Goal: Task Accomplishment & Management: Manage account settings

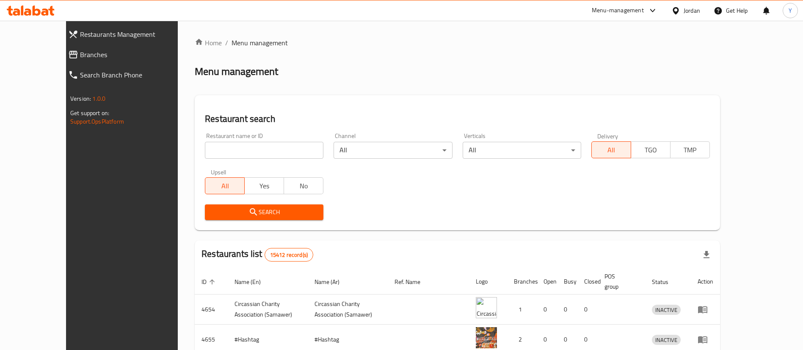
drag, startPoint x: 47, startPoint y: 57, endPoint x: 111, endPoint y: 72, distance: 66.3
click at [80, 57] on span "Branches" at bounding box center [136, 55] width 113 height 10
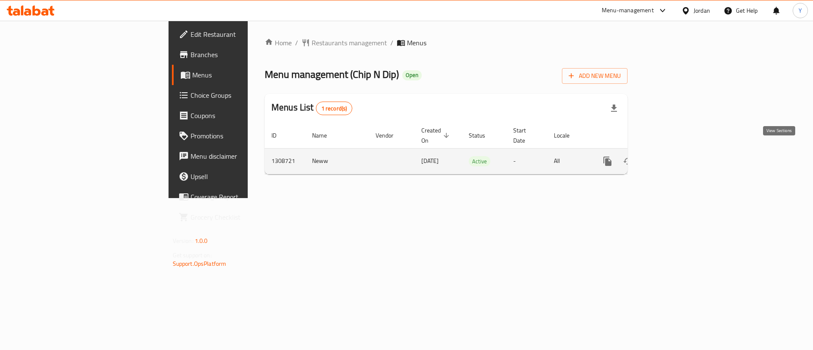
click at [673, 156] on icon "enhanced table" at bounding box center [668, 161] width 10 height 10
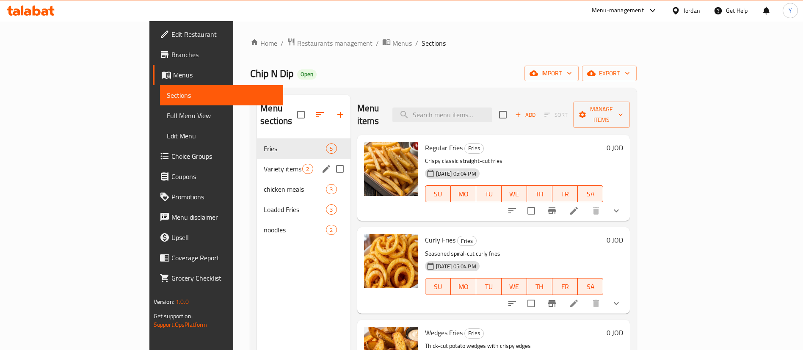
click at [257, 166] on div "Variety items 2" at bounding box center [303, 169] width 93 height 20
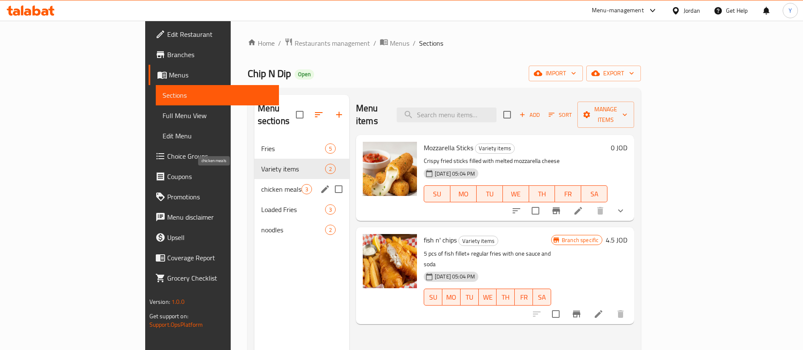
click at [261, 184] on span "chicken meals" at bounding box center [281, 189] width 40 height 10
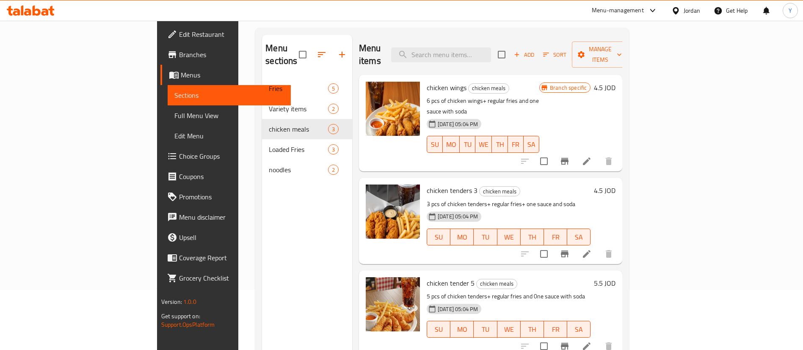
scroll to position [119, 0]
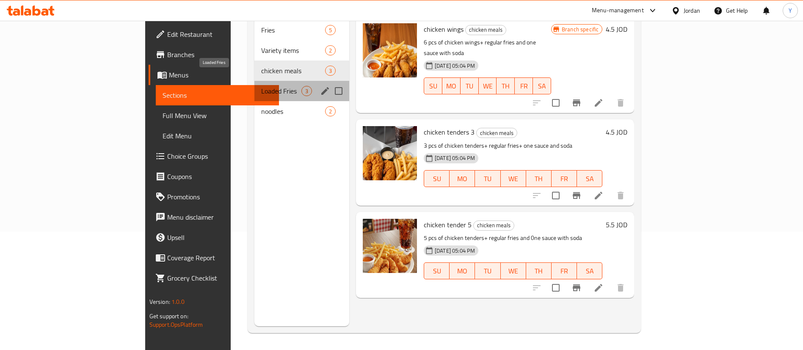
click at [261, 86] on span "Loaded Fries" at bounding box center [281, 91] width 40 height 10
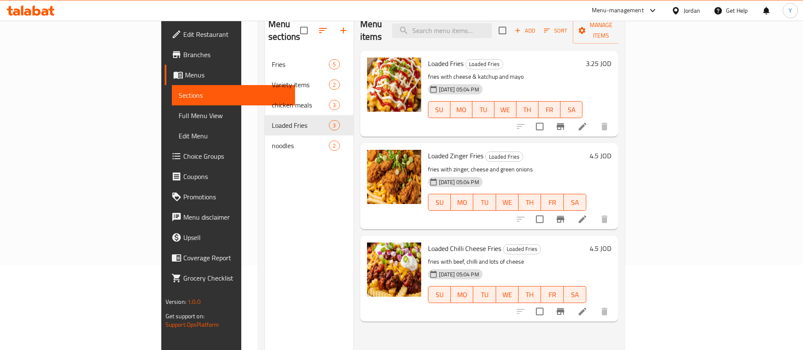
scroll to position [55, 0]
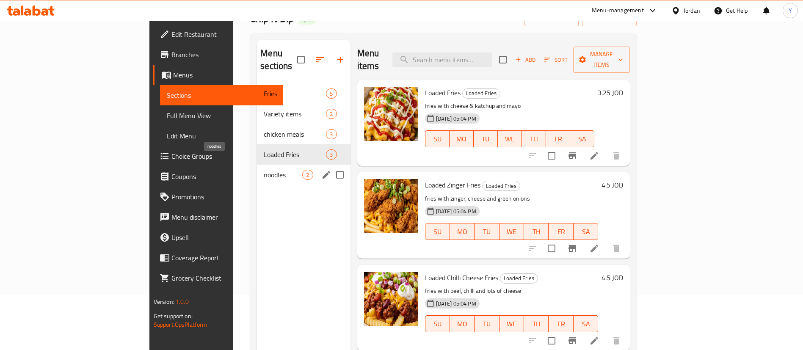
click at [264, 170] on span "noodles" at bounding box center [283, 175] width 39 height 10
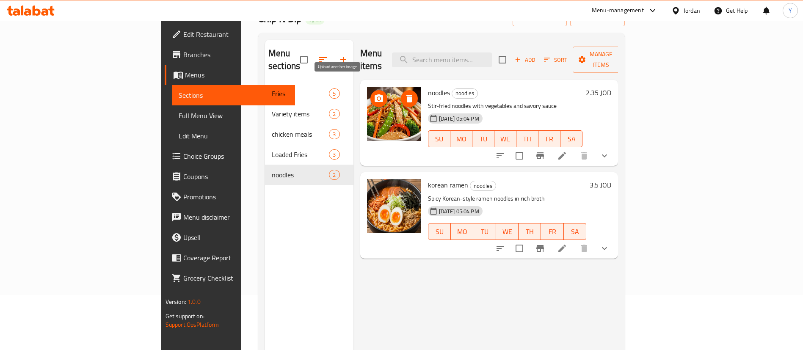
click at [374, 94] on icon "upload picture" at bounding box center [379, 99] width 10 height 10
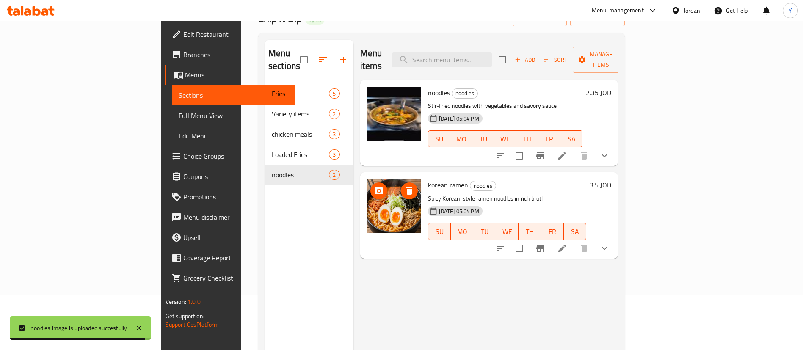
click at [375, 187] on icon "upload picture" at bounding box center [379, 191] width 8 height 8
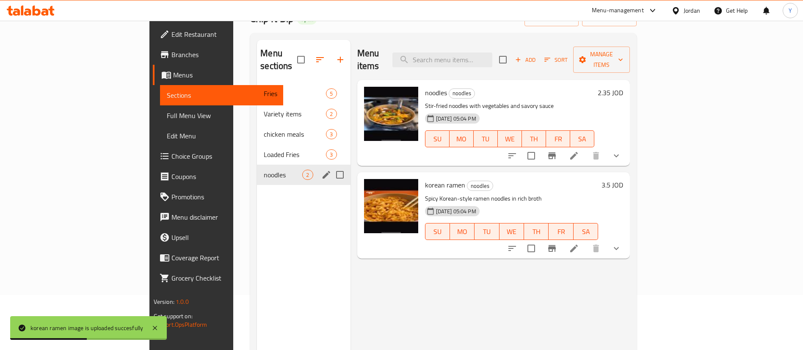
drag, startPoint x: 203, startPoint y: 145, endPoint x: 277, endPoint y: 140, distance: 74.6
click at [264, 149] on span "Loaded Fries" at bounding box center [295, 154] width 62 height 10
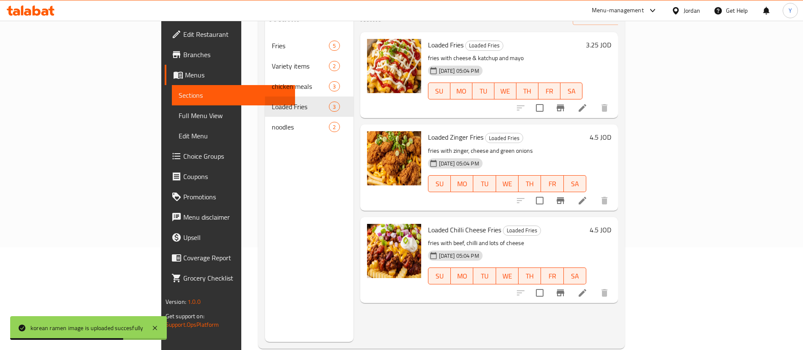
scroll to position [119, 0]
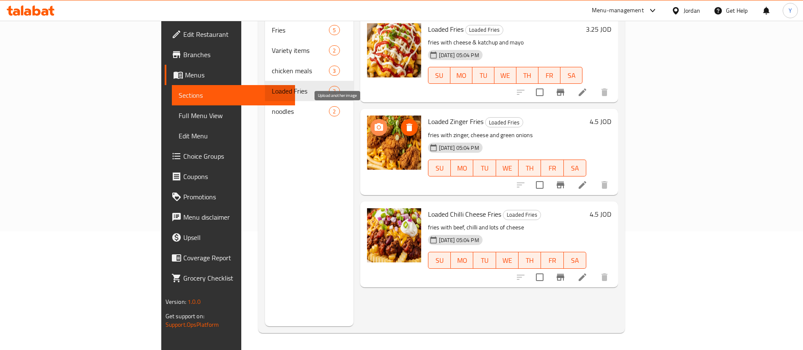
click at [374, 122] on icon "upload picture" at bounding box center [379, 127] width 10 height 10
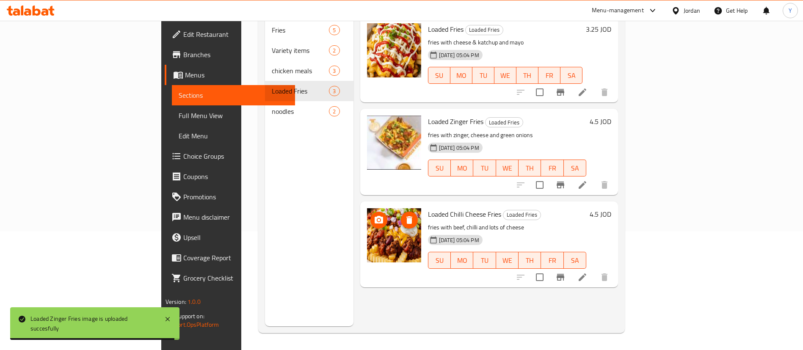
click at [374, 215] on icon "upload picture" at bounding box center [379, 220] width 10 height 10
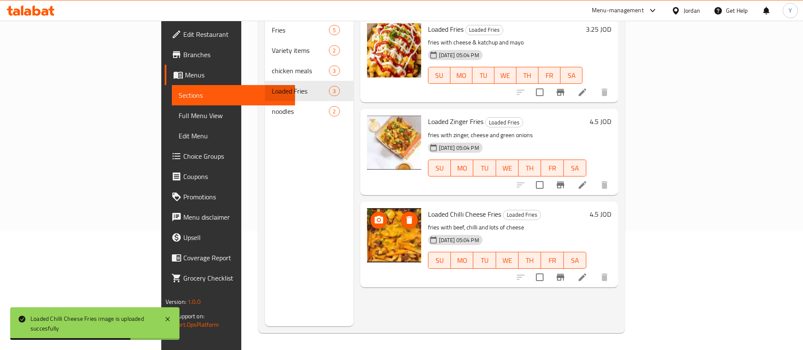
click at [374, 215] on icon "upload picture" at bounding box center [379, 220] width 10 height 10
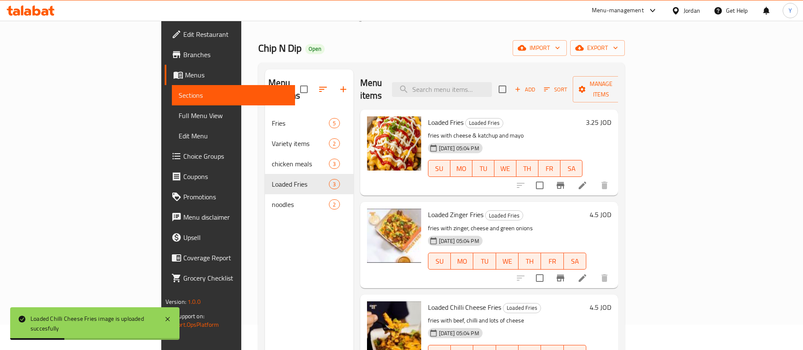
scroll to position [0, 0]
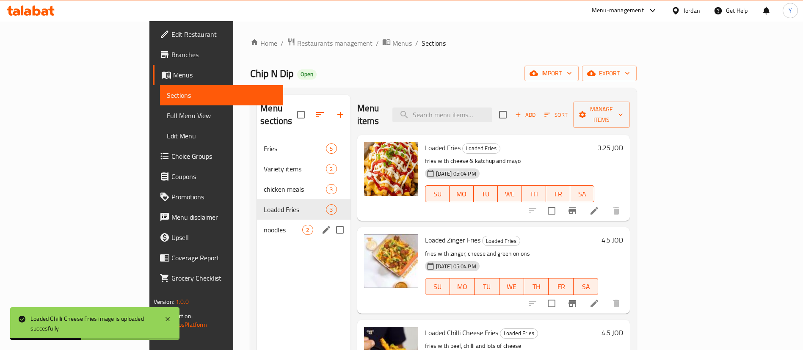
click at [257, 220] on div "noodles 2" at bounding box center [303, 230] width 93 height 20
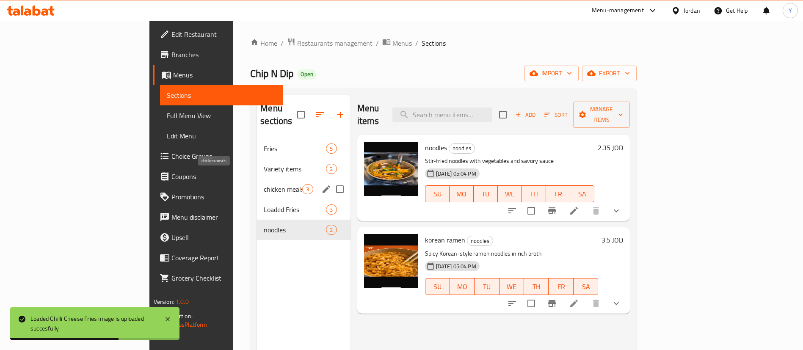
click at [264, 184] on span "chicken meals" at bounding box center [283, 189] width 39 height 10
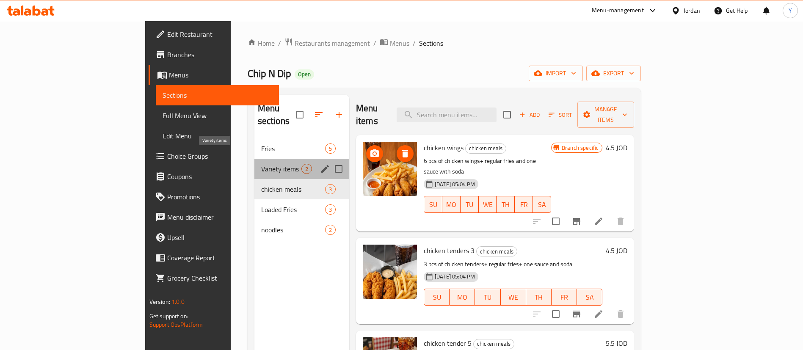
drag, startPoint x: 179, startPoint y: 155, endPoint x: 219, endPoint y: 155, distance: 40.2
click at [261, 164] on span "Variety items" at bounding box center [281, 169] width 40 height 10
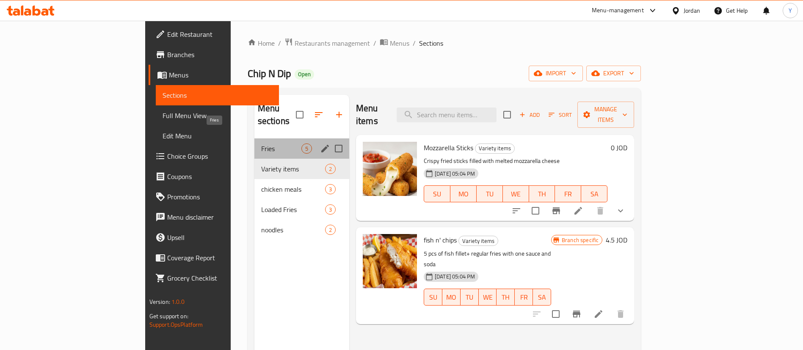
click at [261, 143] on span "Fries" at bounding box center [281, 148] width 40 height 10
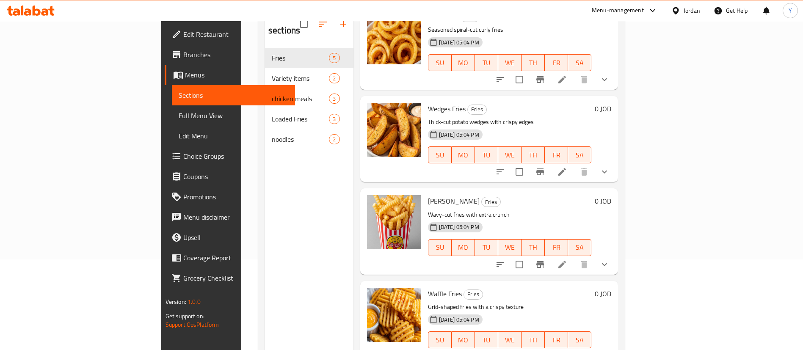
scroll to position [119, 0]
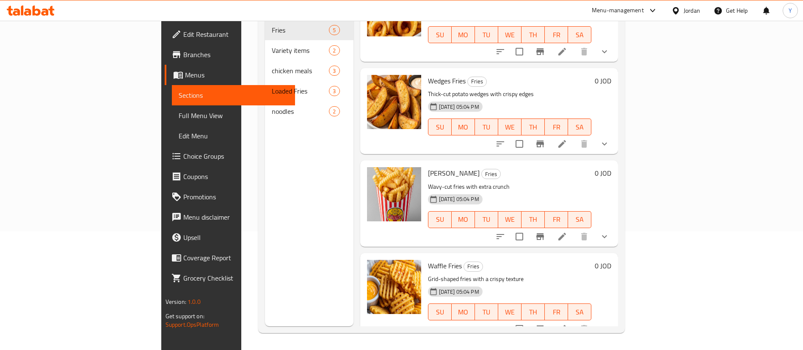
click at [42, 9] on icon at bounding box center [31, 11] width 48 height 10
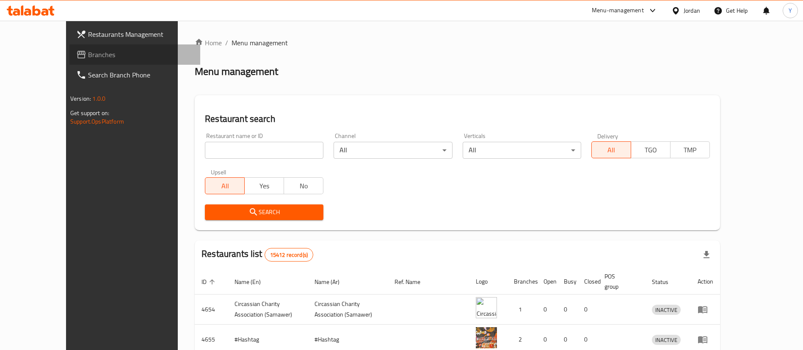
click at [88, 53] on span "Branches" at bounding box center [140, 55] width 105 height 10
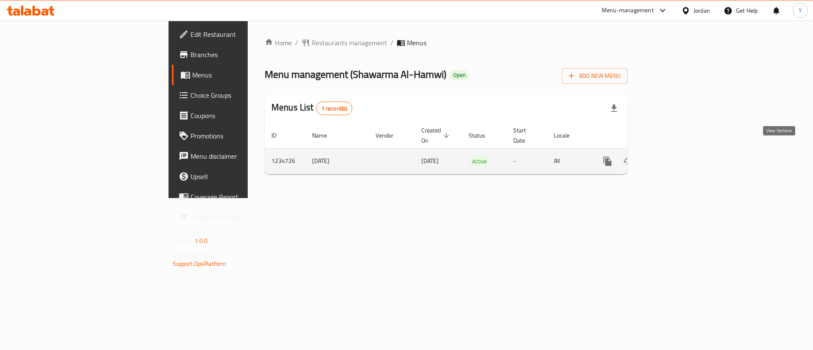
click at [673, 156] on icon "enhanced table" at bounding box center [668, 161] width 10 height 10
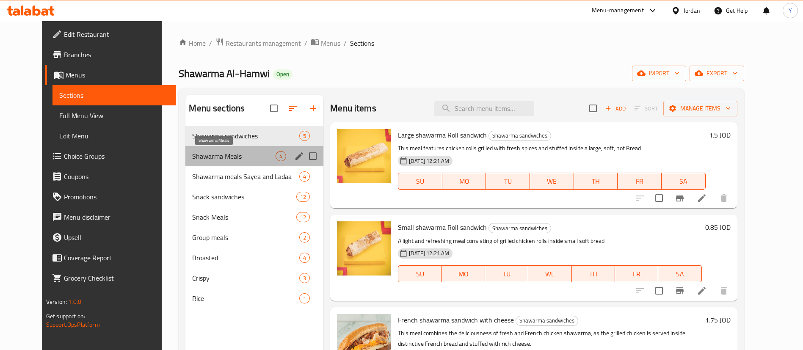
click at [237, 157] on span "Shawarma Meals" at bounding box center [233, 156] width 83 height 10
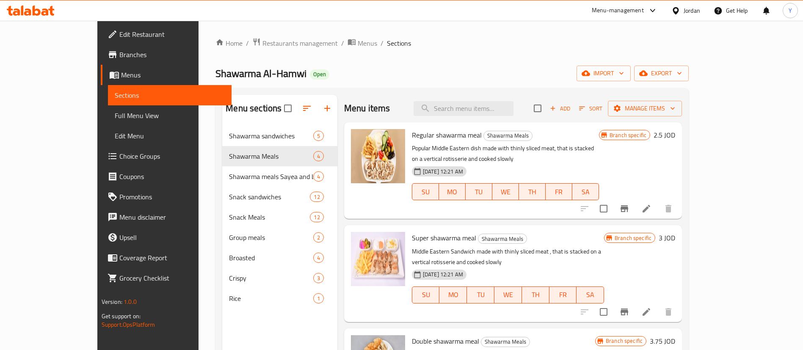
scroll to position [41, 0]
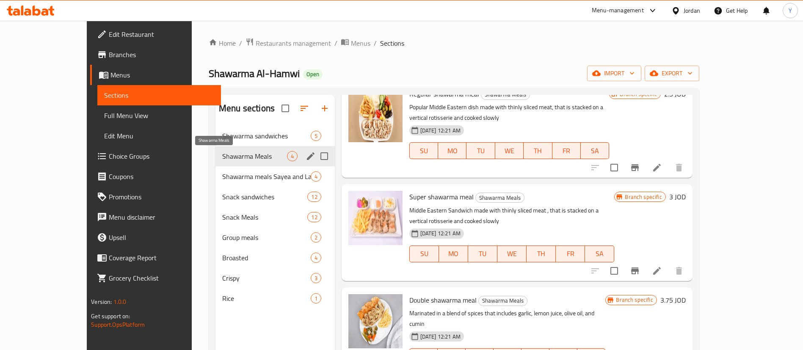
click at [233, 174] on span "Shawarma meals Sayea and Ladaa" at bounding box center [266, 176] width 88 height 10
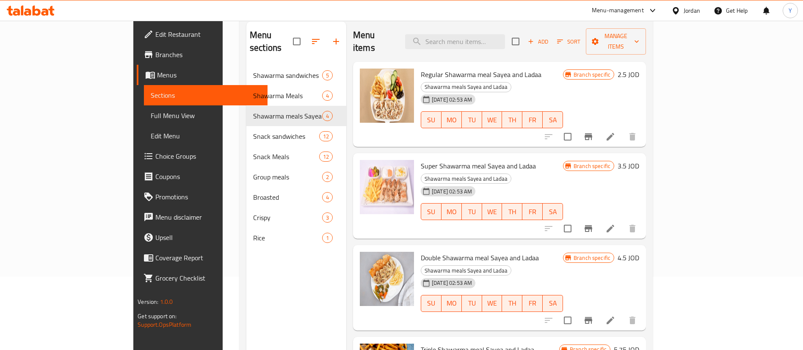
scroll to position [119, 0]
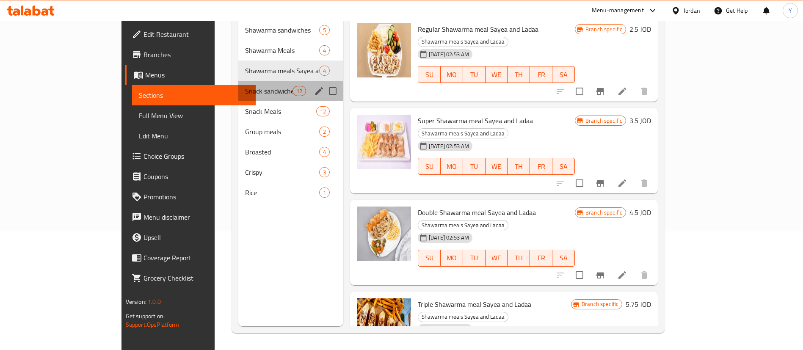
click at [238, 87] on div "Snack sandwiches 12" at bounding box center [290, 91] width 105 height 20
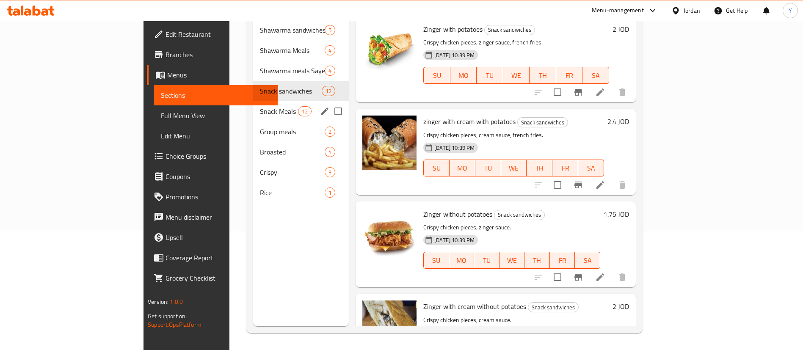
click at [260, 106] on span "Snack Meals" at bounding box center [279, 111] width 38 height 10
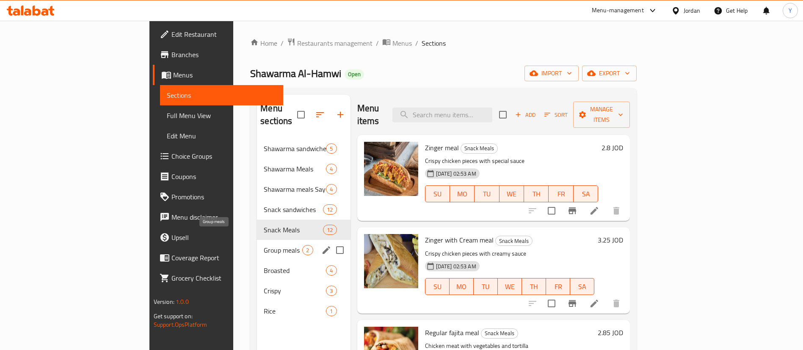
click at [264, 245] on span "Group meals" at bounding box center [283, 250] width 39 height 10
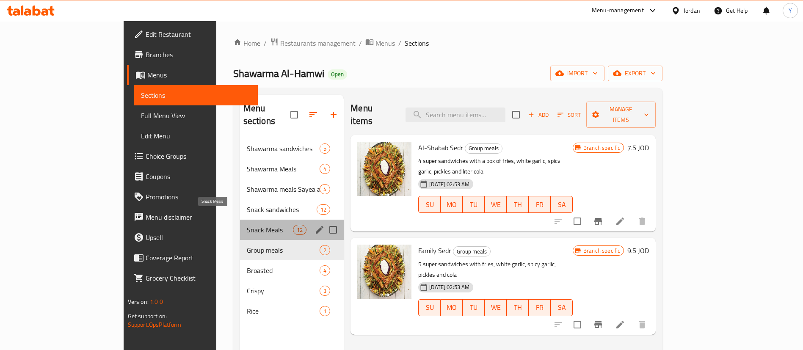
click at [247, 225] on span "Snack Meals" at bounding box center [270, 230] width 46 height 10
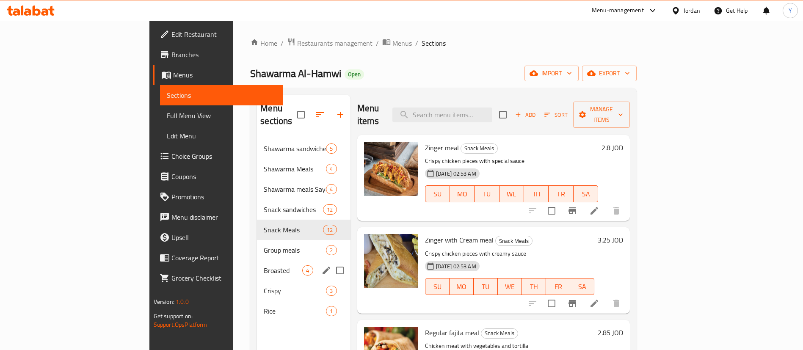
click at [257, 260] on div "Broasted 4" at bounding box center [303, 270] width 93 height 20
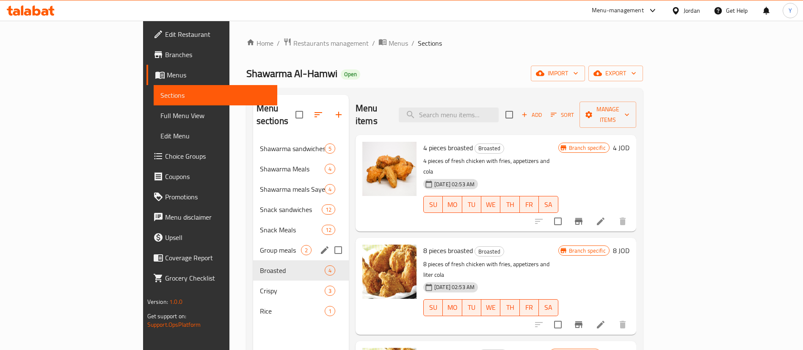
click at [260, 245] on span "Group meals" at bounding box center [280, 250] width 41 height 10
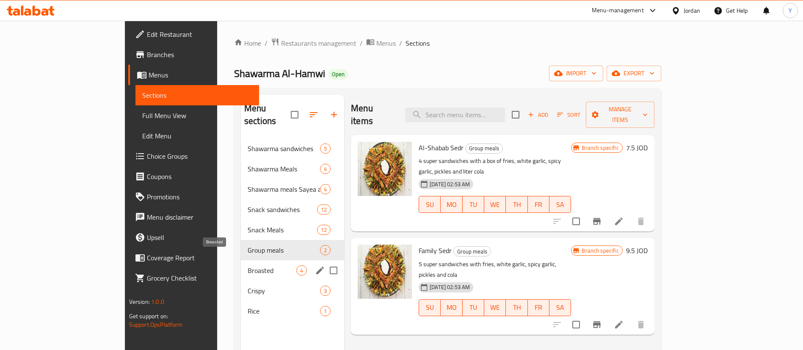
click at [248, 265] on span "Broasted" at bounding box center [272, 270] width 49 height 10
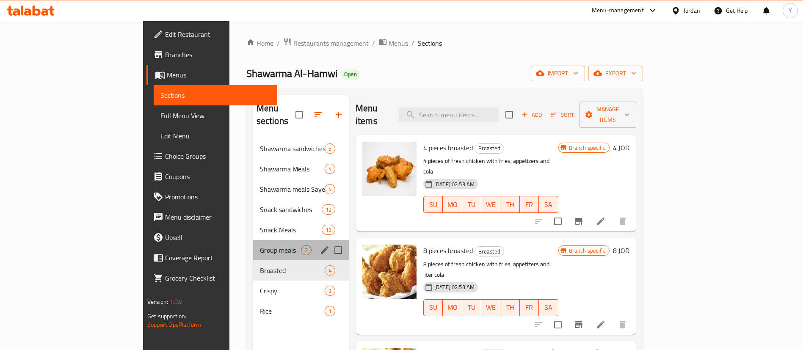
drag, startPoint x: 196, startPoint y: 243, endPoint x: 231, endPoint y: 237, distance: 35.5
click at [253, 243] on div "Group meals 2" at bounding box center [301, 250] width 96 height 20
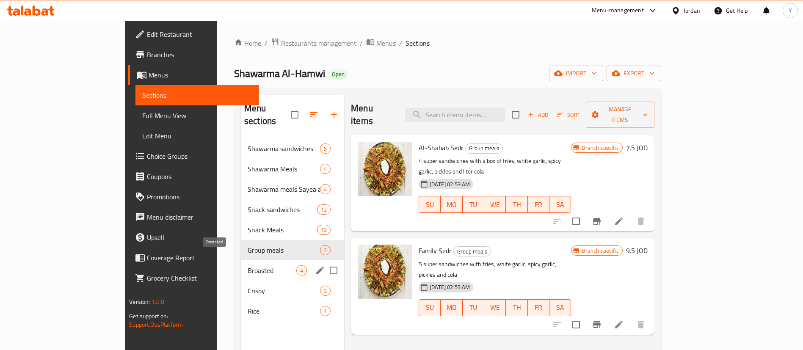
click at [248, 265] on span "Broasted" at bounding box center [272, 270] width 49 height 10
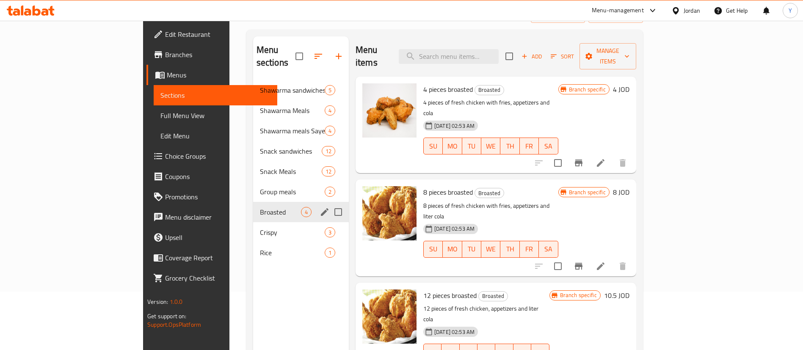
scroll to position [63, 0]
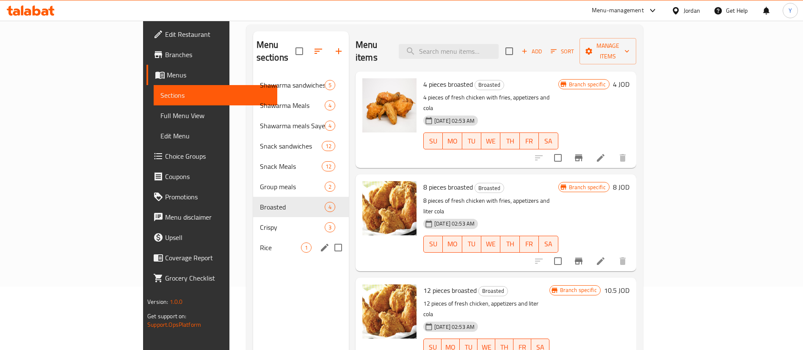
click at [260, 222] on span "Crispy" at bounding box center [292, 227] width 65 height 10
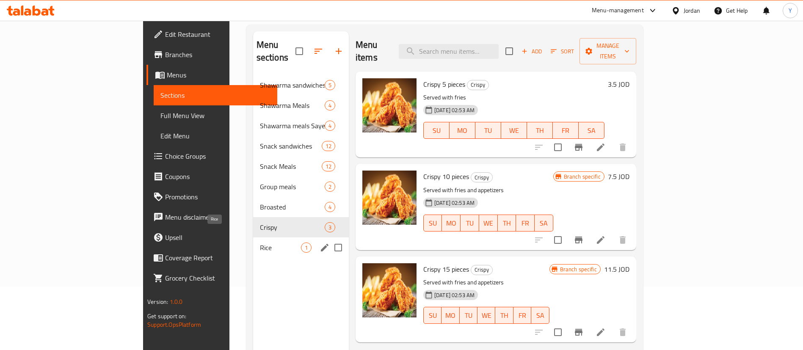
drag, startPoint x: 184, startPoint y: 234, endPoint x: 188, endPoint y: 231, distance: 5.4
click at [260, 243] on span "Rice" at bounding box center [280, 248] width 41 height 10
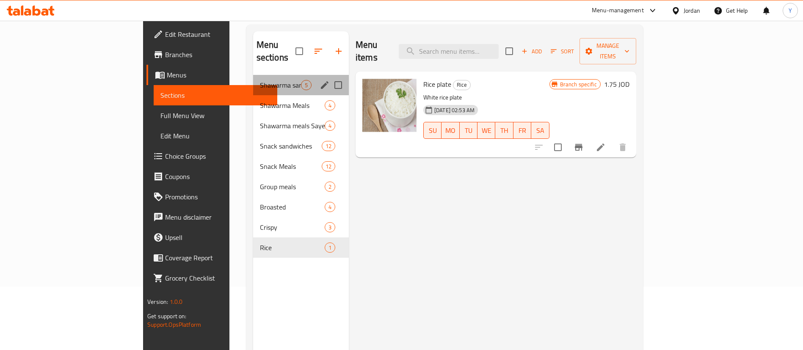
drag, startPoint x: 226, startPoint y: 78, endPoint x: 247, endPoint y: 101, distance: 31.2
click at [253, 78] on div "Shawarma sandwiches 5" at bounding box center [301, 85] width 96 height 20
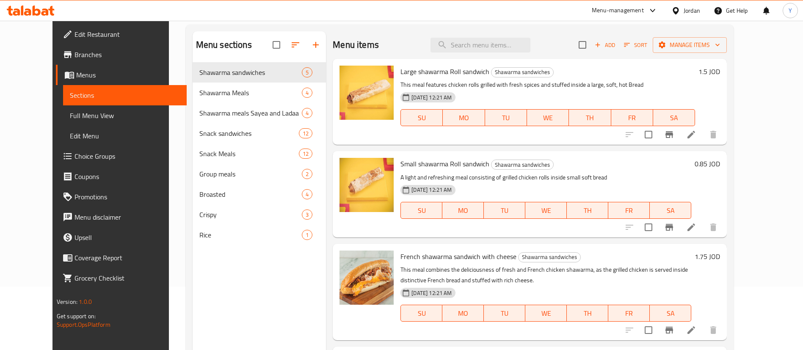
click at [493, 55] on div "Menu items Add Sort Manage items" at bounding box center [530, 45] width 394 height 28
click at [498, 46] on input "search" at bounding box center [480, 45] width 100 height 15
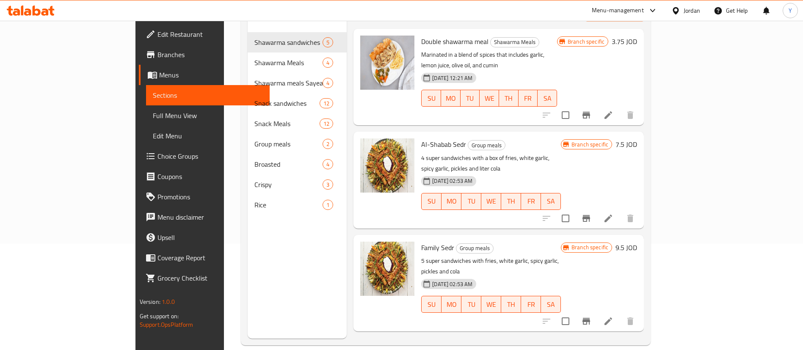
scroll to position [119, 0]
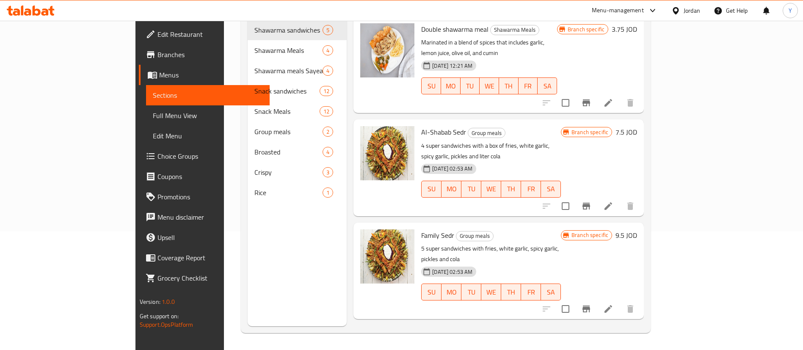
type input "garl"
click at [620, 199] on li at bounding box center [608, 206] width 24 height 15
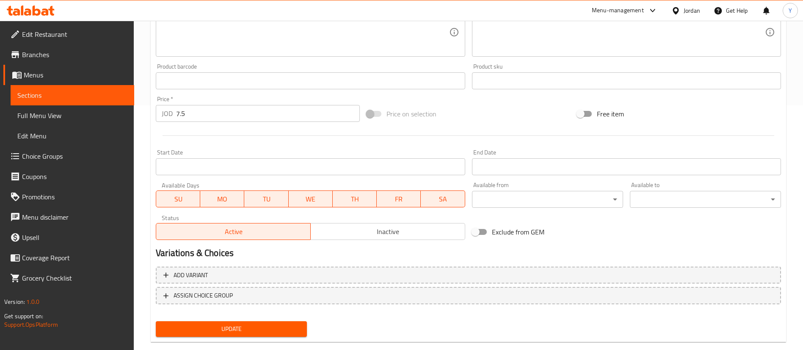
scroll to position [260, 0]
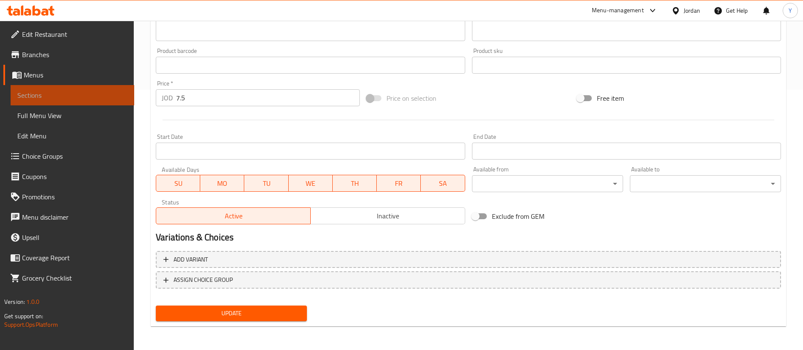
click at [106, 98] on span "Sections" at bounding box center [72, 95] width 110 height 10
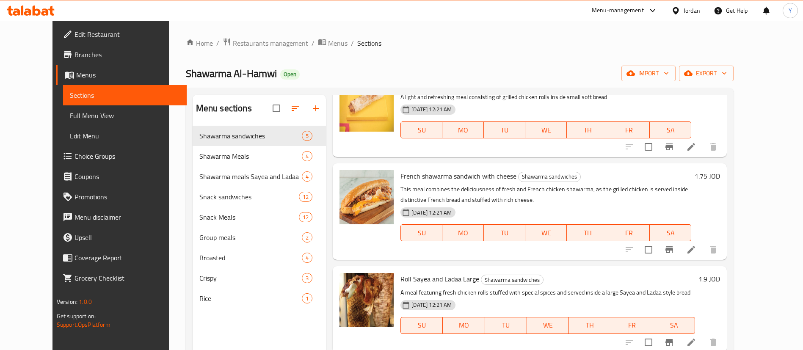
click at [34, 16] on div at bounding box center [30, 10] width 61 height 17
click at [55, 12] on div at bounding box center [30, 10] width 61 height 17
click at [36, 9] on icon at bounding box center [37, 11] width 8 height 10
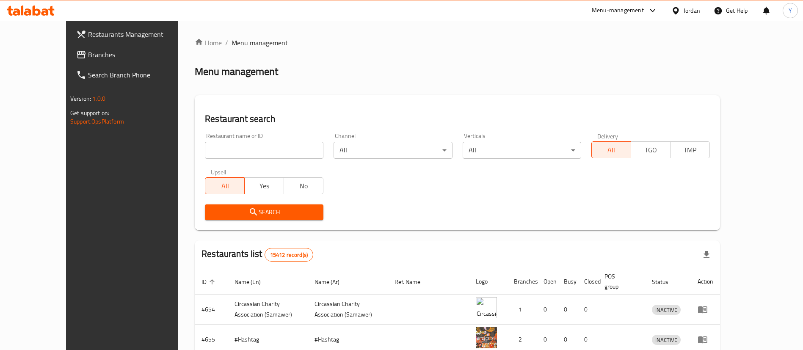
click at [88, 52] on span "Branches" at bounding box center [140, 55] width 105 height 10
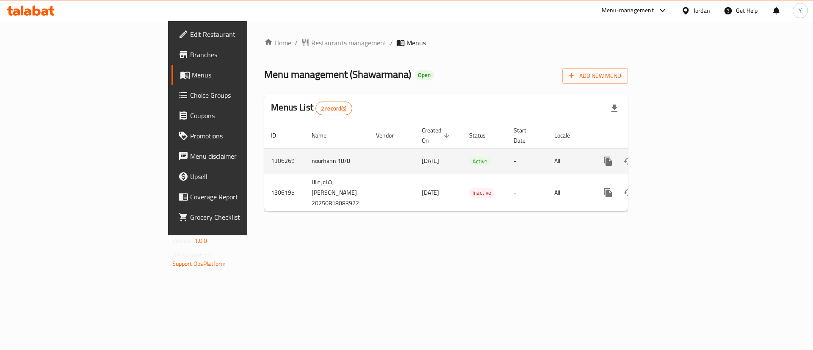
click at [679, 151] on link "enhanced table" at bounding box center [669, 161] width 20 height 20
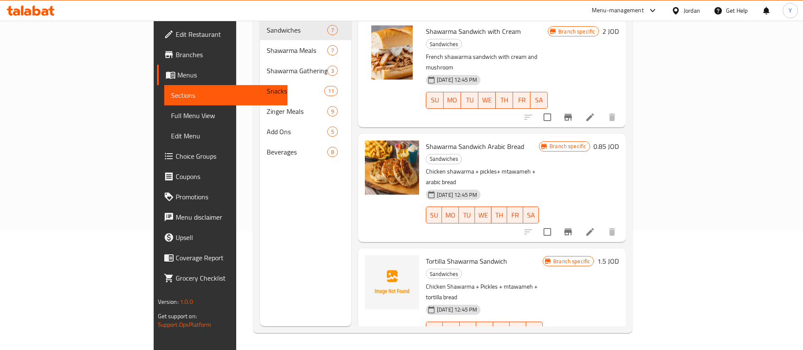
scroll to position [318, 0]
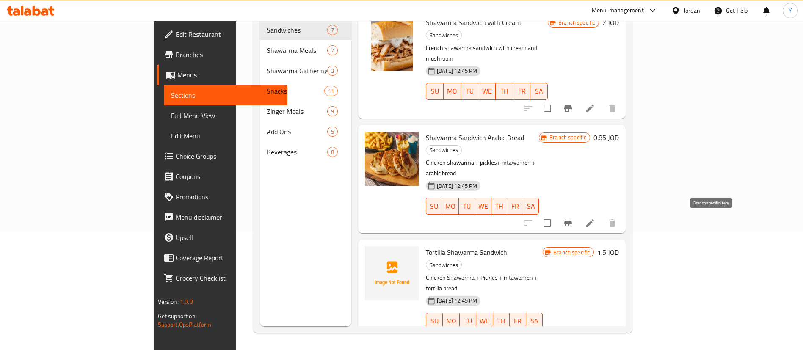
click at [572, 335] on icon "Branch-specific-item" at bounding box center [568, 338] width 8 height 7
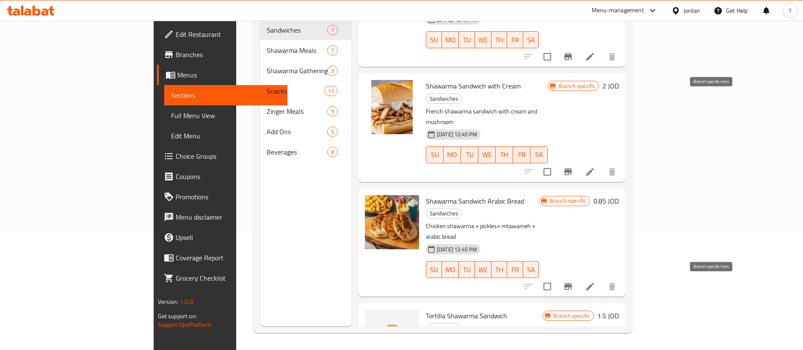
click at [573, 167] on icon "Branch-specific-item" at bounding box center [568, 172] width 10 height 10
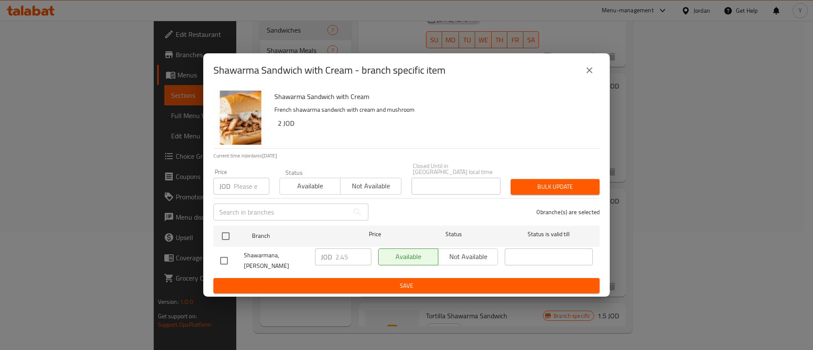
click at [681, 118] on div "Shawarma Sandwich with Cream - branch specific item Shawarma Sandwich with Crea…" at bounding box center [406, 175] width 813 height 350
click at [688, 131] on div "Shawarma Sandwich with Cream - branch specific item Shawarma Sandwich with Crea…" at bounding box center [406, 175] width 813 height 350
click at [679, 151] on div "Shawarma Sandwich with Cream - branch specific item Shawarma Sandwich with Crea…" at bounding box center [406, 175] width 813 height 350
click at [595, 69] on button "close" at bounding box center [589, 70] width 20 height 20
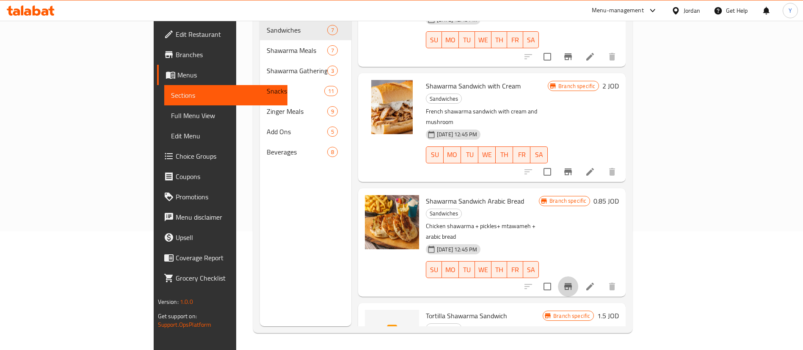
click at [573, 281] on icon "Branch-specific-item" at bounding box center [568, 286] width 10 height 10
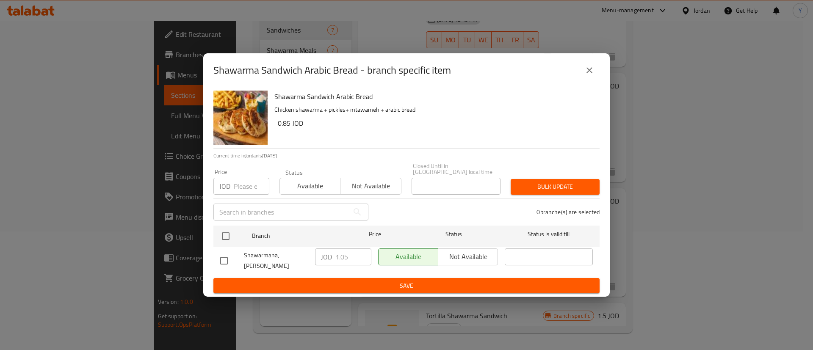
click at [720, 88] on div "Shawarma Sandwich Arabic Bread - branch specific item Shawarma Sandwich Arabic …" at bounding box center [406, 175] width 813 height 350
click at [595, 71] on button "close" at bounding box center [589, 70] width 20 height 20
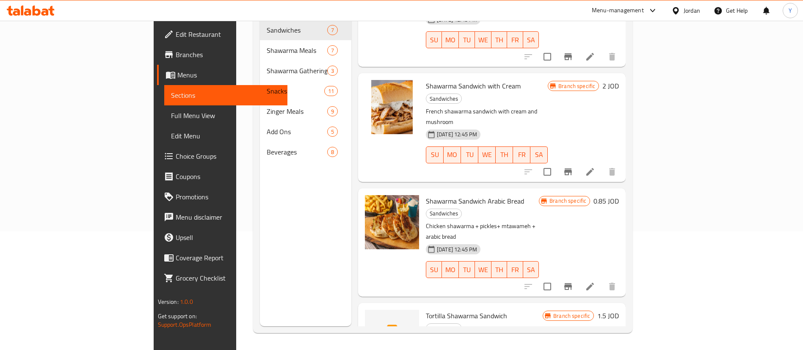
scroll to position [318, 0]
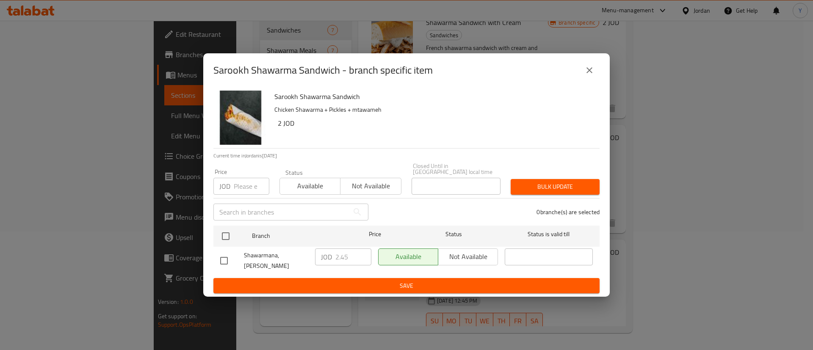
click at [685, 127] on div "Sarookh Shawarma Sandwich - branch specific item Sarookh Shawarma Sandwich Chic…" at bounding box center [406, 175] width 813 height 350
click at [593, 70] on icon "close" at bounding box center [589, 70] width 10 height 10
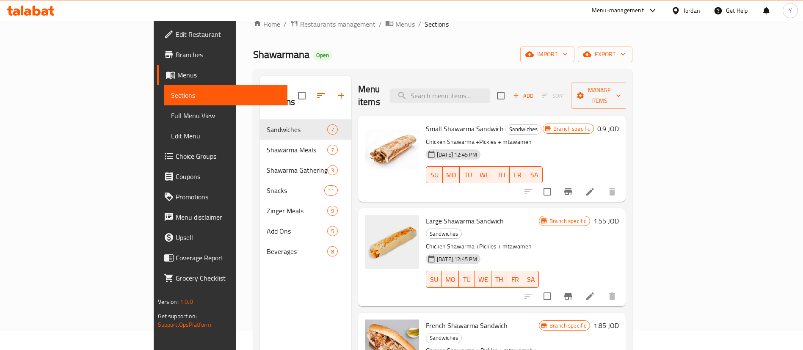
scroll to position [0, 0]
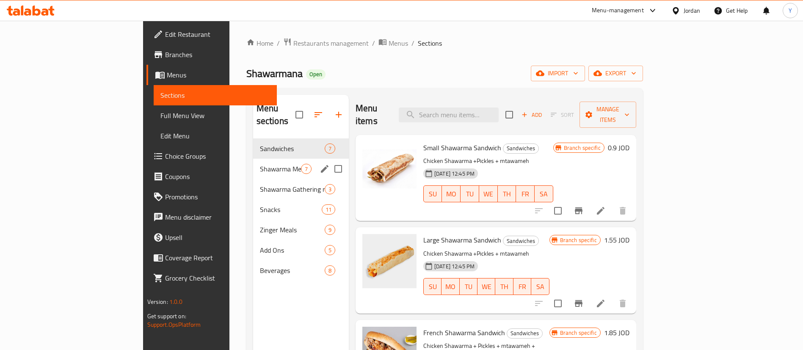
click at [260, 164] on span "Shawarma Meals" at bounding box center [280, 169] width 41 height 10
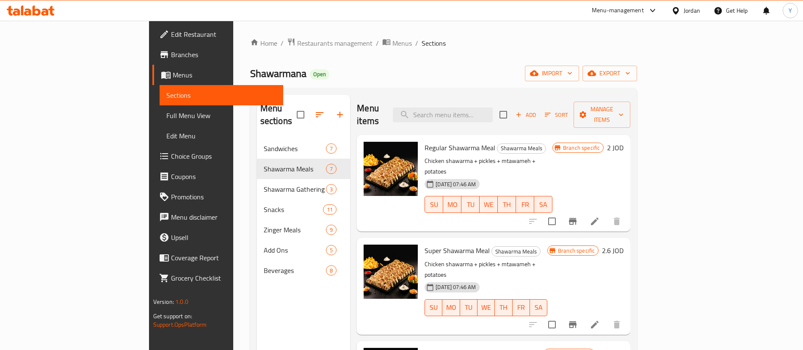
click at [577, 218] on icon "Branch-specific-item" at bounding box center [573, 221] width 8 height 7
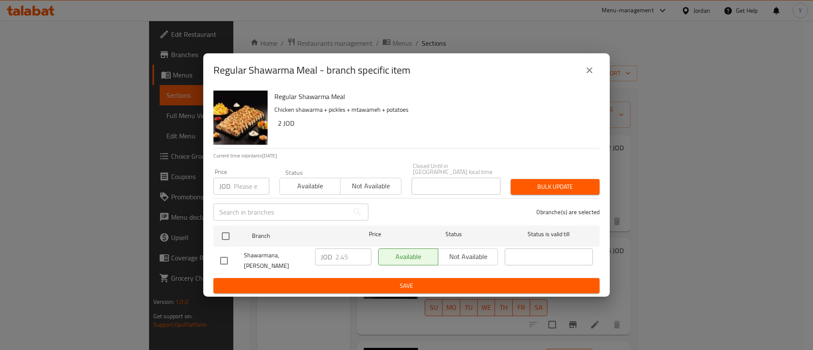
click at [629, 164] on div "Regular Shawarma Meal - branch specific item Regular Shawarma Meal Chicken shaw…" at bounding box center [406, 175] width 813 height 350
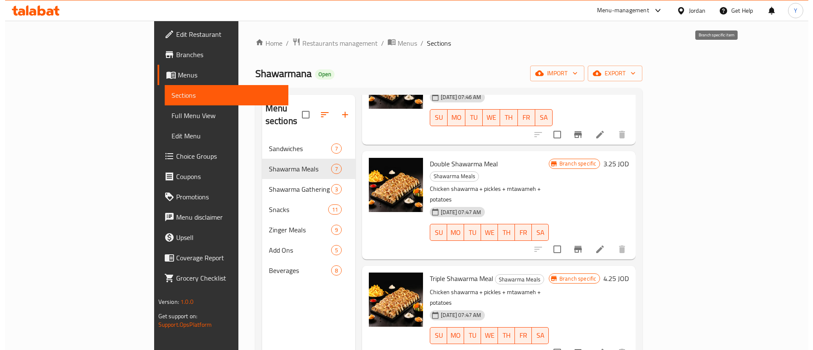
scroll to position [190, 0]
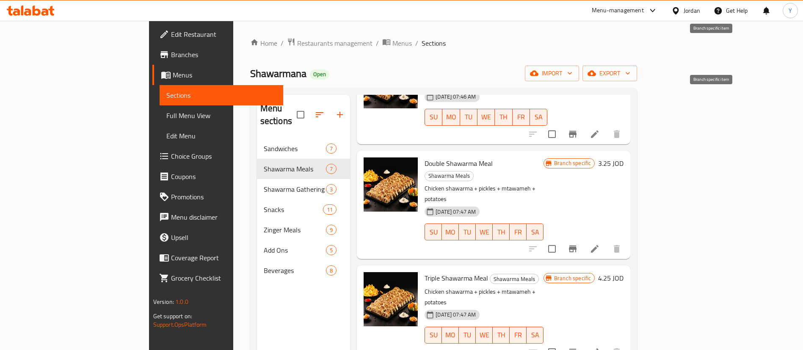
click at [578, 129] on icon "Branch-specific-item" at bounding box center [573, 134] width 10 height 10
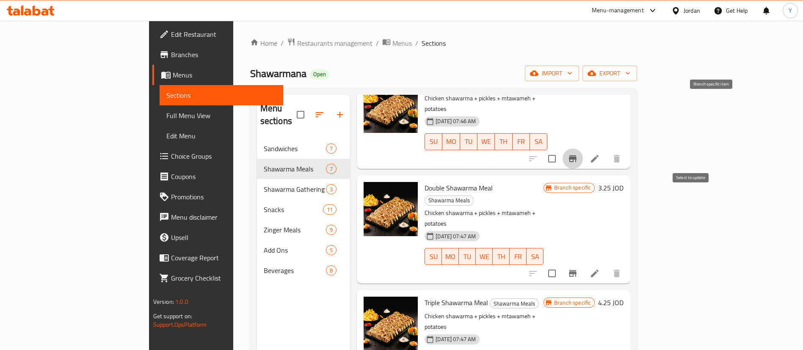
scroll to position [186, 0]
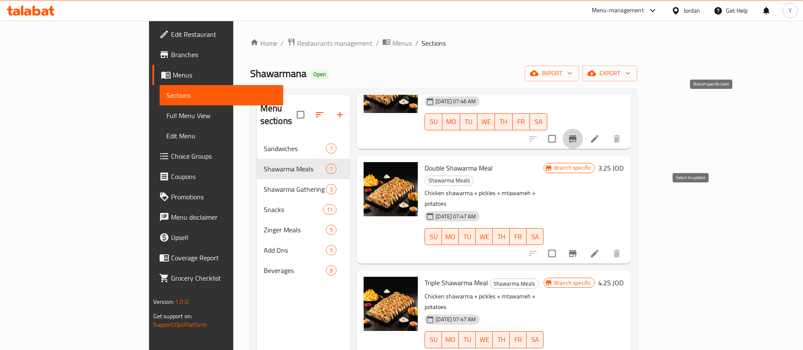
click at [578, 248] on icon "Branch-specific-item" at bounding box center [573, 253] width 10 height 10
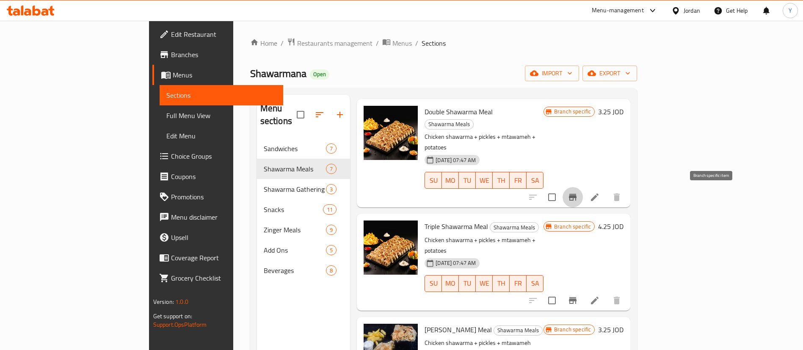
scroll to position [313, 0]
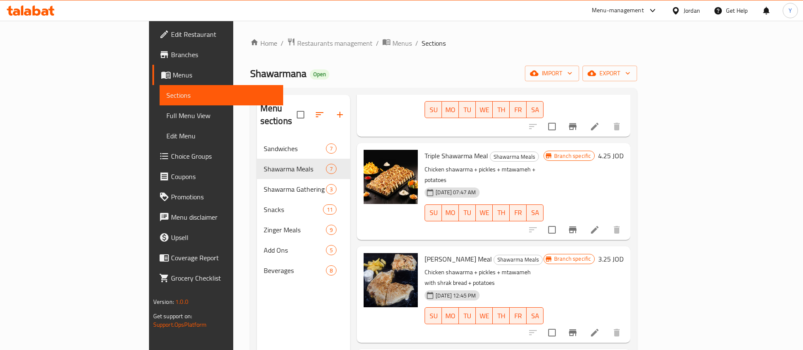
click at [577, 226] on icon "Branch-specific-item" at bounding box center [573, 229] width 8 height 7
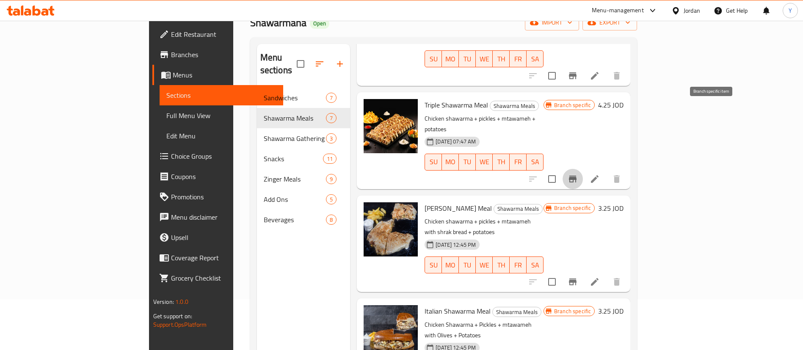
scroll to position [119, 0]
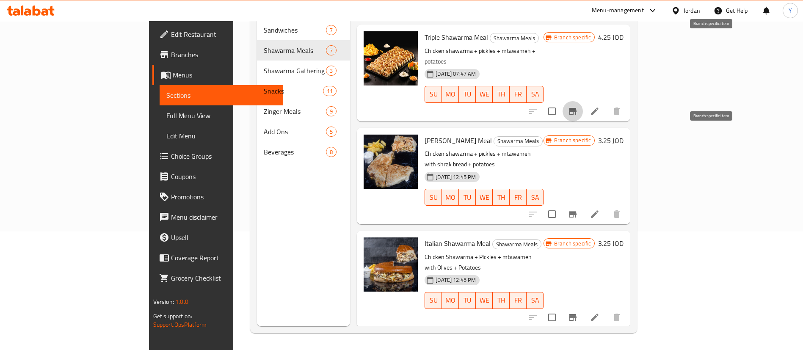
click at [577, 211] on icon "Branch-specific-item" at bounding box center [573, 214] width 8 height 7
click at [578, 312] on icon "Branch-specific-item" at bounding box center [573, 317] width 10 height 10
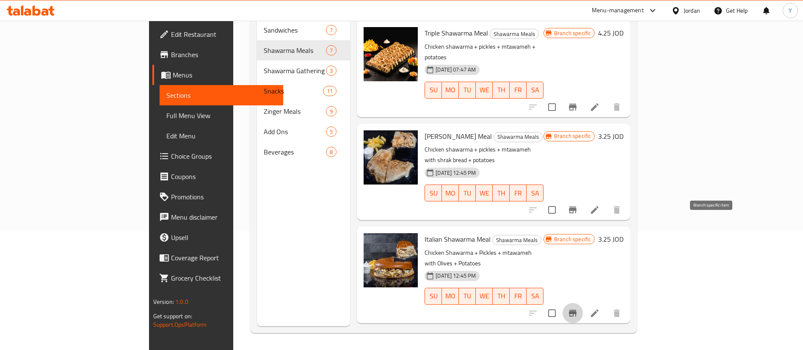
scroll to position [318, 0]
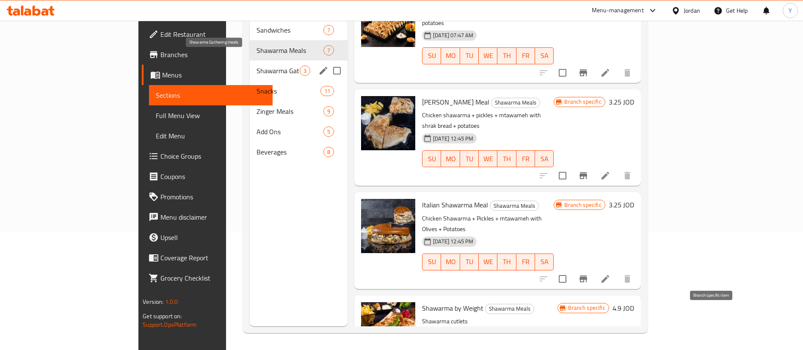
click at [257, 66] on span "Shawarma Gathering meals" at bounding box center [278, 71] width 43 height 10
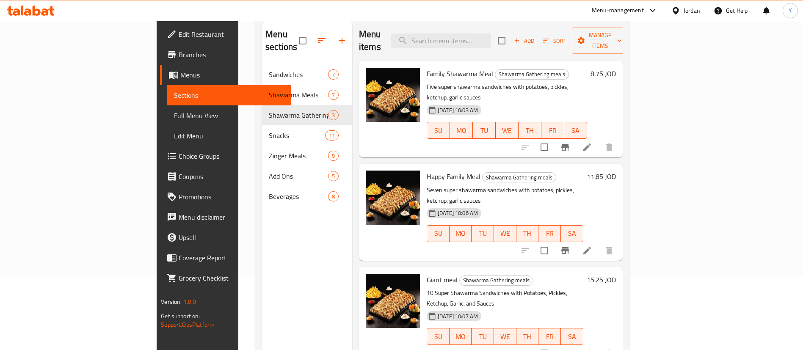
scroll to position [55, 0]
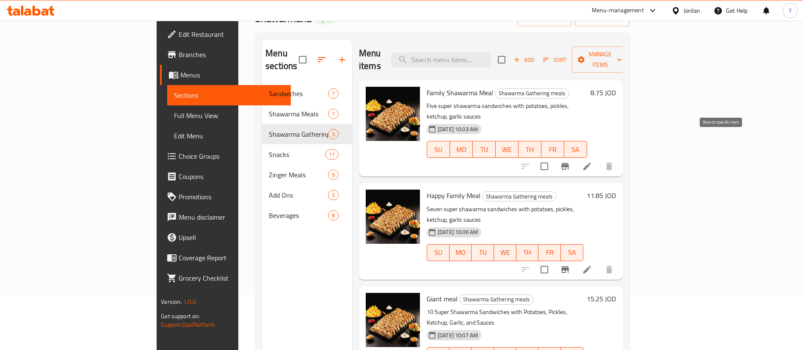
click at [570, 161] on icon "Branch-specific-item" at bounding box center [565, 166] width 10 height 10
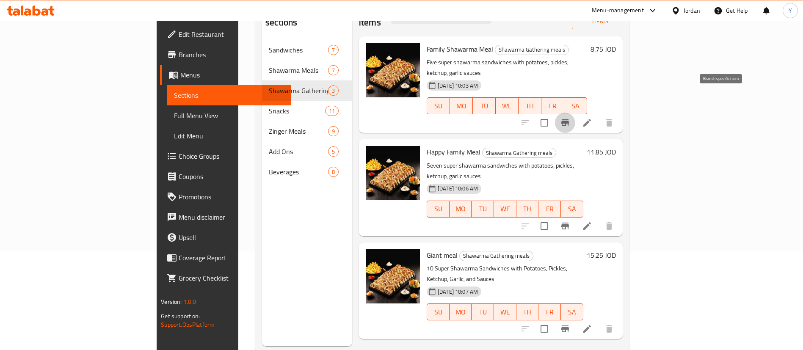
scroll to position [119, 0]
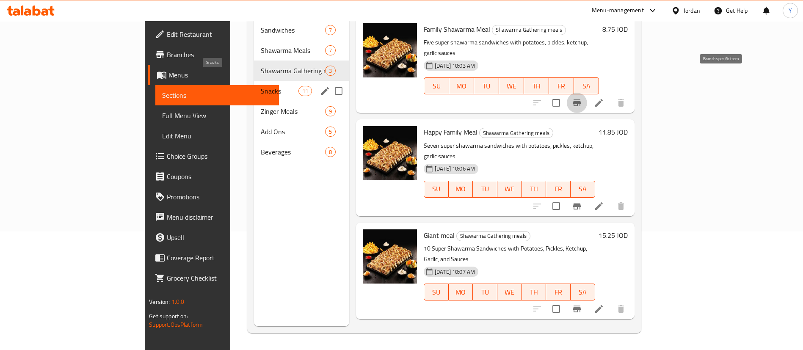
click at [261, 86] on span "Snacks" at bounding box center [279, 91] width 37 height 10
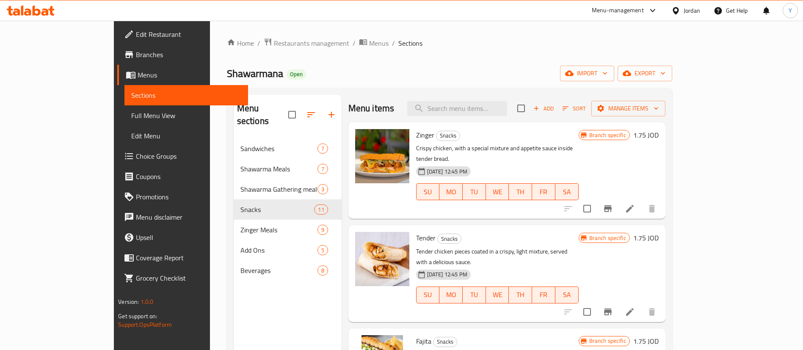
click at [612, 205] on icon "Branch-specific-item" at bounding box center [608, 208] width 8 height 7
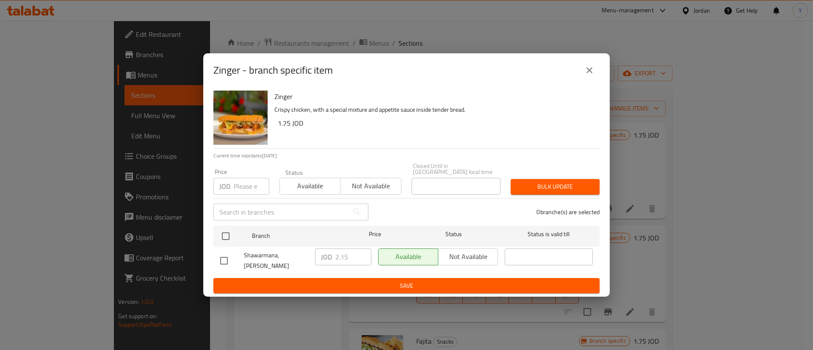
drag, startPoint x: 671, startPoint y: 165, endPoint x: 668, endPoint y: 168, distance: 4.5
click at [671, 165] on div "Zinger - branch specific item Zinger Crispy chicken, with a special mixture and…" at bounding box center [406, 175] width 813 height 350
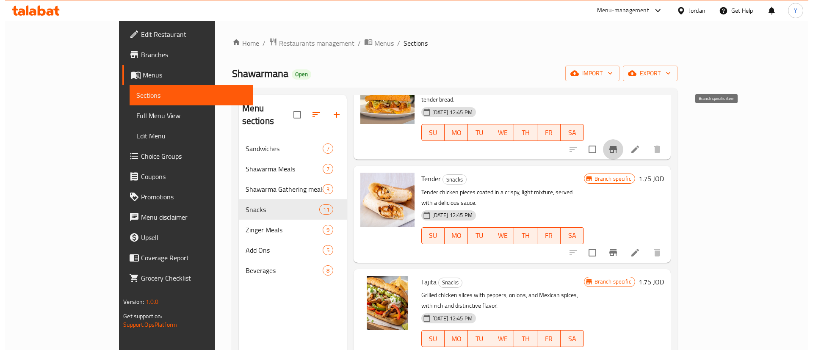
scroll to position [190, 0]
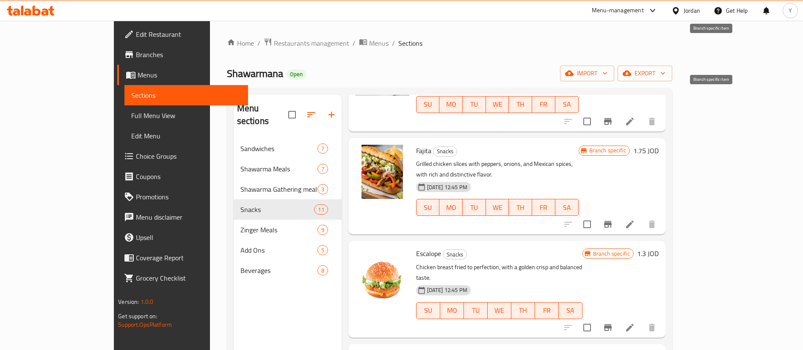
click at [618, 111] on button "Branch-specific-item" at bounding box center [608, 121] width 20 height 20
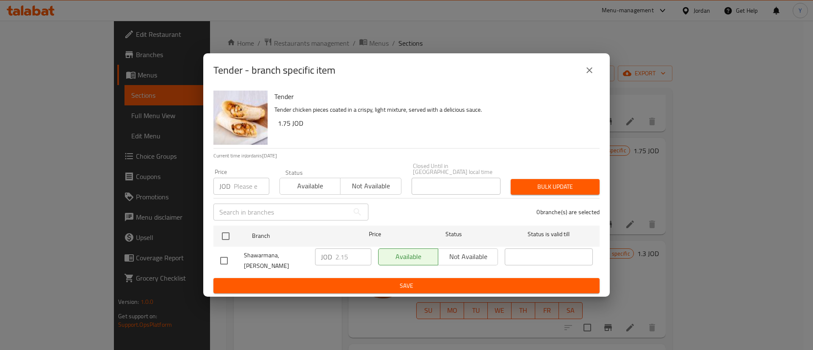
click at [695, 196] on div "Tender - branch specific item Tender Tender chicken pieces coated in a crispy, …" at bounding box center [406, 175] width 813 height 350
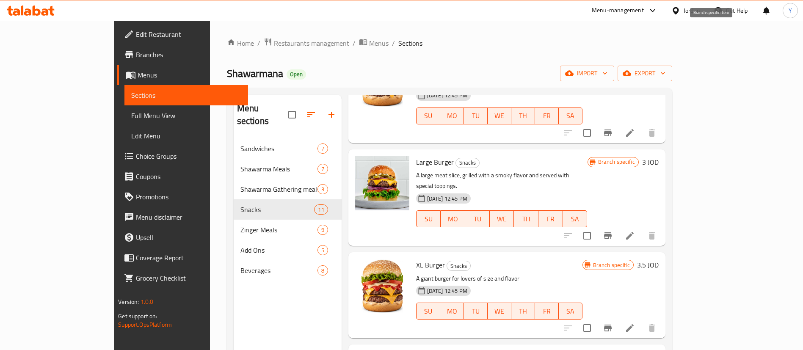
scroll to position [688, 0]
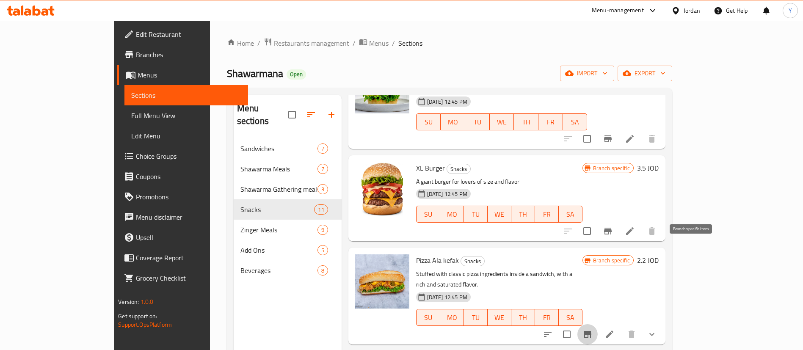
click at [593, 329] on icon "Branch-specific-item" at bounding box center [587, 334] width 10 height 10
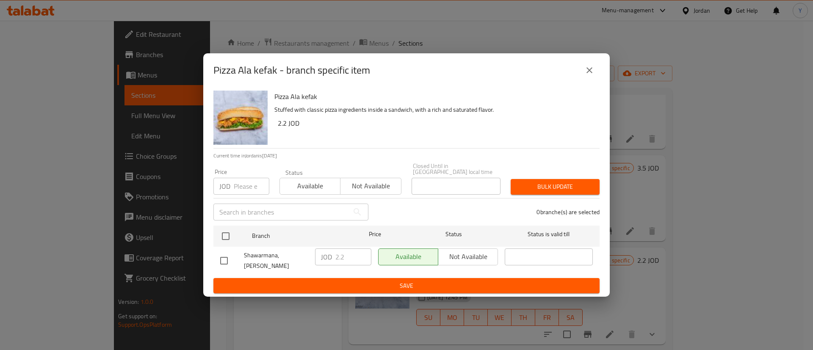
click at [707, 118] on div "Pizza Ala kefak - branch specific item Pizza Ala kefak Stuffed with classic piz…" at bounding box center [406, 175] width 813 height 350
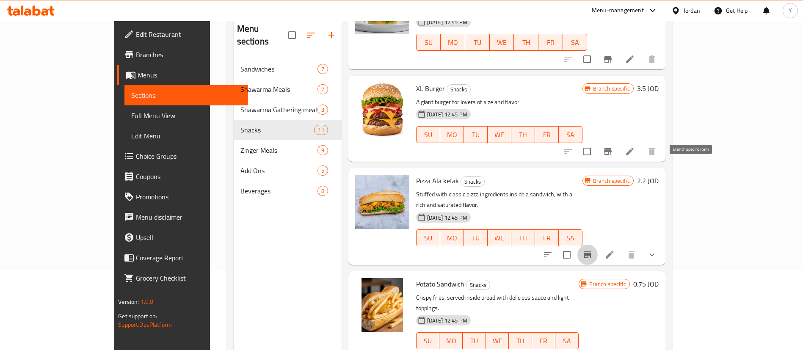
scroll to position [119, 0]
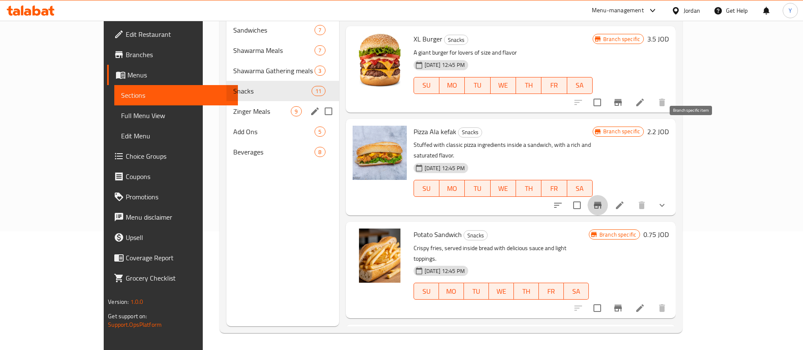
click at [226, 101] on div "Zinger Meals 9" at bounding box center [282, 111] width 112 height 20
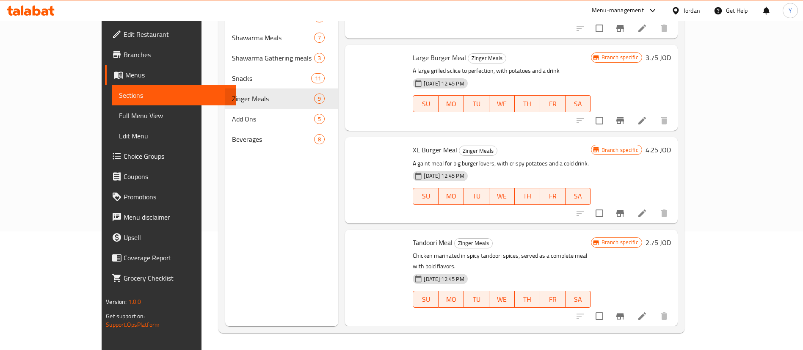
scroll to position [503, 0]
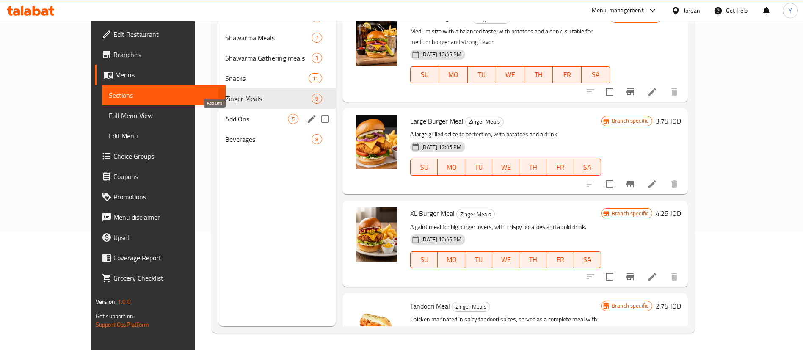
click at [225, 119] on span "Add Ons" at bounding box center [256, 119] width 63 height 10
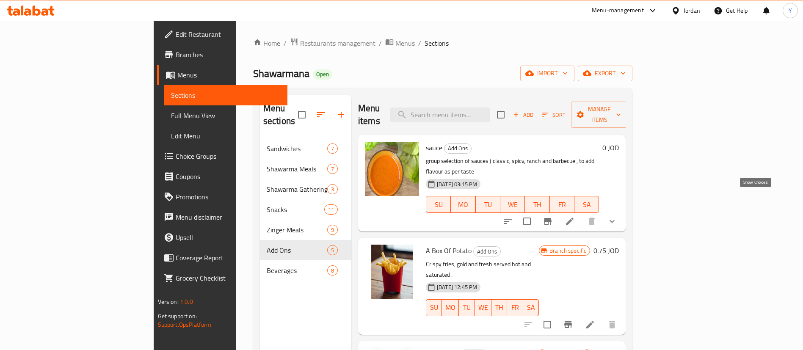
drag, startPoint x: 752, startPoint y: 198, endPoint x: 735, endPoint y: 199, distance: 16.5
click at [617, 216] on icon "show more" at bounding box center [612, 221] width 10 height 10
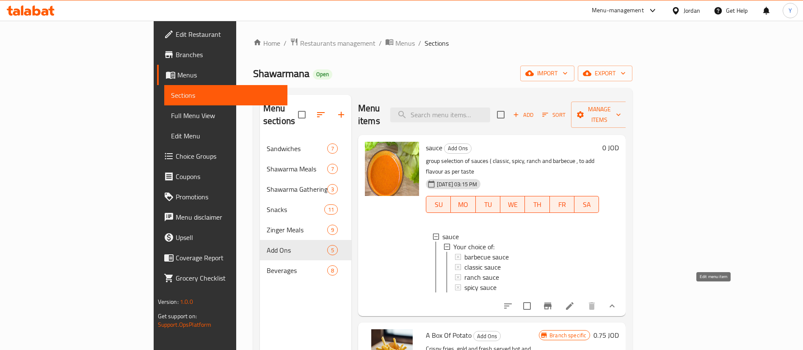
click at [574, 302] on icon at bounding box center [570, 306] width 8 height 8
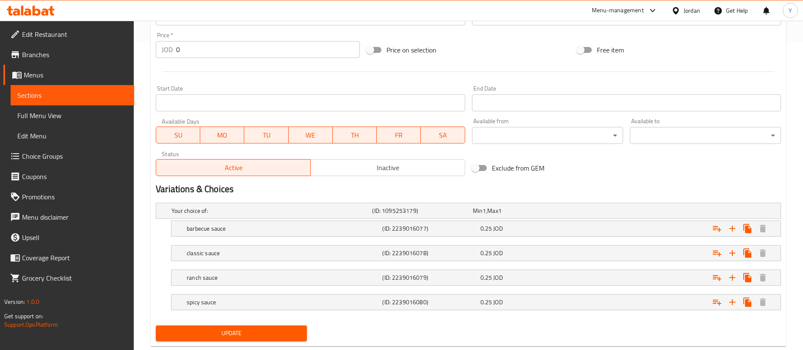
scroll to position [328, 0]
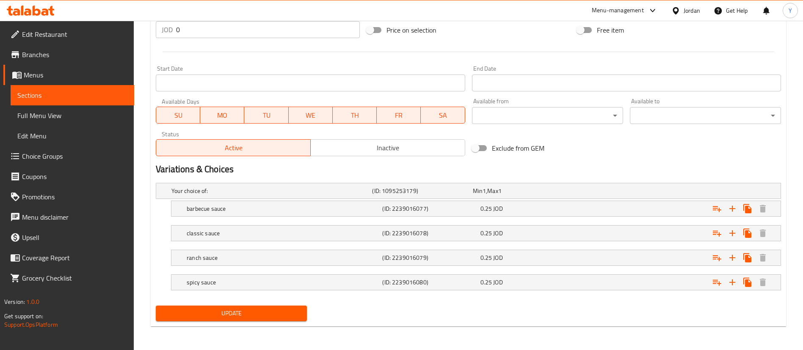
click at [72, 91] on span "Sections" at bounding box center [72, 95] width 110 height 10
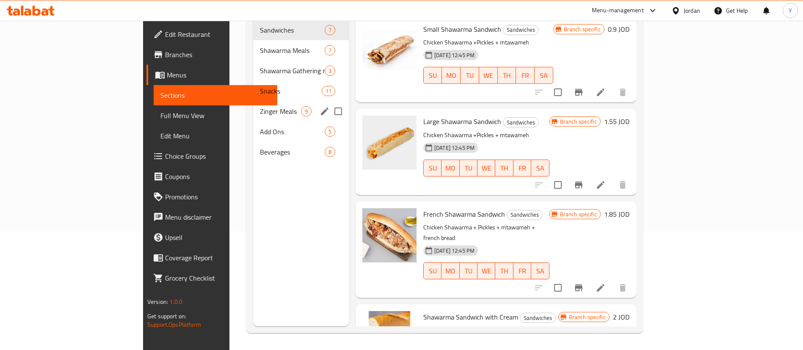
scroll to position [119, 0]
click at [260, 127] on span "Add Ons" at bounding box center [280, 132] width 41 height 10
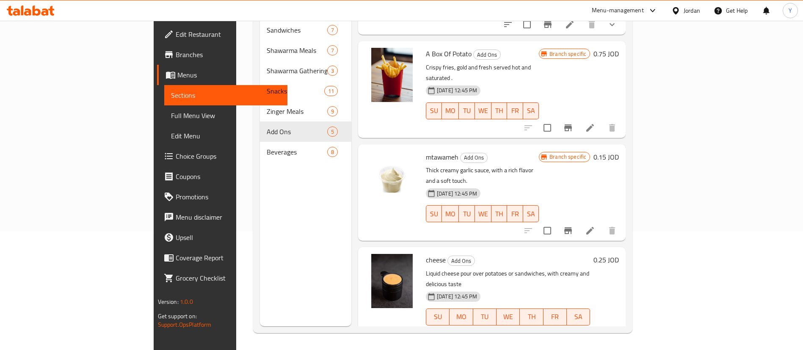
scroll to position [133, 0]
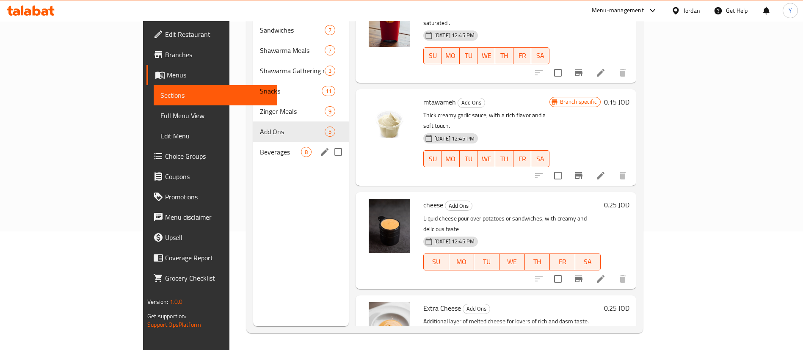
click at [260, 147] on span "Beverages" at bounding box center [280, 152] width 41 height 10
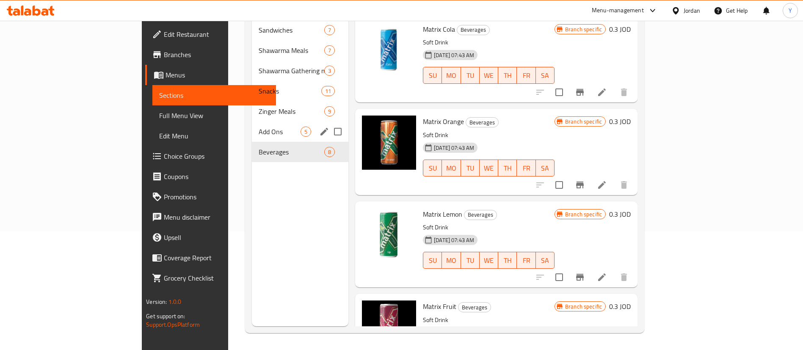
click at [259, 127] on span "Add Ons" at bounding box center [280, 132] width 42 height 10
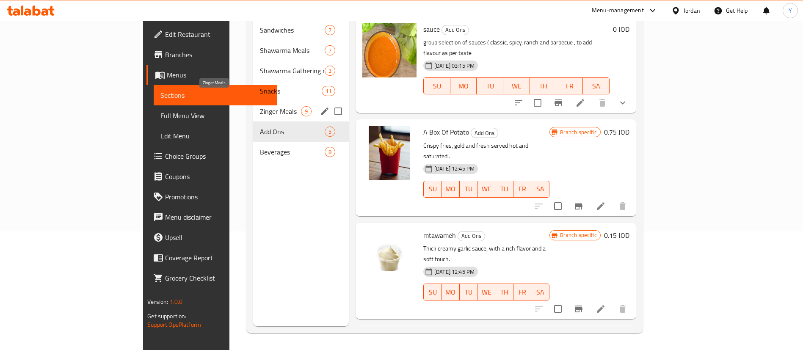
click at [260, 106] on span "Zinger Meals" at bounding box center [280, 111] width 41 height 10
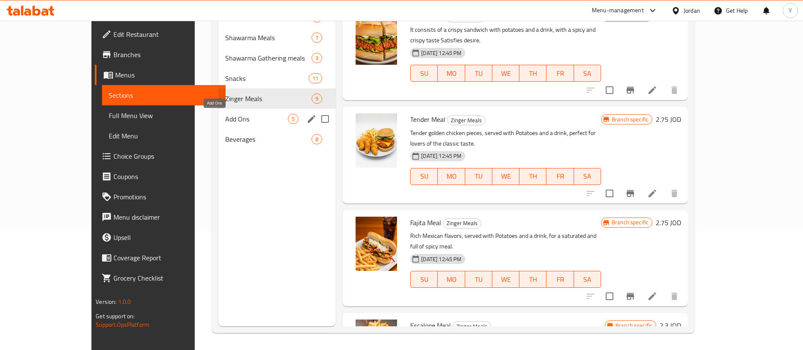
click at [225, 118] on span "Add Ons" at bounding box center [256, 119] width 63 height 10
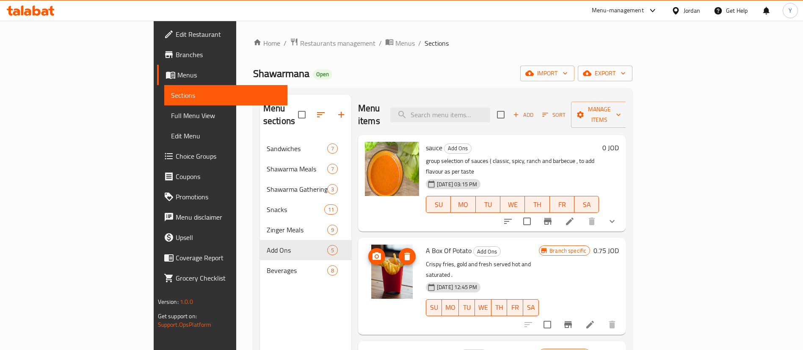
click at [575, 216] on icon at bounding box center [570, 221] width 10 height 10
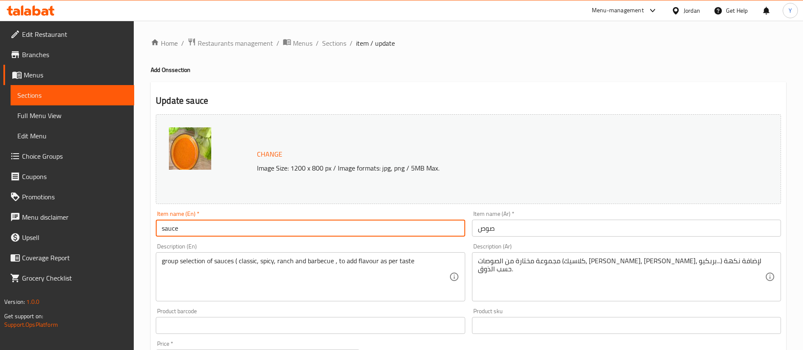
click at [248, 232] on input "sauce" at bounding box center [310, 228] width 309 height 17
type input "sauce"
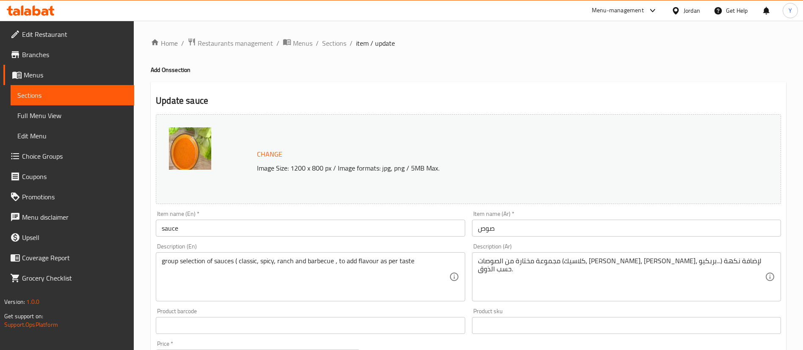
click at [143, 217] on div "Home / Restaurants management / Menus / Sections / item / update Add Ons sectio…" at bounding box center [468, 350] width 669 height 658
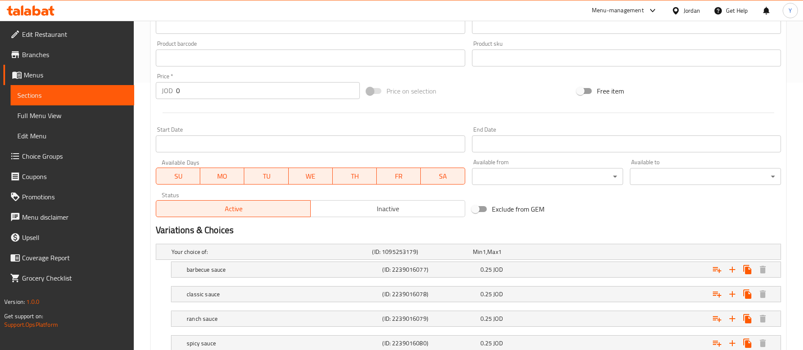
scroll to position [328, 0]
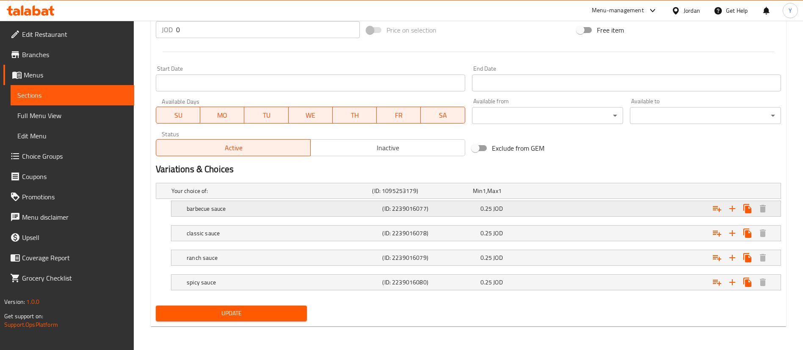
click at [513, 213] on div "0.25 JOD" at bounding box center [528, 209] width 98 height 12
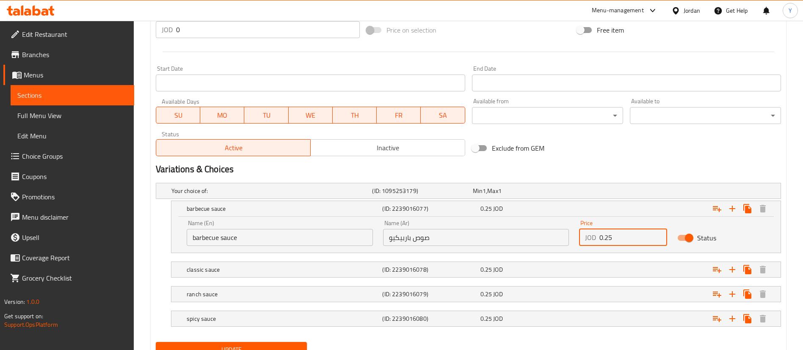
drag, startPoint x: 615, startPoint y: 237, endPoint x: 521, endPoint y: 233, distance: 94.5
click at [521, 233] on div "Name (En) barbecue sauce Name (En) Name (Ar) صوص باربيكيو Name (Ar) Price JOD 0…" at bounding box center [476, 233] width 589 height 36
type input "0.3"
click at [524, 270] on div "0.25 JOD" at bounding box center [527, 269] width 94 height 8
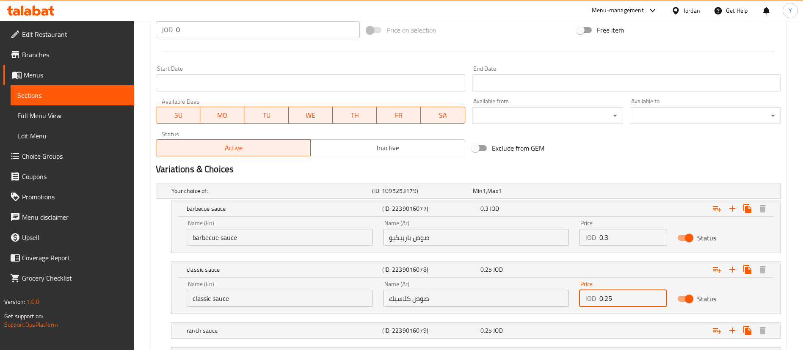
drag, startPoint x: 605, startPoint y: 298, endPoint x: 631, endPoint y: 298, distance: 25.8
click at [630, 298] on input "0.25" at bounding box center [633, 298] width 68 height 17
type input "0.3"
click at [580, 333] on div "Expand" at bounding box center [675, 330] width 196 height 19
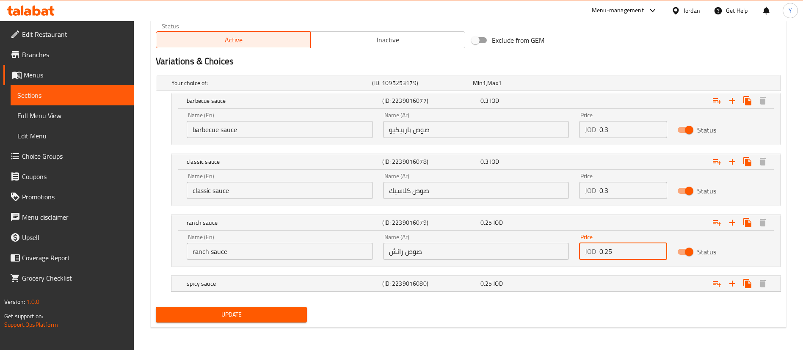
drag, startPoint x: 605, startPoint y: 253, endPoint x: 655, endPoint y: 251, distance: 49.6
click at [655, 251] on input "0.25" at bounding box center [633, 251] width 68 height 17
type input "0.3"
click at [593, 281] on div "Expand" at bounding box center [675, 283] width 196 height 19
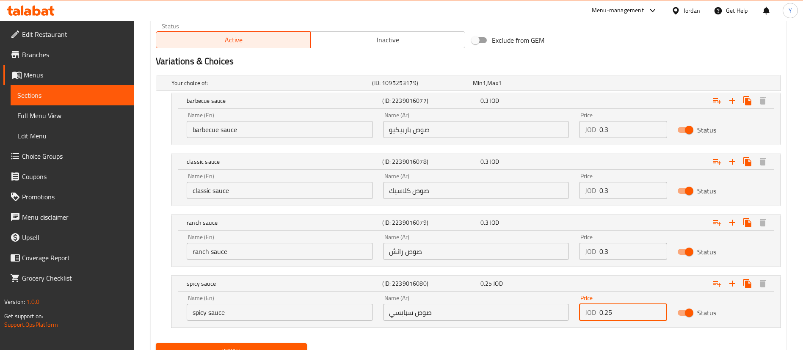
drag, startPoint x: 606, startPoint y: 310, endPoint x: 665, endPoint y: 312, distance: 58.5
click at [668, 311] on div "Price JOD 0.25 Price" at bounding box center [623, 308] width 98 height 36
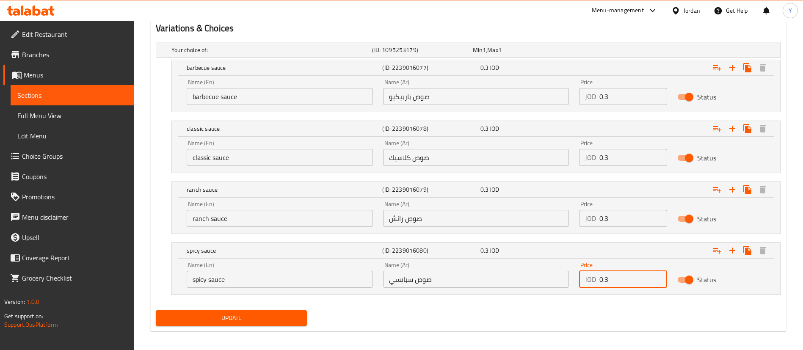
scroll to position [474, 0]
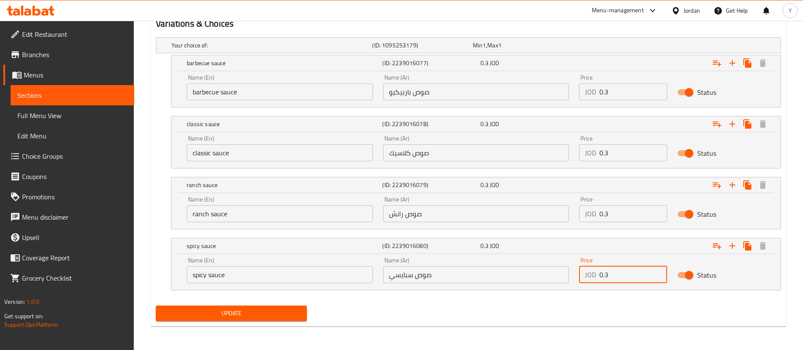
type input "0.3"
click at [279, 312] on span "Update" at bounding box center [232, 313] width 138 height 11
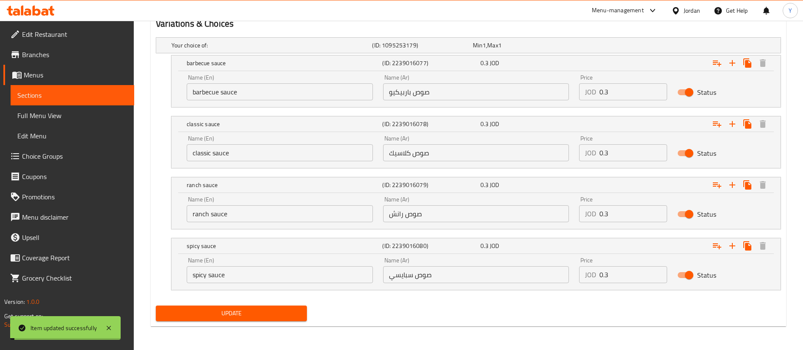
click at [290, 301] on div "Your choice of: (ID: 1095253179) Min 1 , Max 1 Name (En) Your choice of: Name (…" at bounding box center [468, 168] width 632 height 268
click at [290, 308] on span "Update" at bounding box center [232, 313] width 138 height 11
click at [105, 88] on link "Sections" at bounding box center [73, 95] width 124 height 20
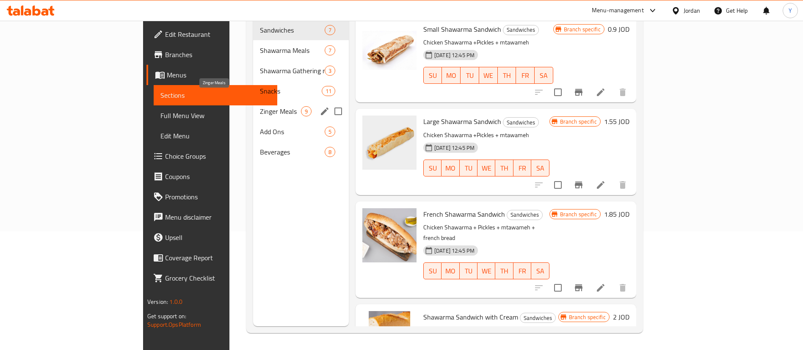
scroll to position [119, 0]
click at [260, 127] on span "Add Ons" at bounding box center [280, 132] width 41 height 10
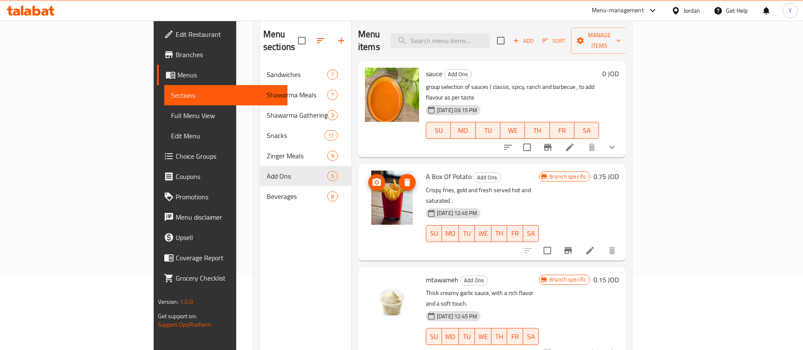
scroll to position [119, 0]
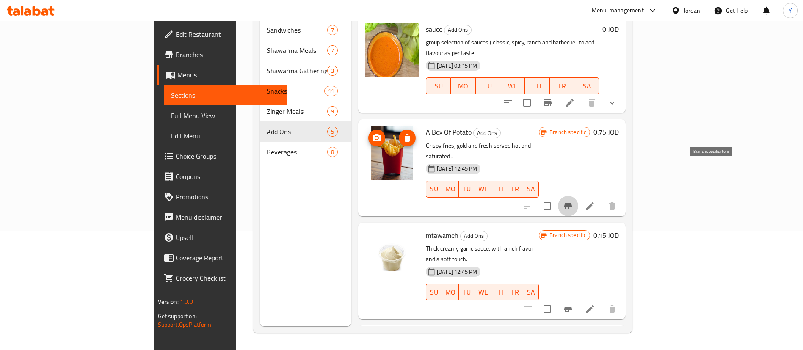
click at [572, 203] on icon "Branch-specific-item" at bounding box center [568, 206] width 8 height 7
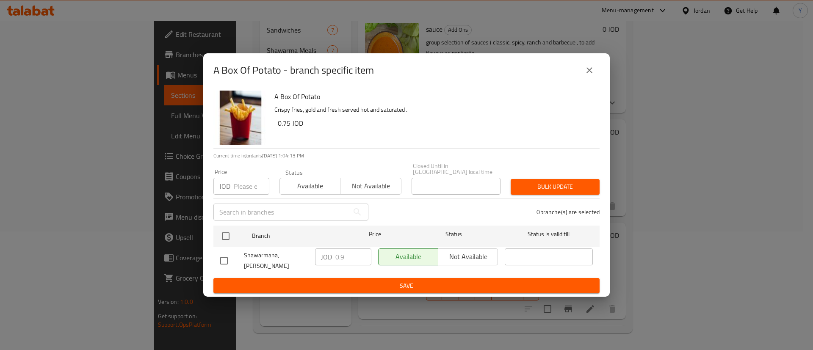
click at [589, 72] on icon "close" at bounding box center [589, 70] width 6 height 6
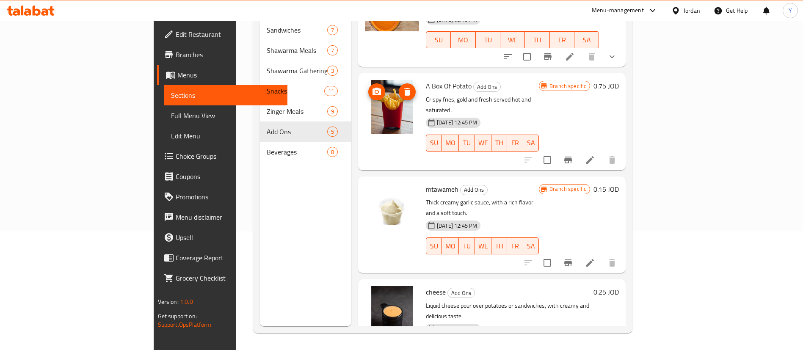
scroll to position [63, 0]
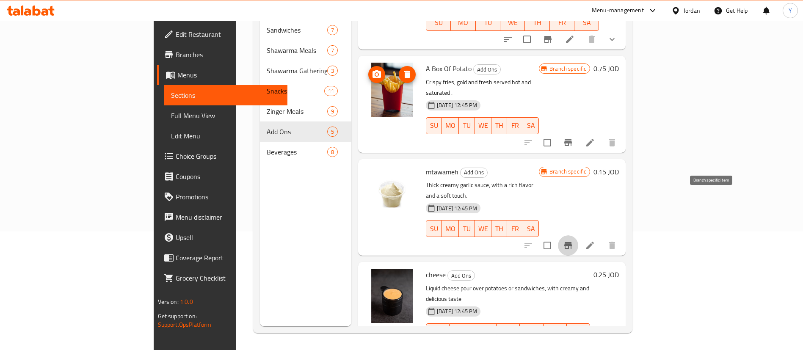
click at [578, 235] on button "Branch-specific-item" at bounding box center [568, 245] width 20 height 20
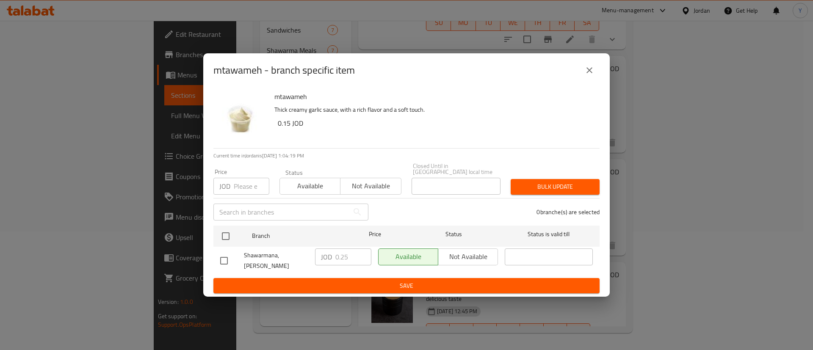
drag, startPoint x: 220, startPoint y: 258, endPoint x: 229, endPoint y: 263, distance: 10.2
click at [221, 258] on input "checkbox" at bounding box center [224, 261] width 18 height 18
checkbox input "true"
drag, startPoint x: 340, startPoint y: 257, endPoint x: 393, endPoint y: 254, distance: 53.0
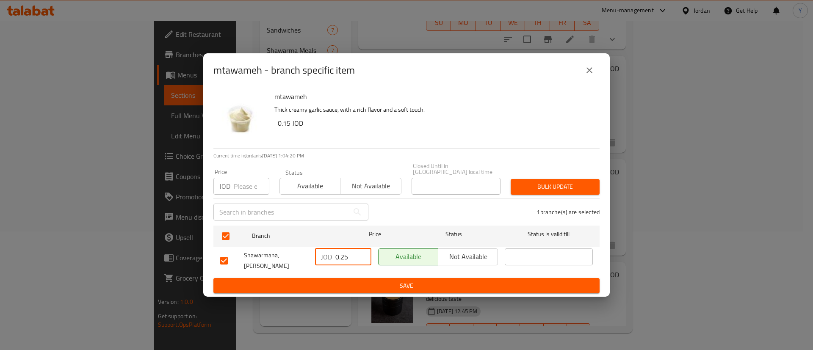
click at [394, 254] on div "Shawarmana, Alhamamat Altunesyeh JOD 0.25 ​ Available Not available ​" at bounding box center [406, 260] width 379 height 31
type input "0.3"
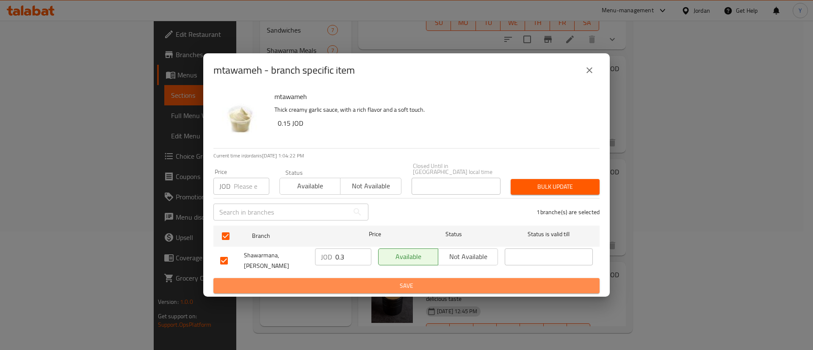
click at [451, 284] on span "Save" at bounding box center [406, 286] width 372 height 11
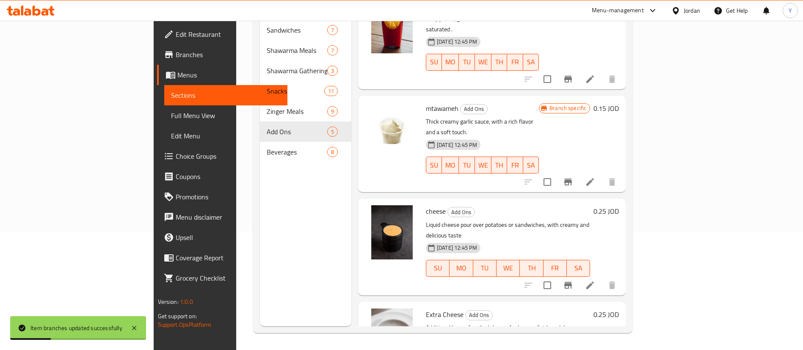
scroll to position [133, 0]
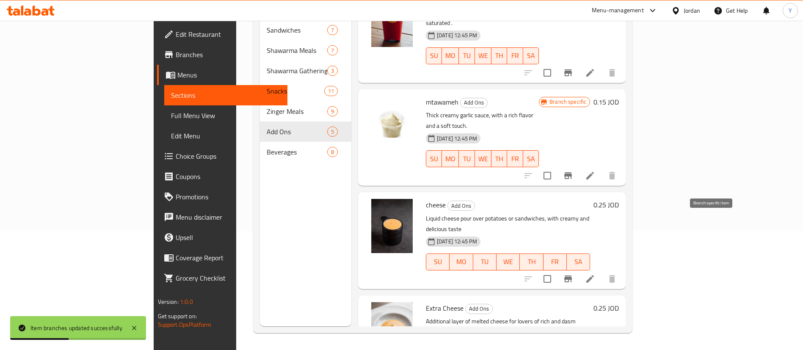
click at [578, 269] on button "Branch-specific-item" at bounding box center [568, 279] width 20 height 20
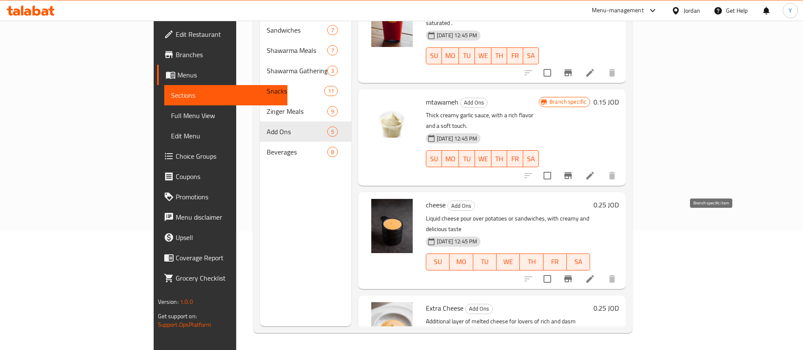
click at [573, 274] on icon "Branch-specific-item" at bounding box center [568, 279] width 10 height 10
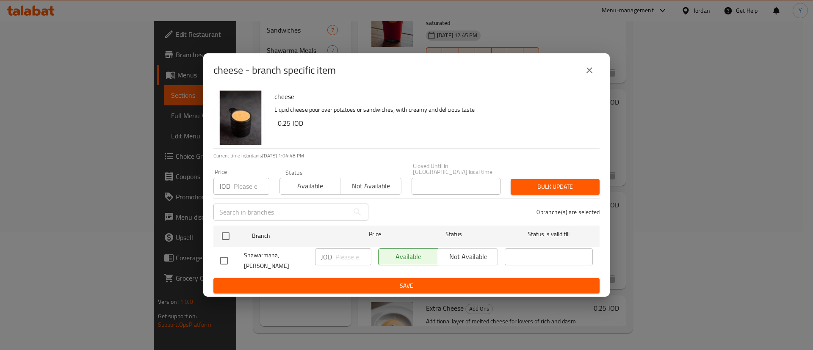
click at [229, 259] on input "checkbox" at bounding box center [224, 261] width 18 height 18
checkbox input "true"
click at [347, 256] on input "number" at bounding box center [353, 256] width 36 height 17
type input "0.6"
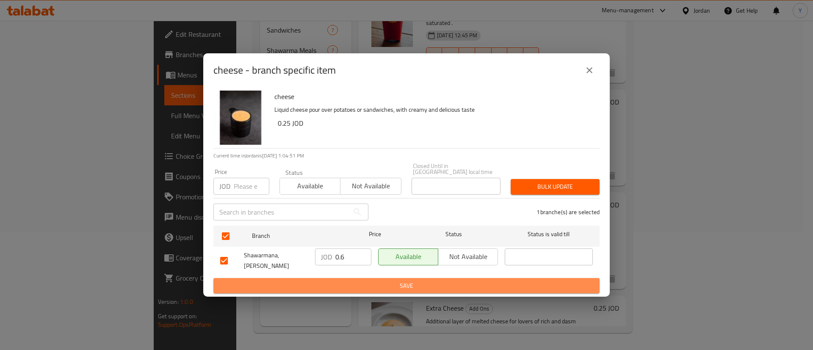
click at [354, 284] on span "Save" at bounding box center [406, 286] width 372 height 11
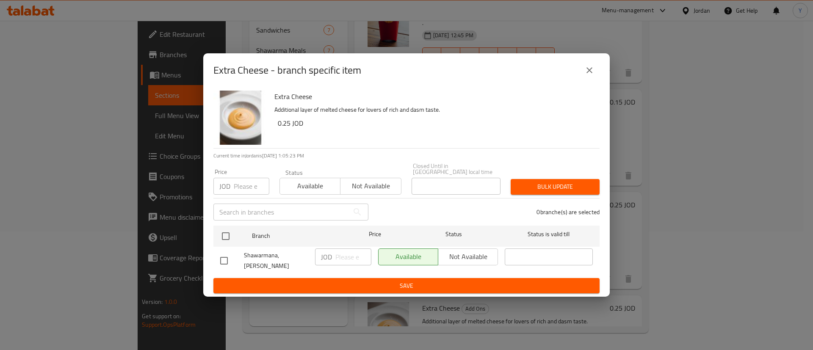
drag, startPoint x: 226, startPoint y: 260, endPoint x: 295, endPoint y: 253, distance: 69.8
click at [226, 261] on input "checkbox" at bounding box center [224, 261] width 18 height 18
checkbox input "true"
click at [335, 248] on input "number" at bounding box center [353, 256] width 36 height 17
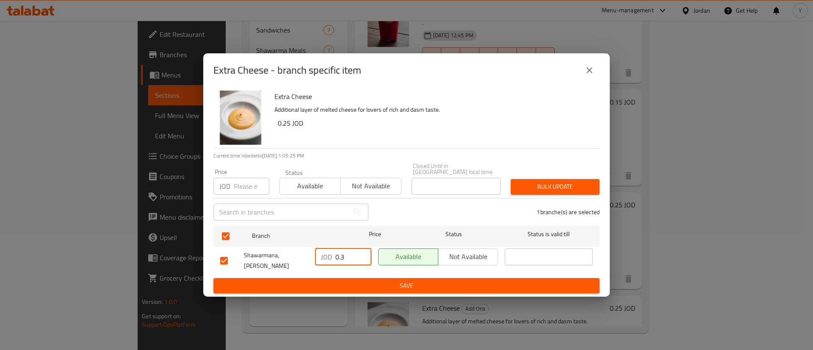
type input "0.3"
click at [413, 281] on span "Save" at bounding box center [406, 286] width 372 height 11
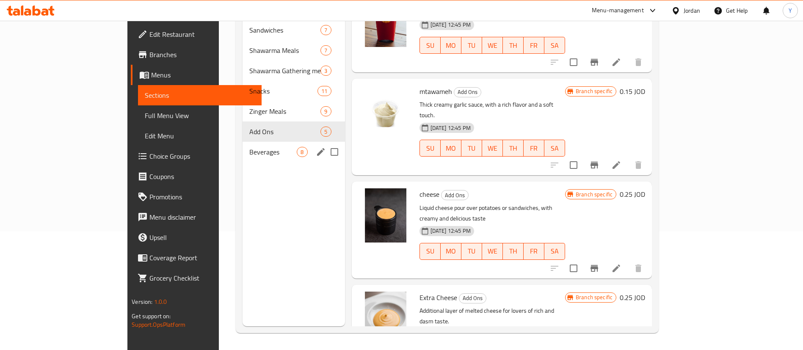
click at [249, 147] on span "Beverages" at bounding box center [273, 152] width 48 height 10
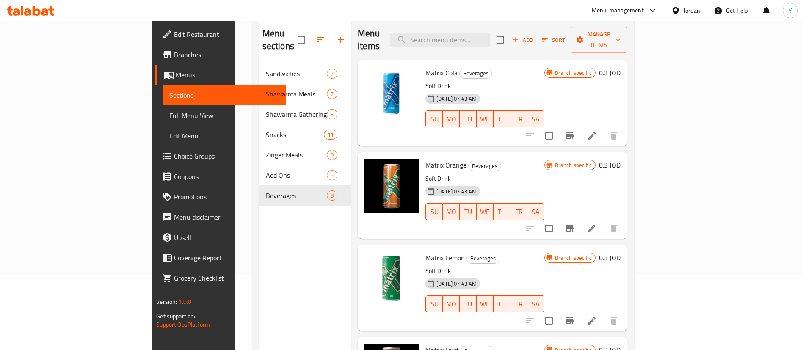
scroll to position [55, 0]
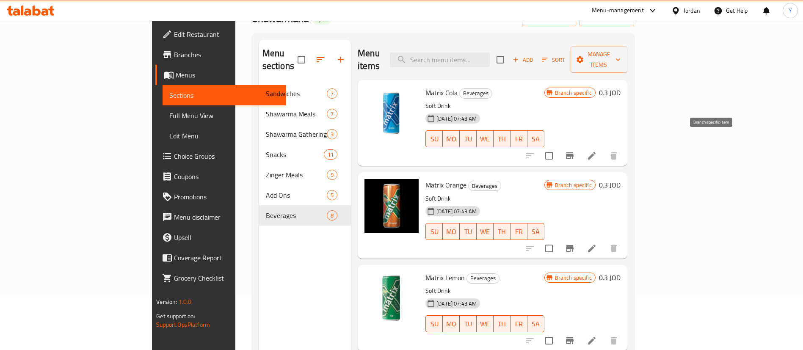
click at [574, 152] on icon "Branch-specific-item" at bounding box center [570, 155] width 8 height 7
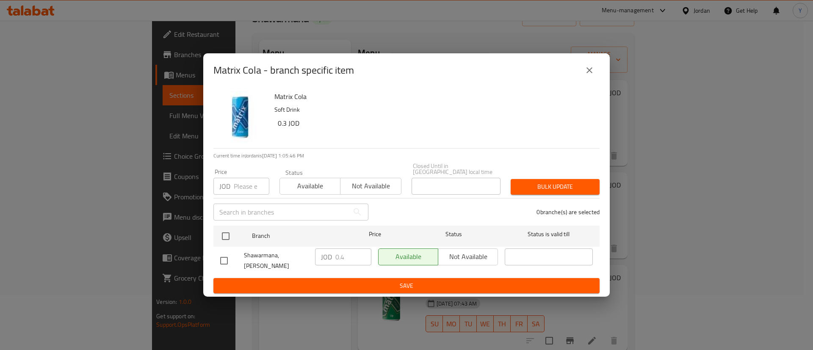
click at [713, 136] on div "Matrix Cola - branch specific item Matrix Cola Soft Drink 0.3 JOD Current time …" at bounding box center [406, 175] width 813 height 350
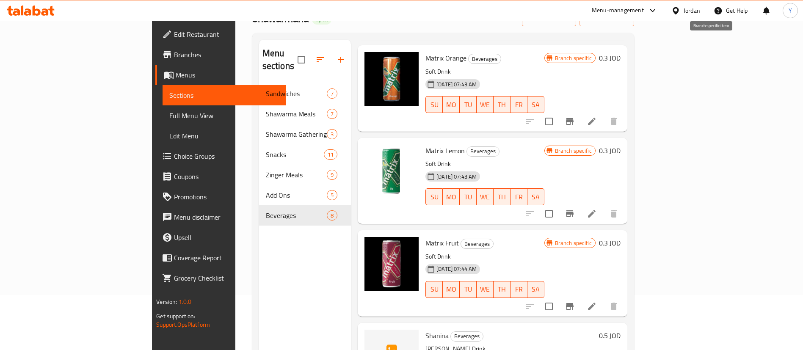
scroll to position [317, 0]
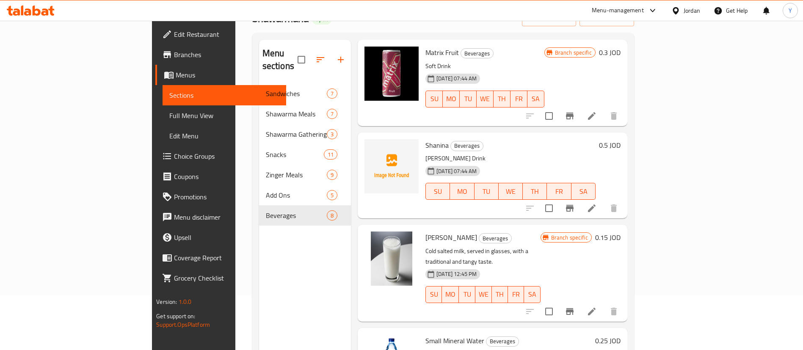
click at [575, 203] on icon "Branch-specific-item" at bounding box center [570, 208] width 10 height 10
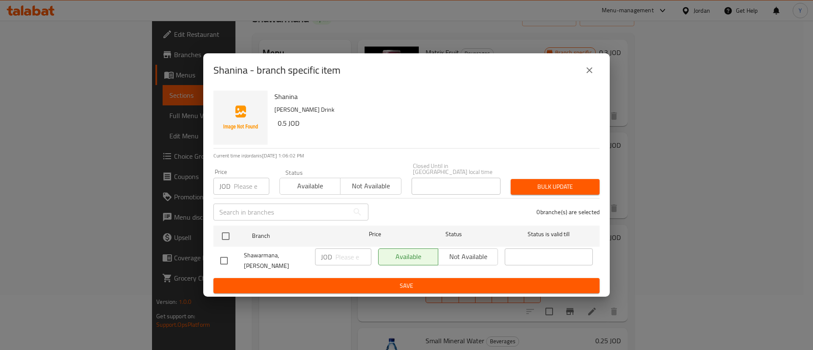
click at [226, 259] on input "checkbox" at bounding box center [224, 261] width 18 height 18
checkbox input "true"
click at [347, 256] on input "number" at bounding box center [353, 256] width 36 height 17
type input "0.65"
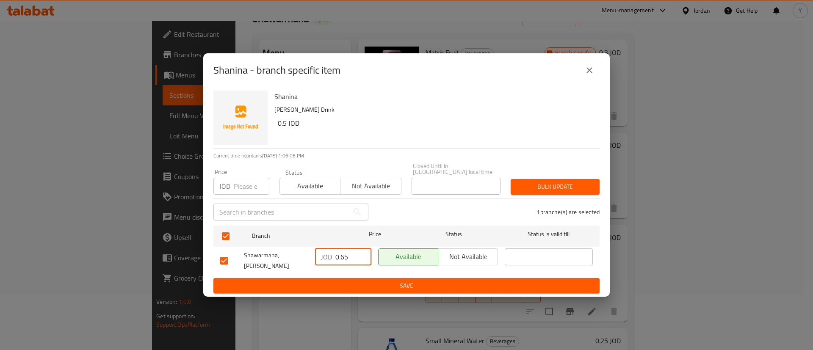
drag, startPoint x: 365, startPoint y: 277, endPoint x: 409, endPoint y: 279, distance: 44.0
click at [366, 281] on span "Save" at bounding box center [406, 286] width 372 height 11
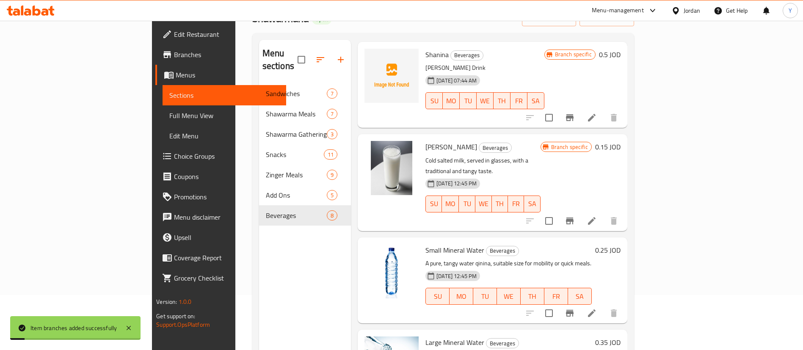
scroll to position [411, 0]
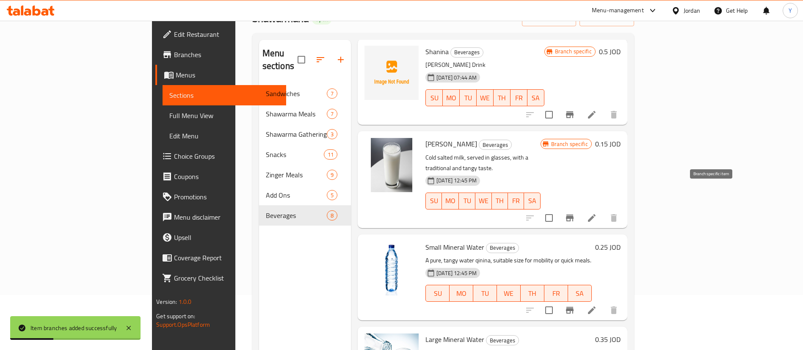
click at [575, 213] on icon "Branch-specific-item" at bounding box center [570, 218] width 10 height 10
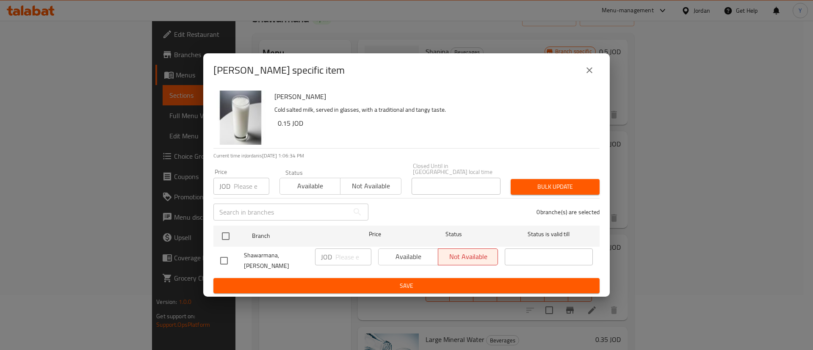
click at [207, 270] on div "Shenina Kasat Cold salted milk, served in glasses, with a traditional and tangy…" at bounding box center [406, 192] width 406 height 210
click at [237, 259] on div at bounding box center [232, 261] width 24 height 18
click at [229, 257] on input "checkbox" at bounding box center [224, 261] width 18 height 18
checkbox input "true"
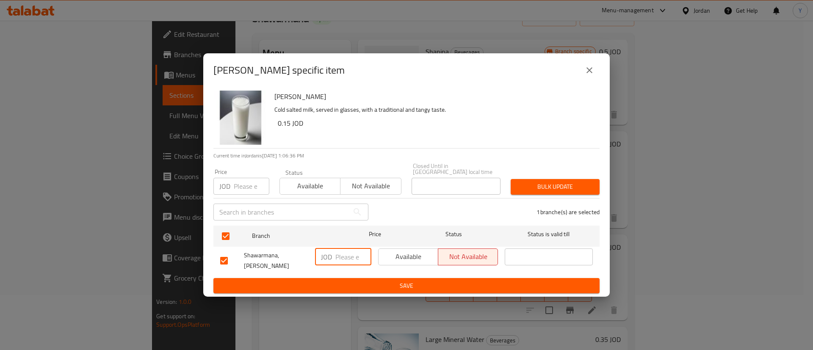
click at [347, 249] on input "number" at bounding box center [353, 256] width 36 height 17
type input "0.25"
click at [349, 282] on span "Save" at bounding box center [406, 286] width 372 height 11
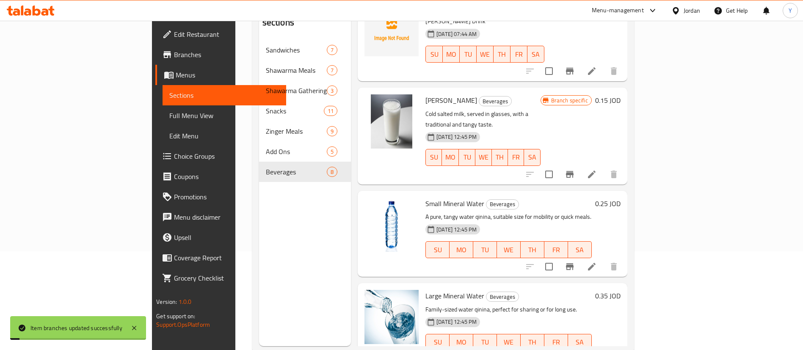
scroll to position [119, 0]
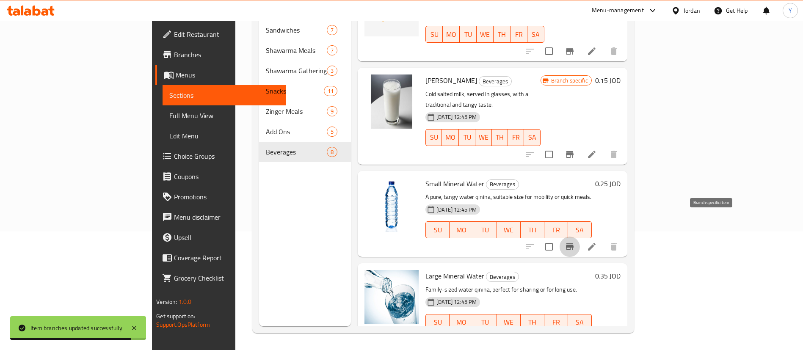
click at [575, 242] on icon "Branch-specific-item" at bounding box center [570, 247] width 10 height 10
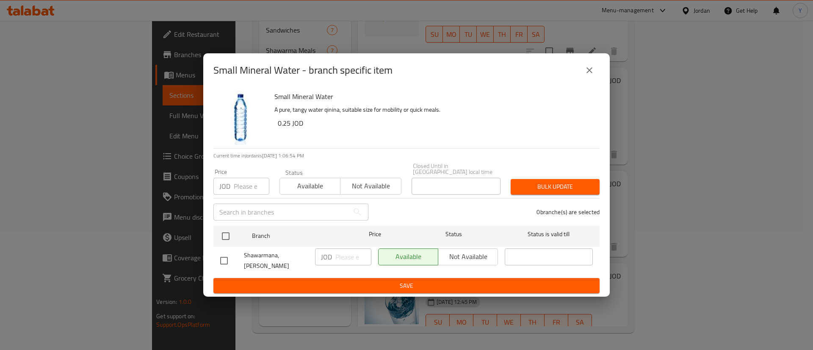
click at [227, 258] on input "checkbox" at bounding box center [224, 261] width 18 height 18
checkbox input "true"
click at [347, 259] on input "number" at bounding box center [353, 256] width 36 height 17
type input "0.3"
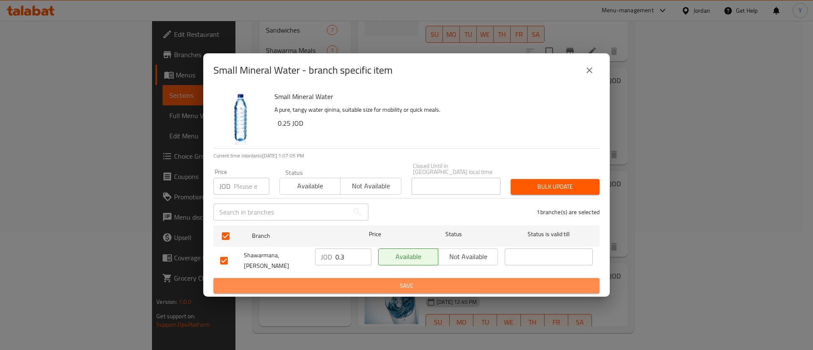
click at [403, 282] on span "Save" at bounding box center [406, 286] width 372 height 11
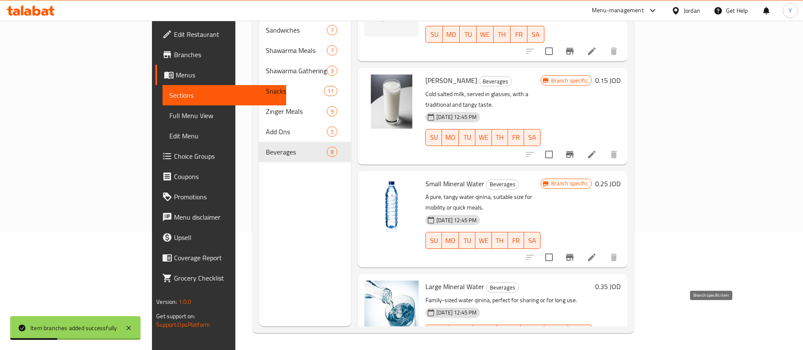
click at [574, 347] on icon "Branch-specific-item" at bounding box center [570, 350] width 8 height 7
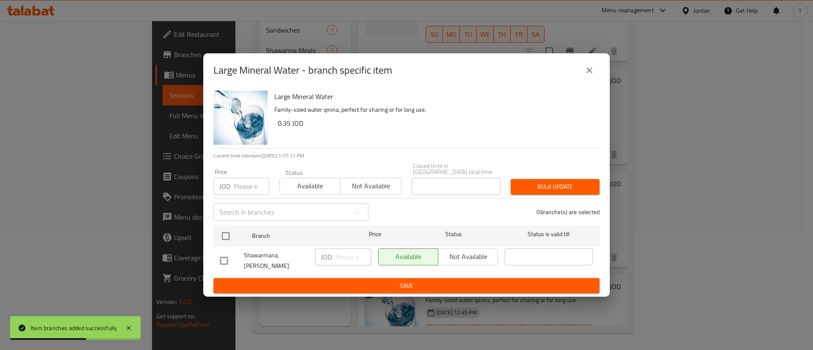
click at [585, 79] on button "close" at bounding box center [589, 70] width 20 height 20
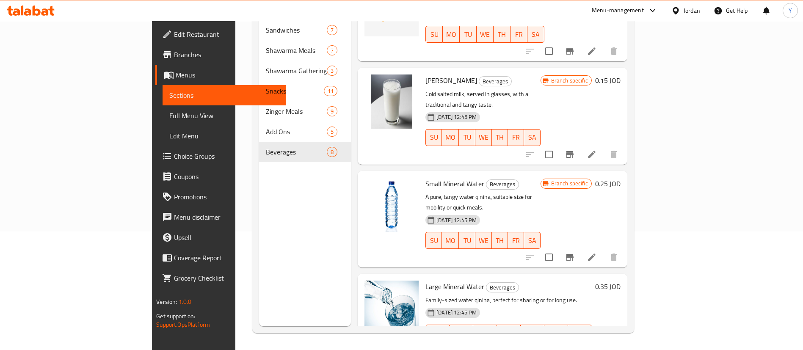
click at [575, 345] on icon "Branch-specific-item" at bounding box center [570, 350] width 10 height 10
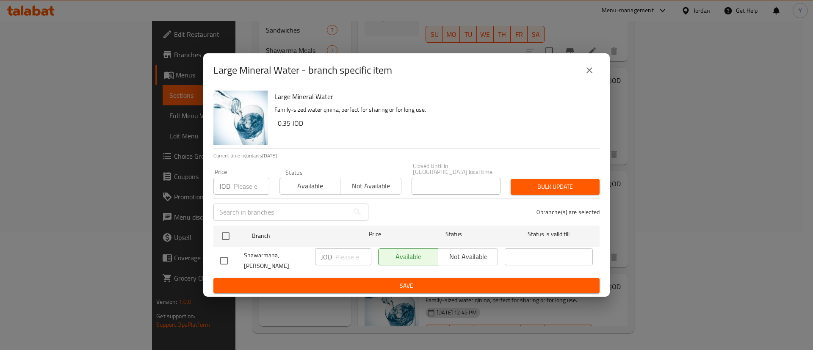
click at [222, 254] on input "checkbox" at bounding box center [224, 261] width 18 height 18
checkbox input "true"
click at [348, 254] on input "number" at bounding box center [353, 256] width 36 height 17
type input "4"
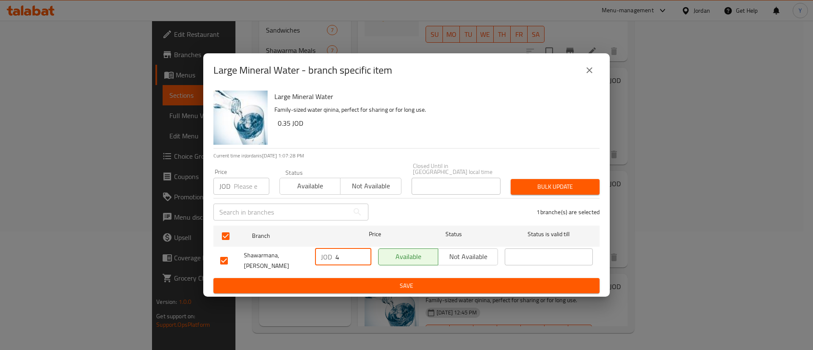
click at [429, 281] on span "Save" at bounding box center [406, 286] width 372 height 11
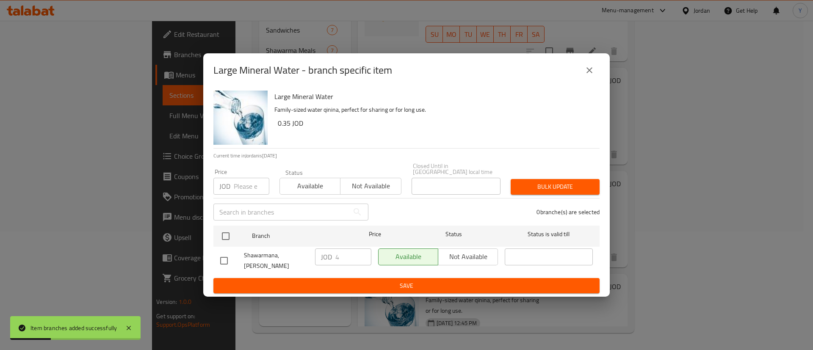
click at [234, 257] on div at bounding box center [232, 261] width 24 height 18
click at [227, 260] on input "checkbox" at bounding box center [224, 261] width 18 height 18
checkbox input "true"
drag, startPoint x: 333, startPoint y: 256, endPoint x: 359, endPoint y: 272, distance: 30.2
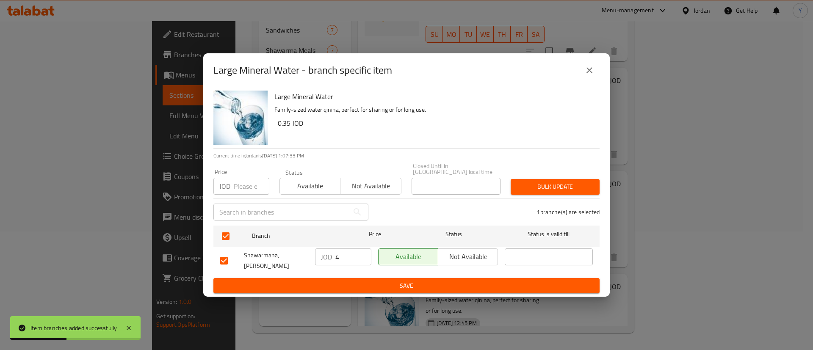
click at [334, 256] on div "JOD 4 ​" at bounding box center [343, 256] width 56 height 17
drag, startPoint x: 323, startPoint y: 253, endPoint x: 323, endPoint y: 265, distance: 12.3
click at [308, 252] on div "Shawarmana, Alhamamat Altunesyeh JOD 4 ​ Available Not available ​" at bounding box center [406, 260] width 379 height 31
type input "0.4"
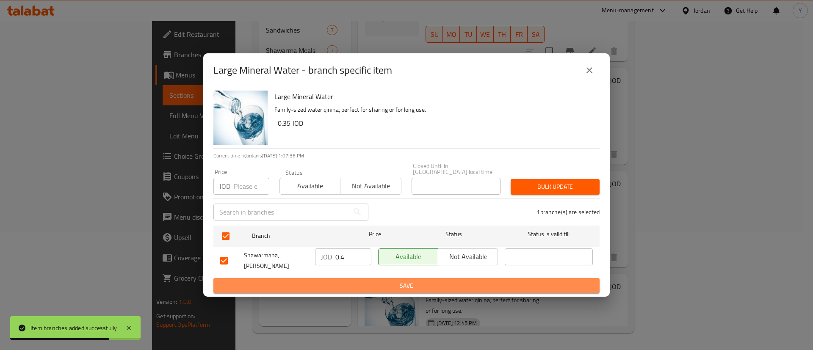
click at [342, 281] on span "Save" at bounding box center [406, 286] width 372 height 11
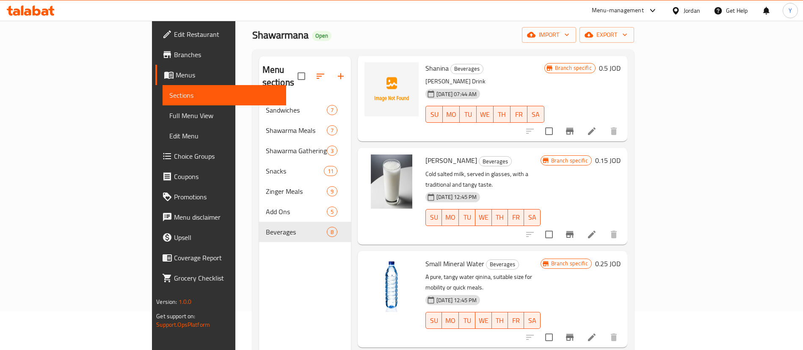
scroll to position [0, 0]
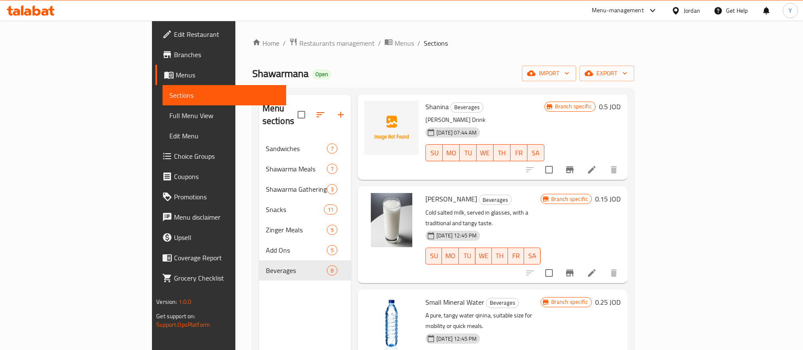
click at [49, 12] on icon at bounding box center [31, 11] width 48 height 10
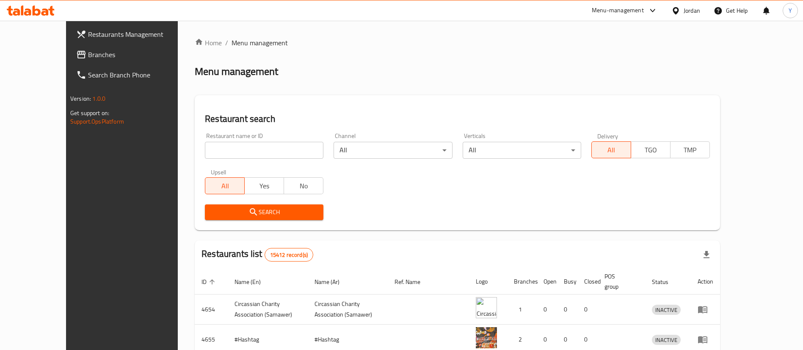
click at [88, 53] on span "Branches" at bounding box center [140, 55] width 105 height 10
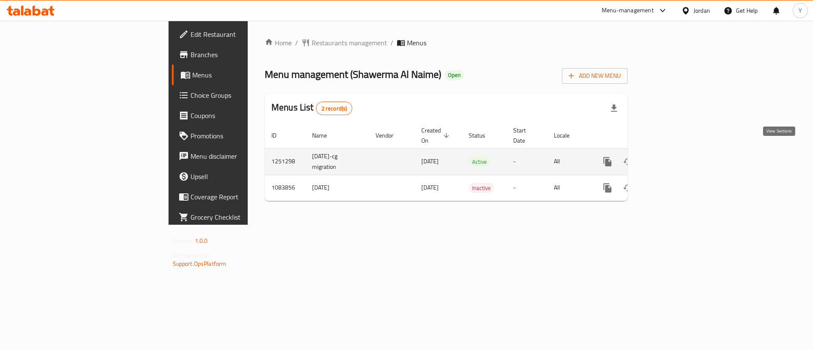
click at [673, 157] on icon "enhanced table" at bounding box center [668, 162] width 10 height 10
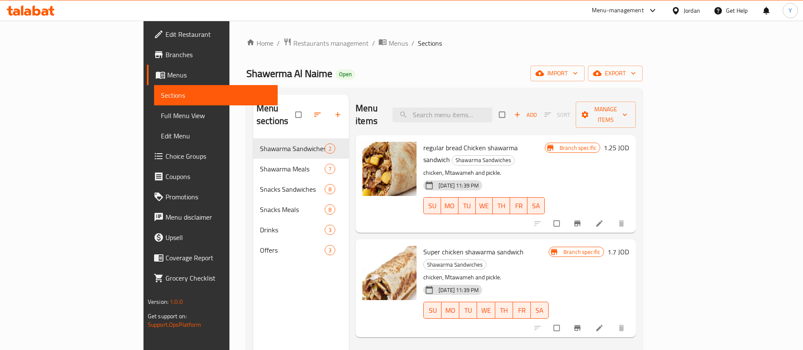
click at [604, 219] on icon at bounding box center [599, 223] width 8 height 8
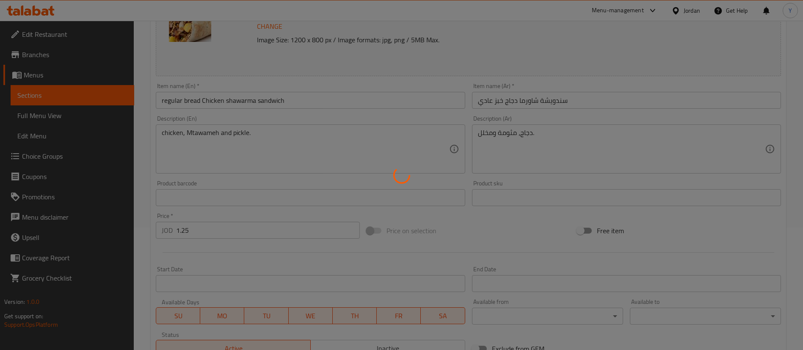
scroll to position [63, 0]
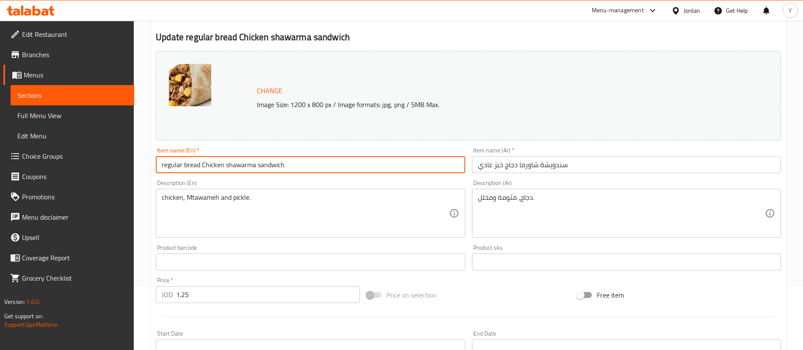
drag, startPoint x: 199, startPoint y: 164, endPoint x: 50, endPoint y: 164, distance: 149.0
click at [50, 164] on div "Edit Restaurant Branches Menus Sections Full Menu View Edit Menu Choice Groups …" at bounding box center [401, 252] width 803 height 590
type input "Small Chicken shawarma sandwich"
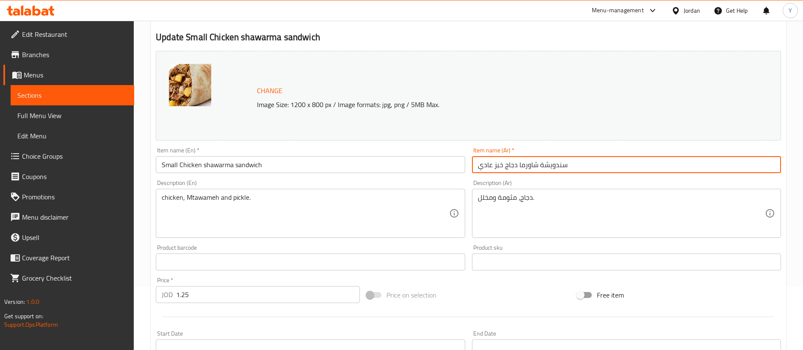
click at [499, 164] on input "سندويشة شاورما دجاج خبز عادي" at bounding box center [626, 164] width 309 height 17
drag, startPoint x: 504, startPoint y: 164, endPoint x: 393, endPoint y: 164, distance: 110.9
click at [393, 164] on div "Change Image Size: 1200 x 800 px / Image formats: jpg, png / 5MB Max. Item name…" at bounding box center [468, 235] width 632 height 377
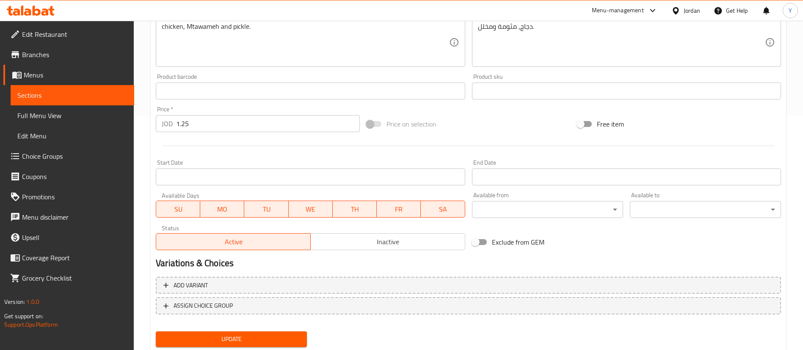
scroll to position [254, 0]
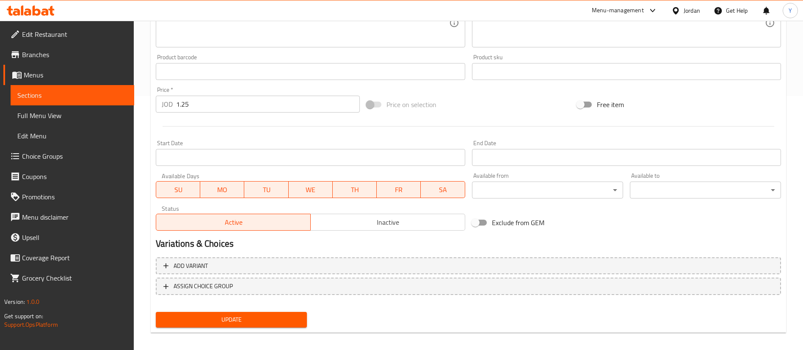
type input "سندويشة شاورما دجاج صغير"
drag, startPoint x: 199, startPoint y: 103, endPoint x: 113, endPoint y: 108, distance: 85.6
click at [113, 108] on div "Edit Restaurant Branches Menus Sections Full Menu View Edit Menu Choice Groups …" at bounding box center [401, 62] width 803 height 590
type input "0.9"
click at [244, 315] on span "Update" at bounding box center [232, 320] width 138 height 11
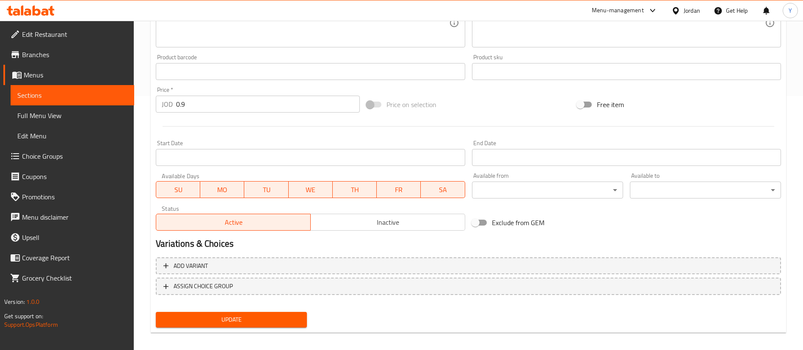
click at [80, 101] on link "Sections" at bounding box center [73, 95] width 124 height 20
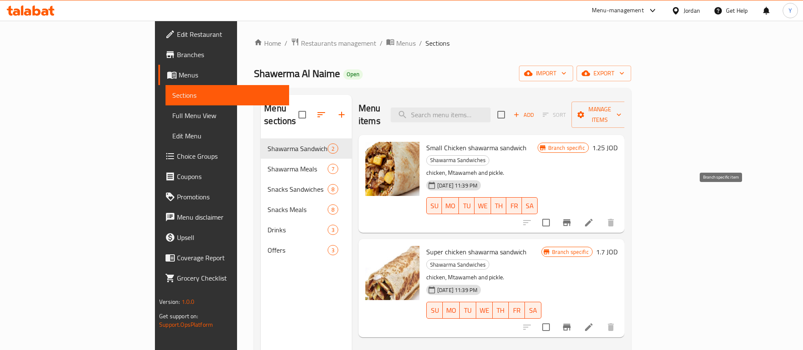
click at [571, 219] on icon "Branch-specific-item" at bounding box center [567, 222] width 8 height 7
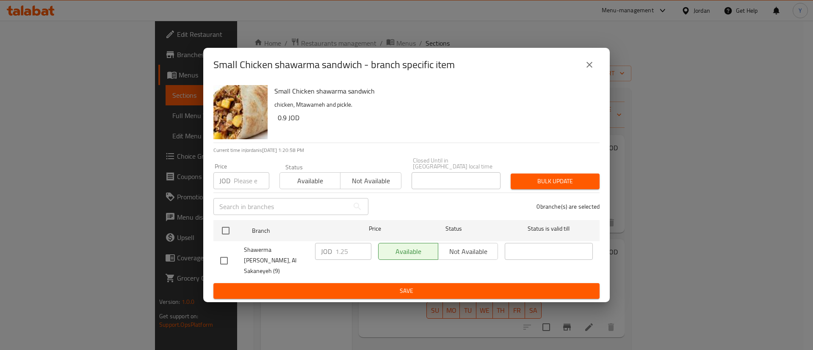
click at [229, 259] on input "checkbox" at bounding box center [224, 261] width 18 height 18
checkbox input "true"
drag, startPoint x: 353, startPoint y: 256, endPoint x: 264, endPoint y: 251, distance: 89.9
click at [243, 258] on div "Shawerma Al Naime, Al Sakaneyeh (9) JOD 1.25 ​ Available Not available ​" at bounding box center [406, 261] width 379 height 42
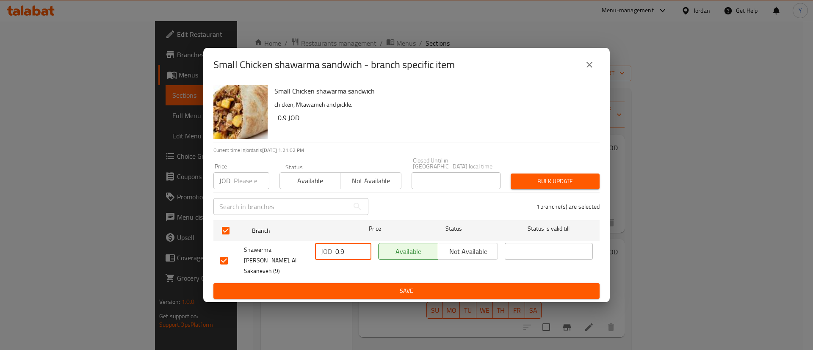
type input "0.9"
click at [397, 286] on span "Save" at bounding box center [406, 291] width 372 height 11
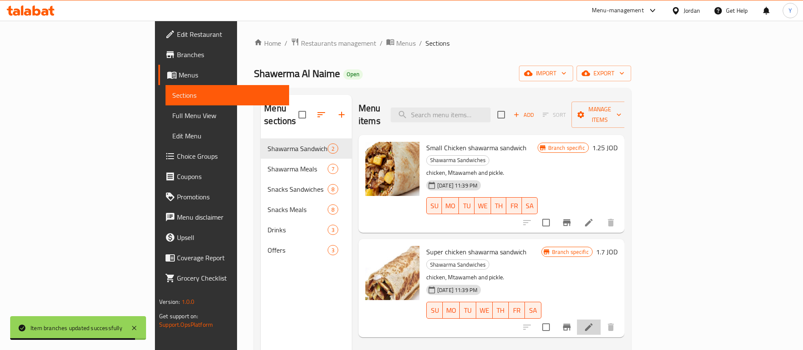
click at [601, 320] on li at bounding box center [589, 327] width 24 height 15
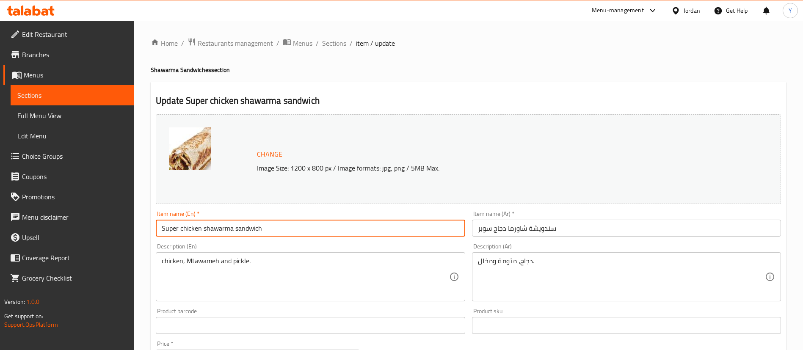
drag, startPoint x: 179, startPoint y: 226, endPoint x: 47, endPoint y: 229, distance: 131.7
click at [39, 237] on div "Edit Restaurant Branches Menus Sections Full Menu View Edit Menu Choice Groups …" at bounding box center [401, 316] width 803 height 590
type input "Large chicken shawarma sandwich"
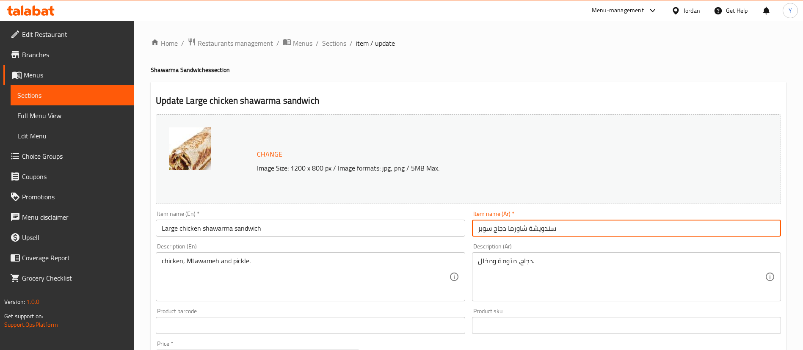
drag, startPoint x: 492, startPoint y: 229, endPoint x: 359, endPoint y: 232, distance: 133.8
click at [359, 232] on div "Change Image Size: 1200 x 800 px / Image formats: jpg, png / 5MB Max. Item name…" at bounding box center [468, 299] width 632 height 377
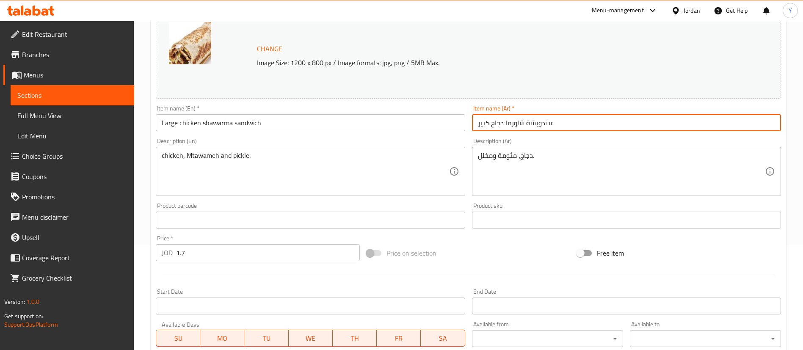
scroll to position [254, 0]
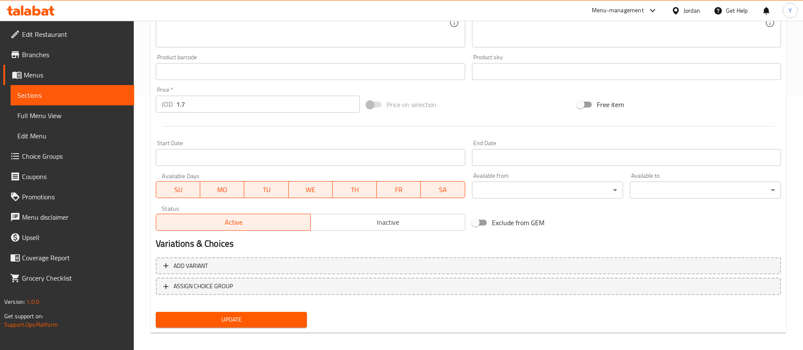
type input "سندويشة شاورما دجاج كبير"
drag, startPoint x: 182, startPoint y: 105, endPoint x: 265, endPoint y: 97, distance: 83.4
click at [265, 97] on input "1.7" at bounding box center [268, 104] width 184 height 17
type input "1.6"
click at [223, 321] on span "Update" at bounding box center [232, 320] width 138 height 11
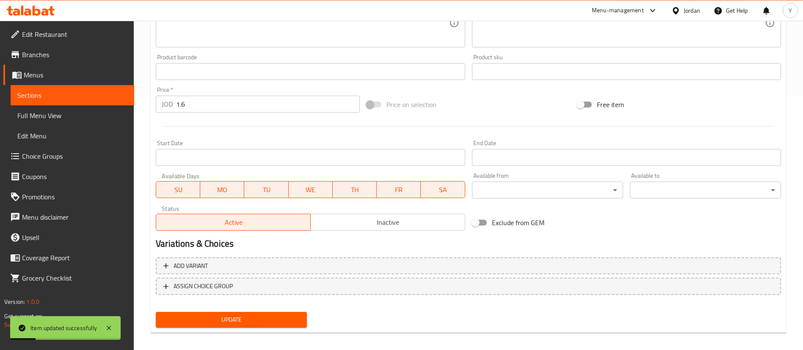
click at [111, 98] on span "Sections" at bounding box center [72, 95] width 110 height 10
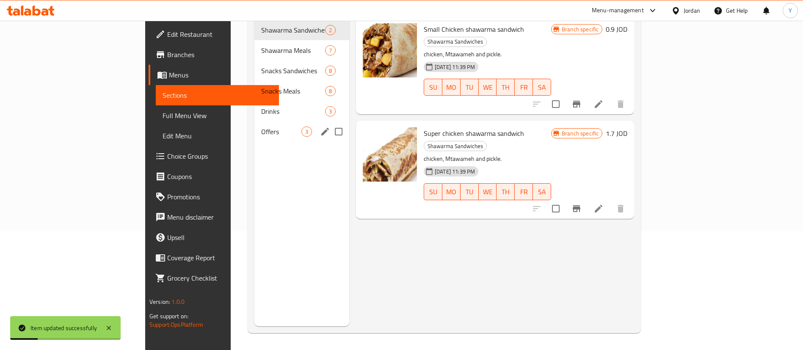
scroll to position [119, 0]
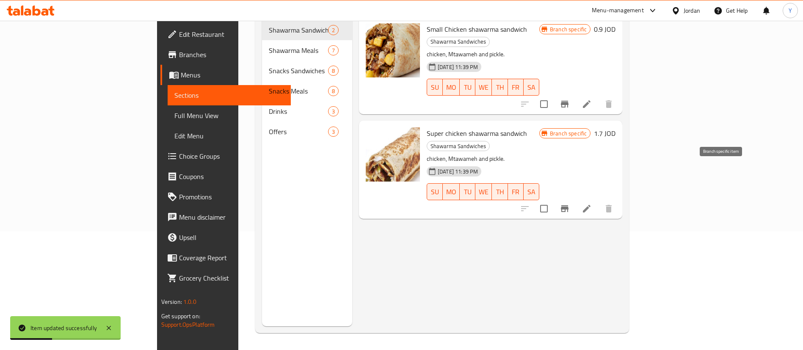
click at [570, 204] on icon "Branch-specific-item" at bounding box center [565, 209] width 10 height 10
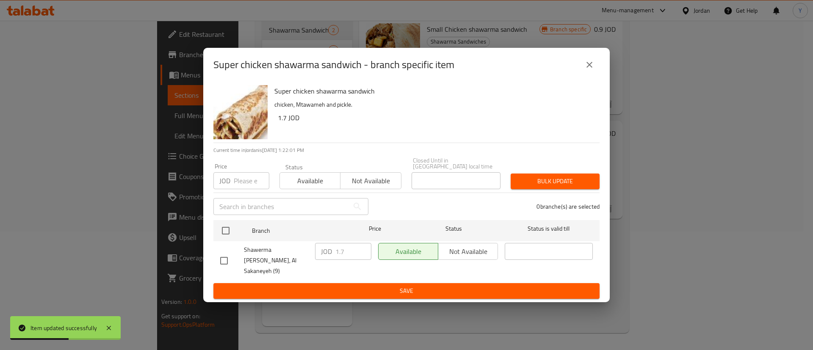
click at [225, 256] on input "checkbox" at bounding box center [224, 261] width 18 height 18
checkbox input "true"
click at [362, 258] on input "0.7" at bounding box center [353, 251] width 36 height 17
click at [362, 250] on input "1.7" at bounding box center [353, 251] width 36 height 17
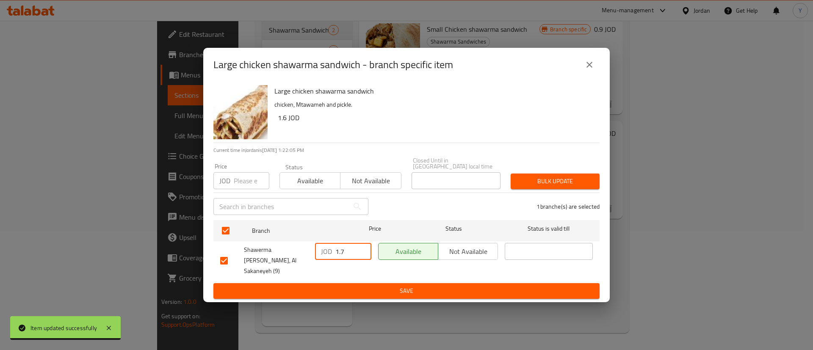
drag, startPoint x: 347, startPoint y: 255, endPoint x: 341, endPoint y: 255, distance: 5.9
click at [341, 255] on input "1.7" at bounding box center [353, 251] width 36 height 17
type input "1.6"
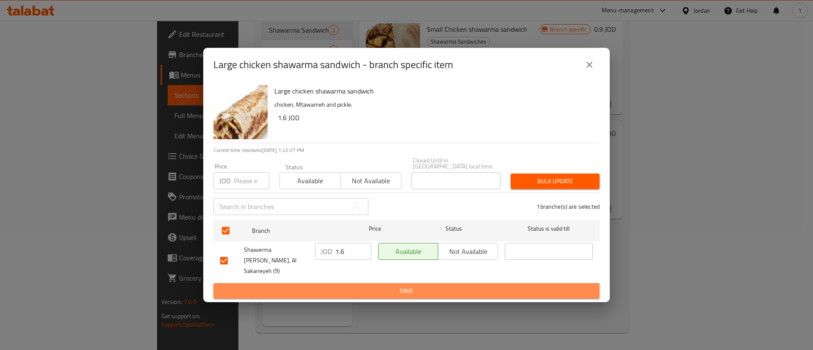
click at [425, 286] on span "Save" at bounding box center [406, 291] width 372 height 11
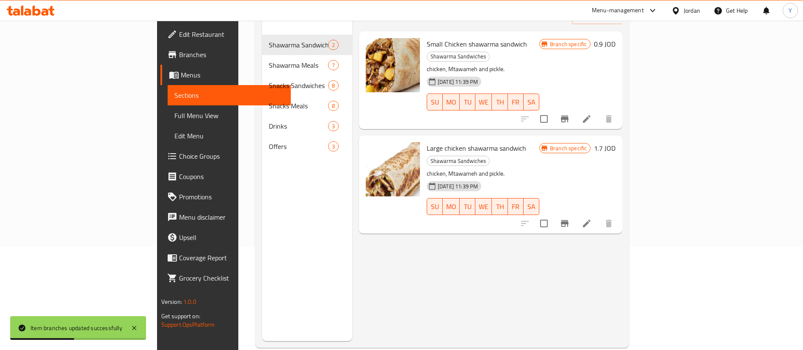
scroll to position [0, 0]
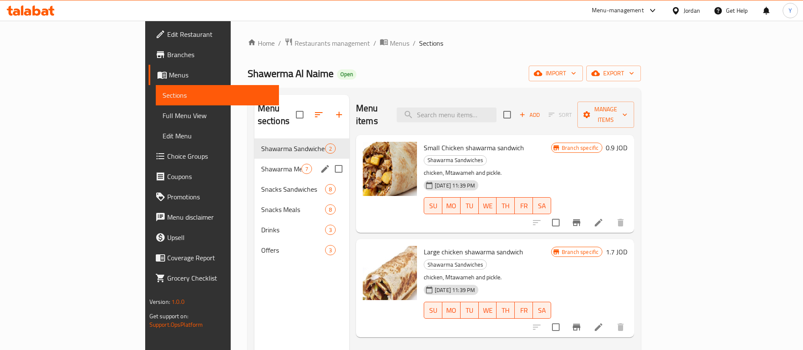
click at [254, 159] on div "Shawarma Meals 7" at bounding box center [301, 169] width 95 height 20
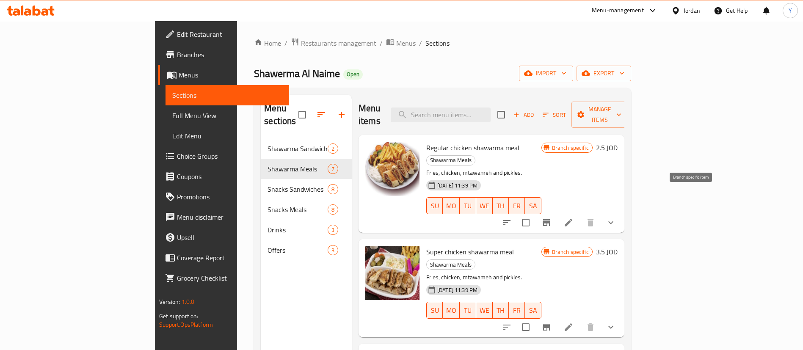
click at [550, 219] on icon "Branch-specific-item" at bounding box center [547, 222] width 8 height 7
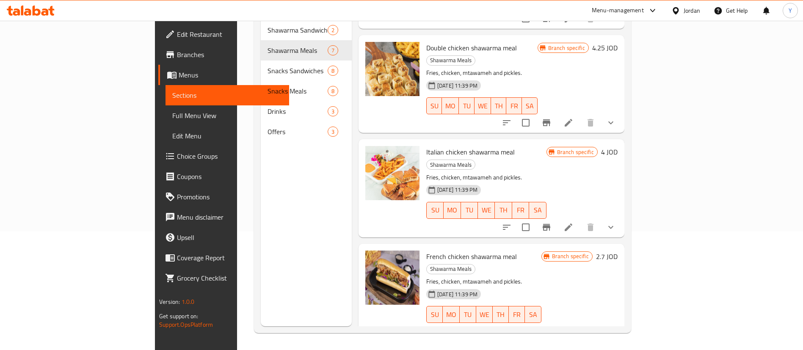
scroll to position [191, 0]
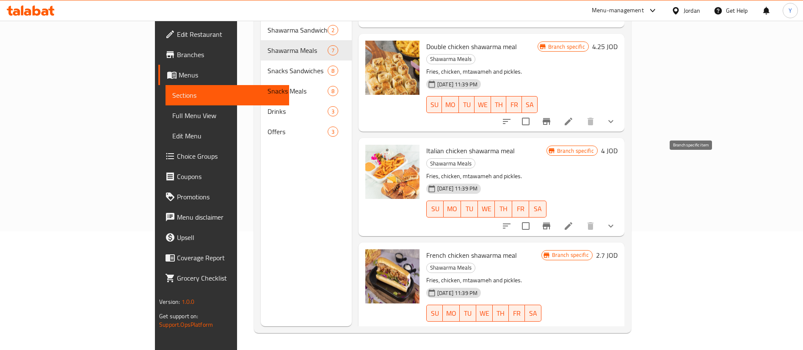
click at [550, 223] on icon "Branch-specific-item" at bounding box center [547, 226] width 8 height 7
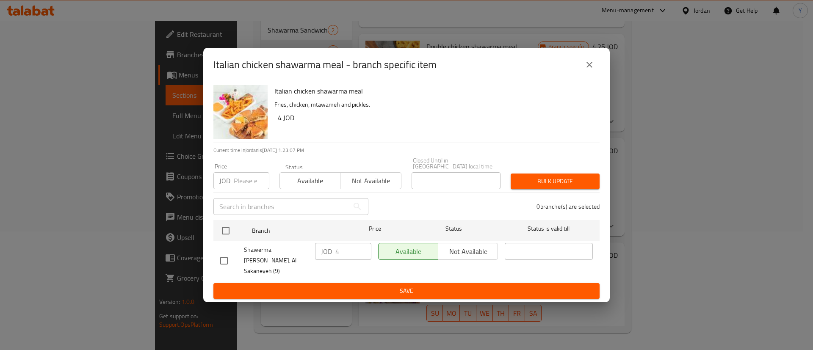
drag, startPoint x: 223, startPoint y: 257, endPoint x: 248, endPoint y: 259, distance: 24.2
click at [223, 257] on input "checkbox" at bounding box center [224, 261] width 18 height 18
checkbox input "true"
drag, startPoint x: 340, startPoint y: 256, endPoint x: 281, endPoint y: 256, distance: 59.3
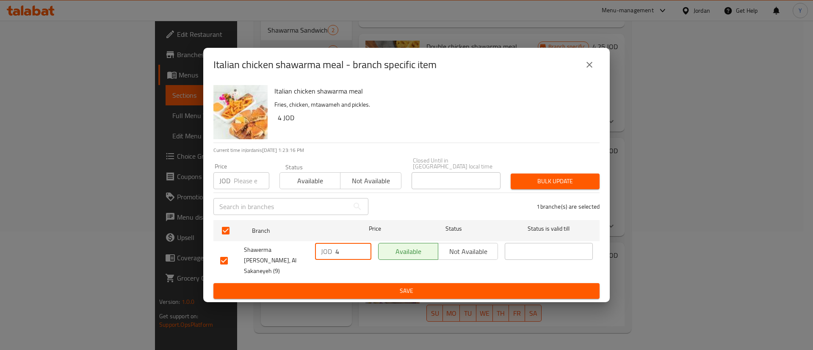
click at [281, 256] on div "Shawerma Al Naime, Al Sakaneyeh (9) JOD 4 ​ Available Not available ​" at bounding box center [406, 261] width 379 height 42
type input "4.6"
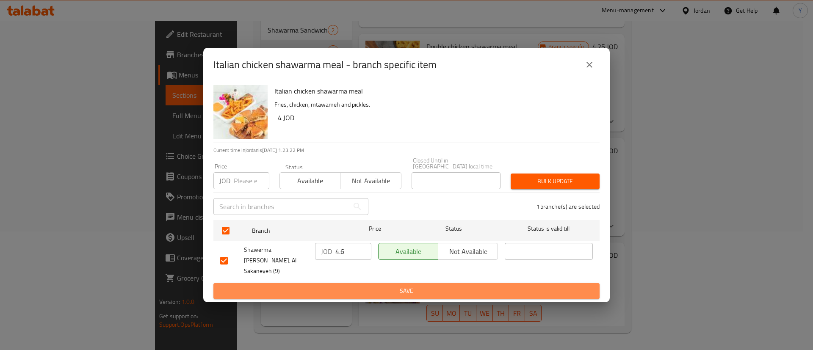
click at [397, 286] on span "Save" at bounding box center [406, 291] width 372 height 11
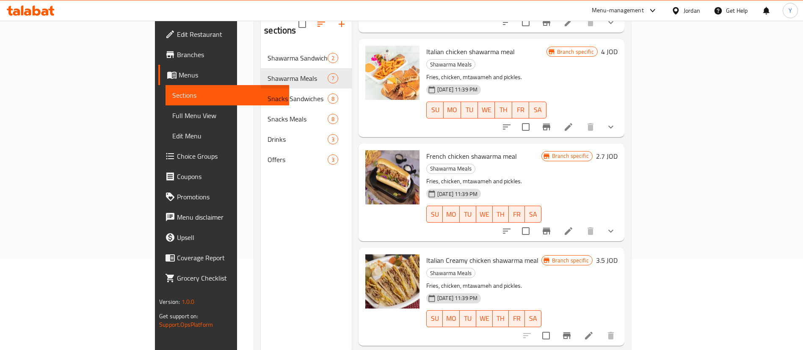
scroll to position [119, 0]
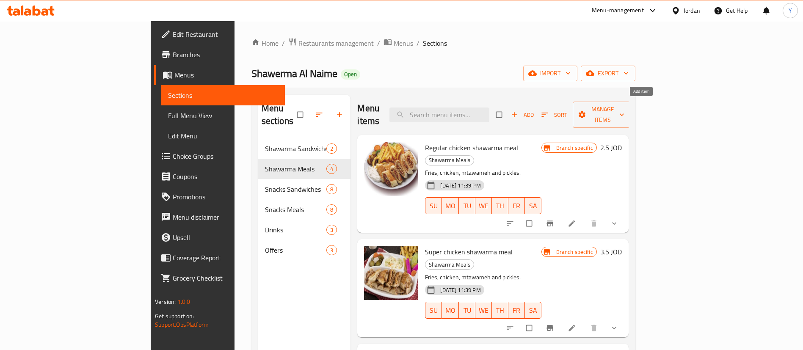
click at [534, 110] on span "Add" at bounding box center [522, 115] width 23 height 10
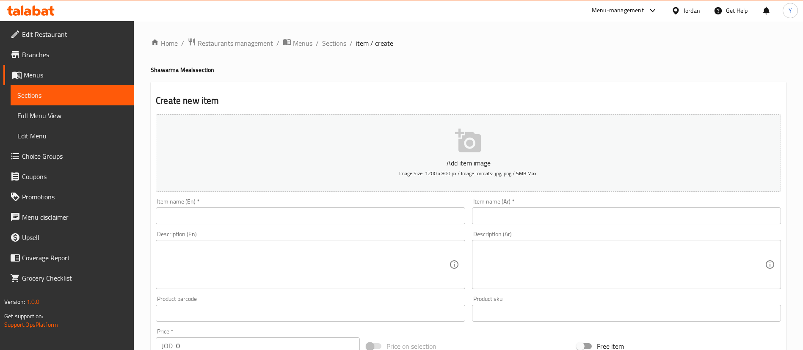
click at [233, 218] on input "text" at bounding box center [310, 215] width 309 height 17
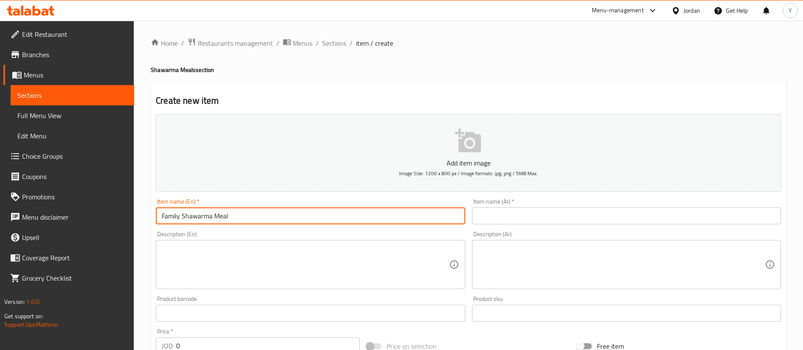
click at [182, 216] on input "Family Shawarma Meal" at bounding box center [310, 215] width 309 height 17
click at [316, 218] on input "Family Chicken Shawarma Meal" at bounding box center [310, 215] width 309 height 17
drag, startPoint x: 294, startPoint y: 214, endPoint x: 4, endPoint y: 212, distance: 290.0
click at [0, 212] on div "Edit Restaurant Branches Menus Sections Full Menu View Edit Menu Choice Groups …" at bounding box center [401, 309] width 803 height 577
type input "Family Chicken Shawarma Meal"
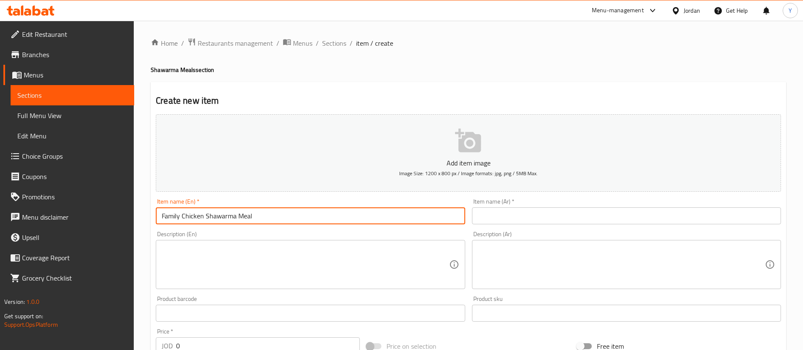
drag, startPoint x: 554, startPoint y: 219, endPoint x: 549, endPoint y: 219, distance: 5.5
click at [554, 219] on input "text" at bounding box center [626, 215] width 309 height 17
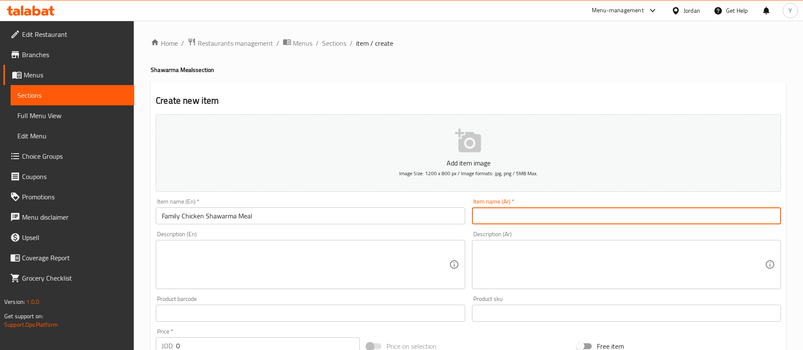
paste input "وجبة شاورما دجاج عائلية"
type input "وجبة شاورما دجاج عائلية"
click at [278, 251] on textarea at bounding box center [305, 265] width 287 height 40
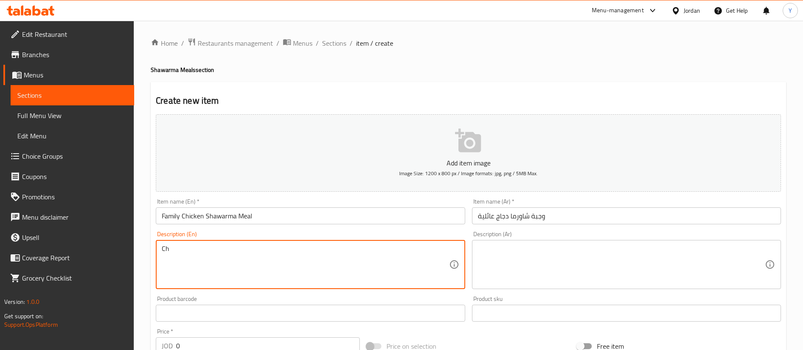
type textarea "C"
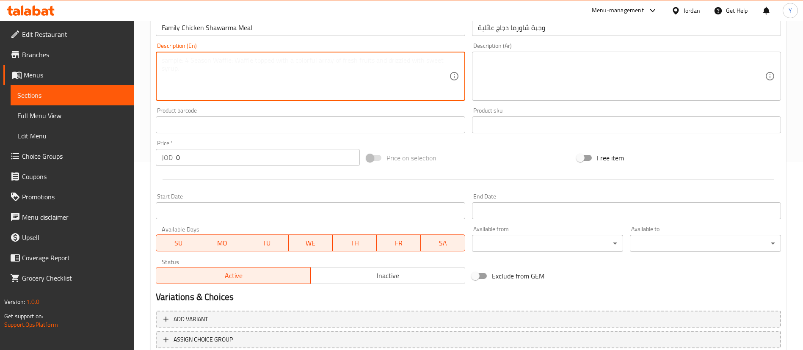
scroll to position [190, 0]
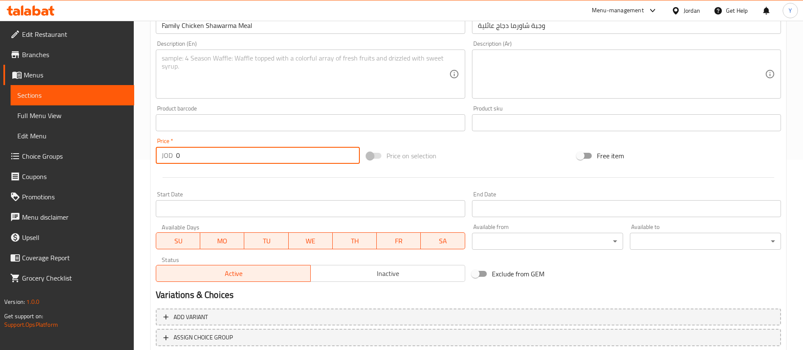
drag, startPoint x: 191, startPoint y: 163, endPoint x: 132, endPoint y: 160, distance: 59.3
click at [132, 160] on div "Edit Restaurant Branches Menus Sections Full Menu View Edit Menu Choice Groups …" at bounding box center [401, 118] width 803 height 577
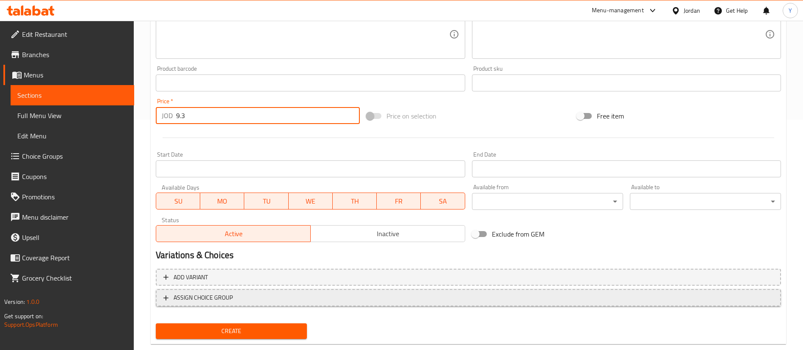
scroll to position [248, 0]
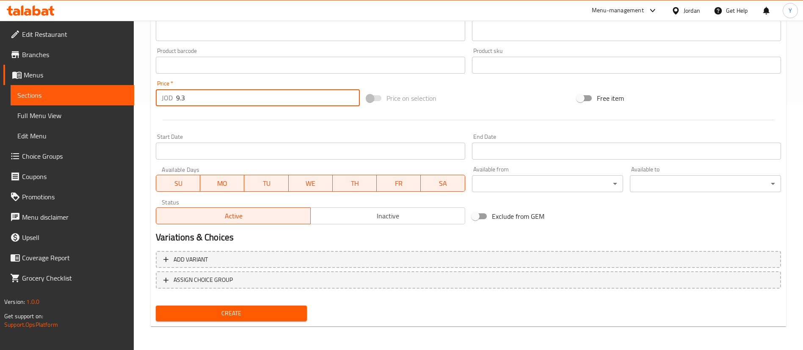
type input "9.3"
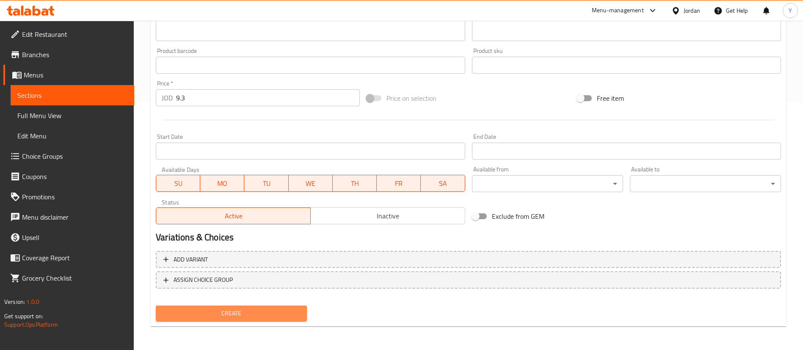
click at [246, 318] on span "Create" at bounding box center [232, 313] width 138 height 11
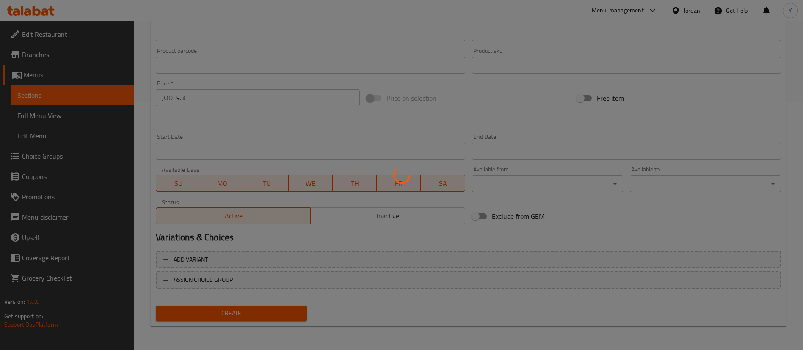
type input "0"
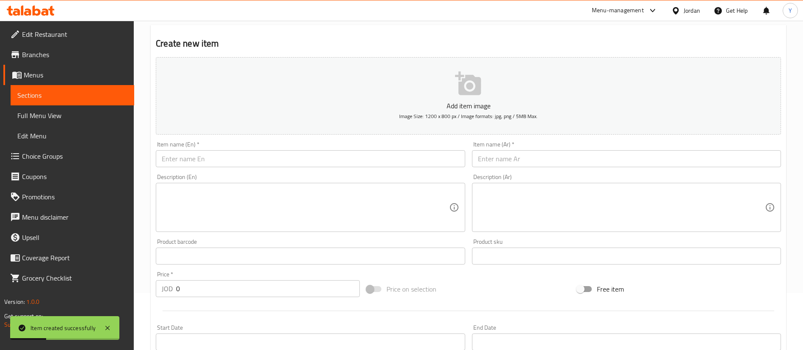
scroll to position [0, 0]
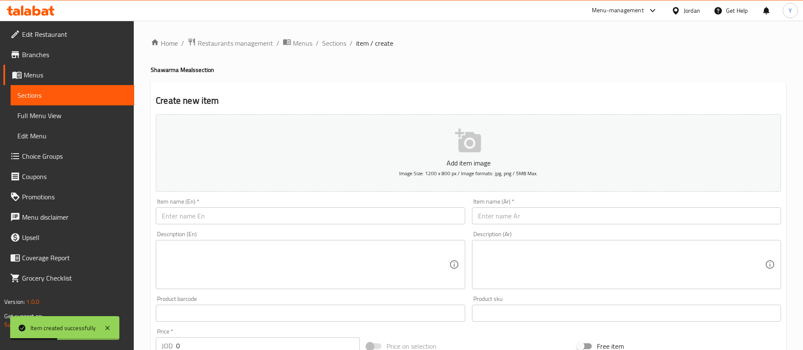
click at [229, 223] on input "text" at bounding box center [310, 215] width 309 height 17
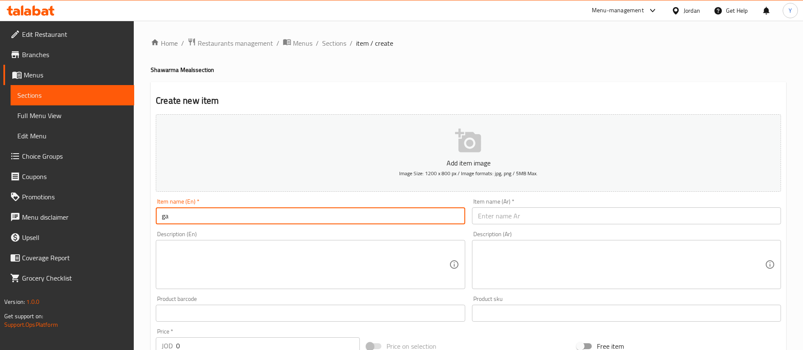
type input "g"
paste input "Giant Chicken Shawarma Meal"
type input "Giant Chicken Shawarma Meal"
drag, startPoint x: 512, startPoint y: 217, endPoint x: 468, endPoint y: 232, distance: 46.8
click at [512, 217] on input "text" at bounding box center [626, 215] width 309 height 17
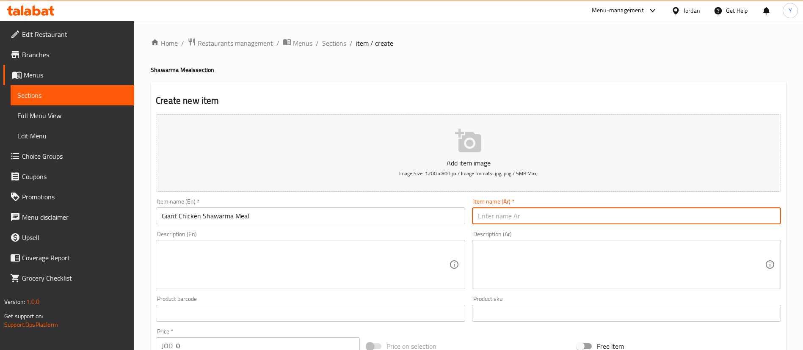
paste input "وجبة شاورما دجاج عملاقة"
type input "وجبة شاورما دجاج عملاقة"
click at [317, 277] on textarea at bounding box center [305, 265] width 287 height 40
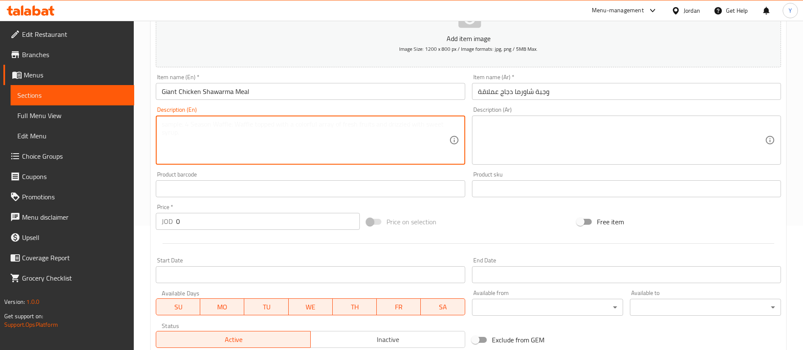
scroll to position [127, 0]
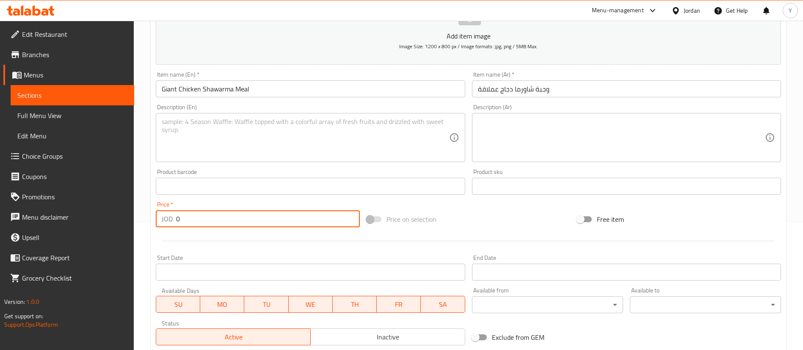
drag, startPoint x: 197, startPoint y: 219, endPoint x: 106, endPoint y: 220, distance: 91.4
click at [119, 219] on div "Edit Restaurant Branches Menus Sections Full Menu View Edit Menu Choice Groups …" at bounding box center [401, 182] width 803 height 577
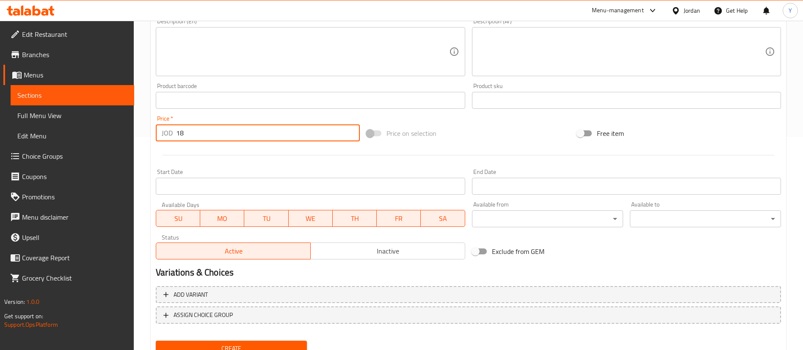
scroll to position [248, 0]
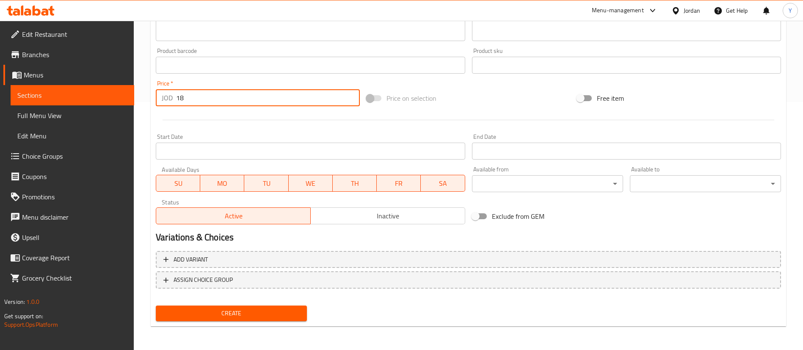
type input "18"
click at [253, 314] on span "Create" at bounding box center [232, 313] width 138 height 11
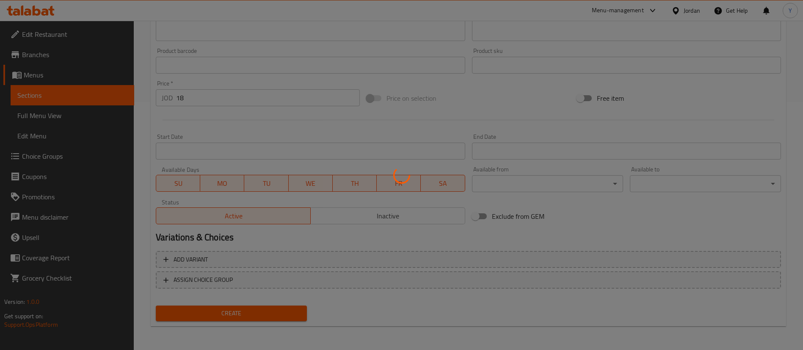
type input "0"
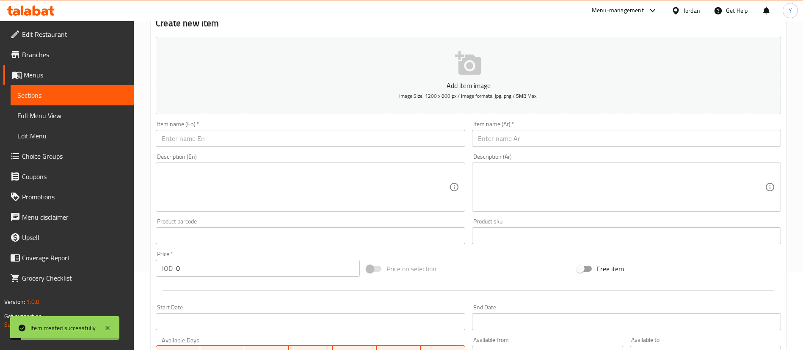
scroll to position [0, 0]
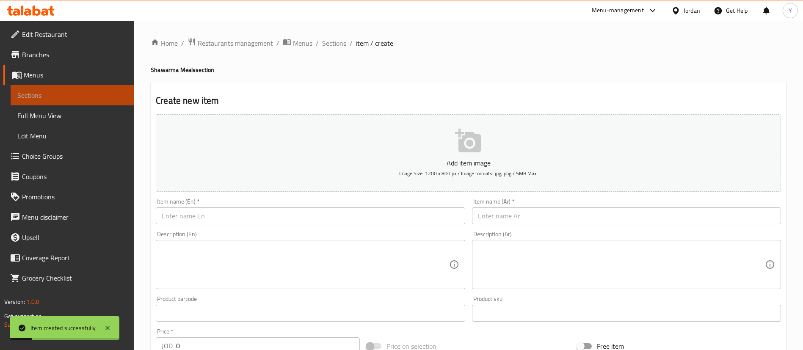
click at [102, 95] on span "Sections" at bounding box center [72, 95] width 110 height 10
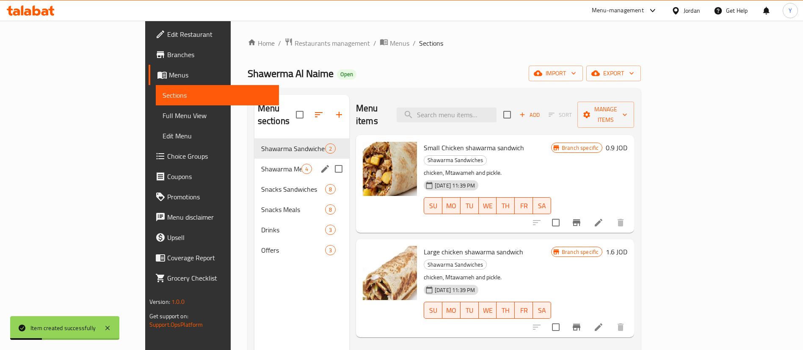
click at [254, 159] on div "Shawarma Meals 4" at bounding box center [301, 169] width 95 height 20
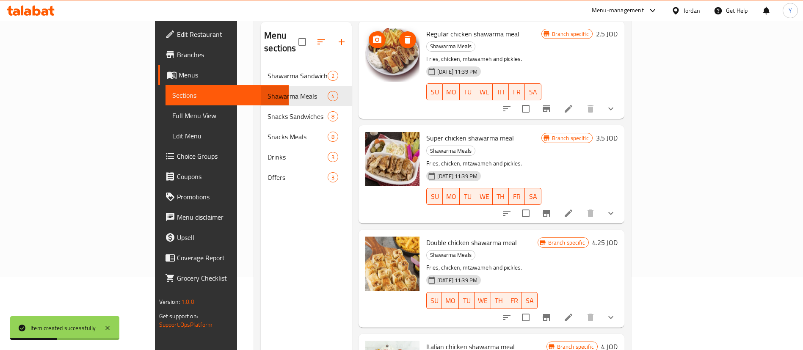
scroll to position [119, 0]
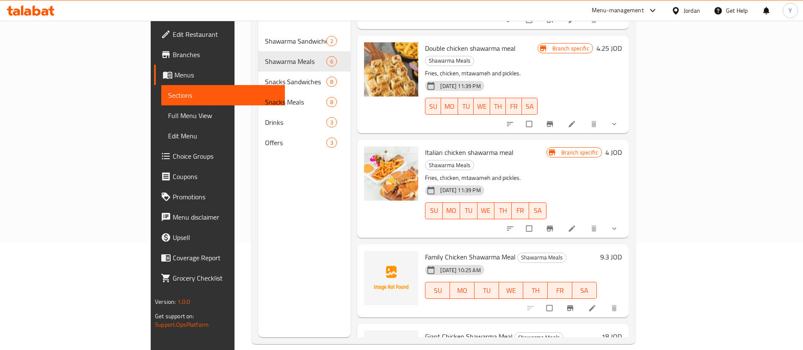
scroll to position [119, 0]
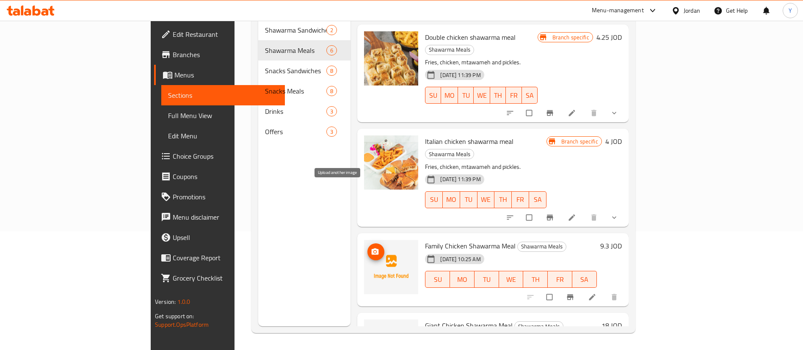
click at [371, 248] on icon "upload picture" at bounding box center [375, 252] width 8 height 8
click at [364, 240] on img at bounding box center [391, 267] width 54 height 54
click at [372, 248] on icon "upload picture" at bounding box center [375, 251] width 7 height 6
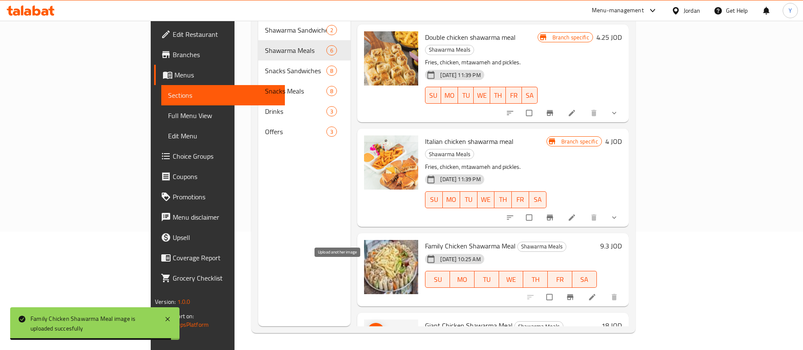
click at [371, 327] on icon "upload picture" at bounding box center [375, 331] width 8 height 8
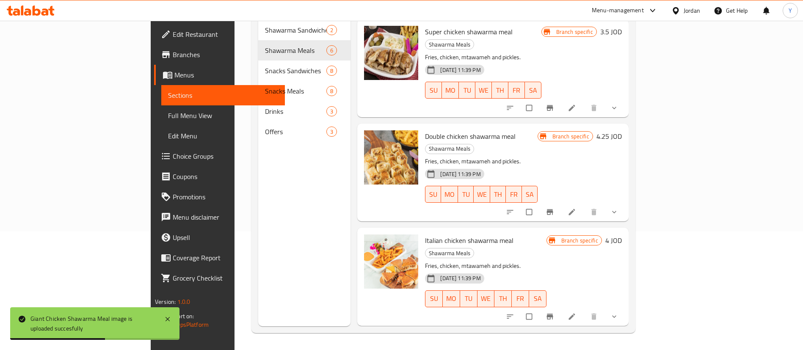
scroll to position [201, 0]
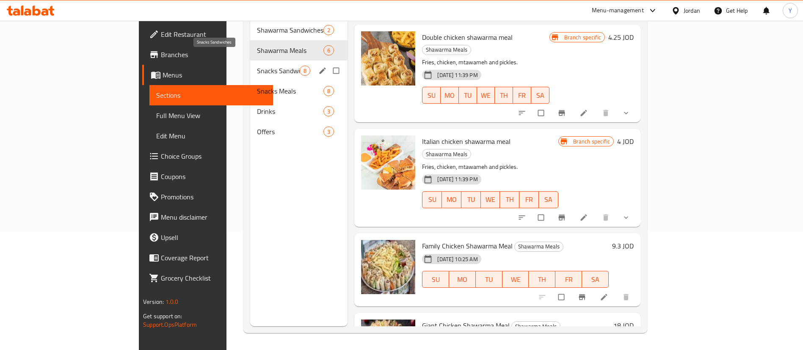
click at [257, 66] on span "Snacks Sandwiches" at bounding box center [278, 71] width 43 height 10
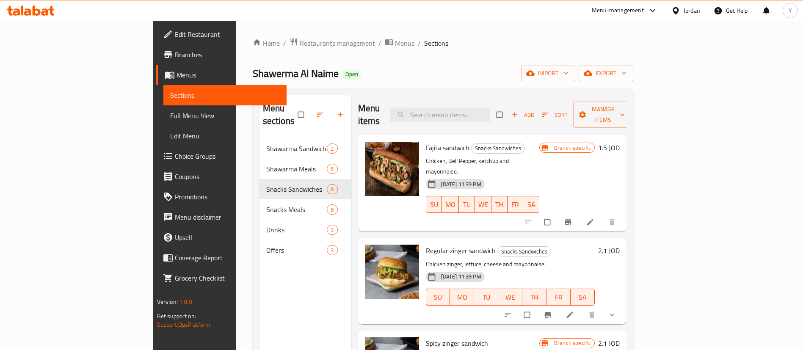
click at [574, 218] on span "Branch-specific-item" at bounding box center [569, 222] width 10 height 8
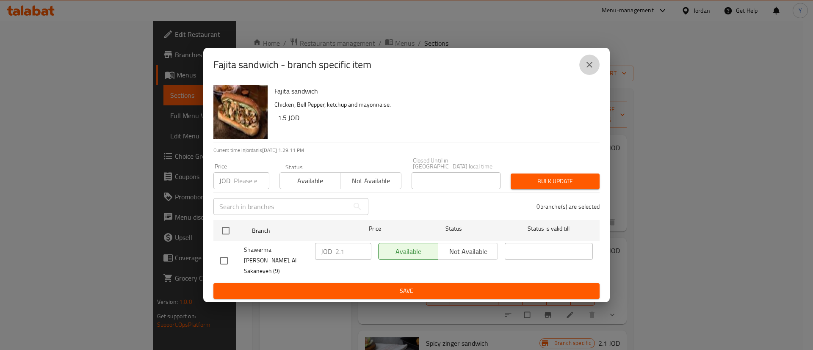
click at [589, 70] on icon "close" at bounding box center [589, 65] width 10 height 10
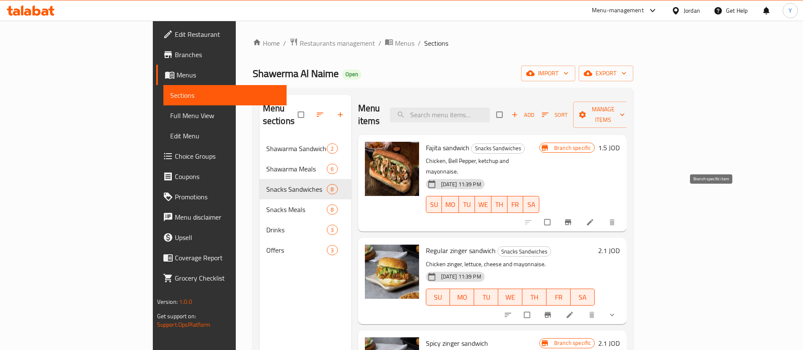
click at [571, 220] on icon "Branch-specific-item" at bounding box center [568, 223] width 6 height 6
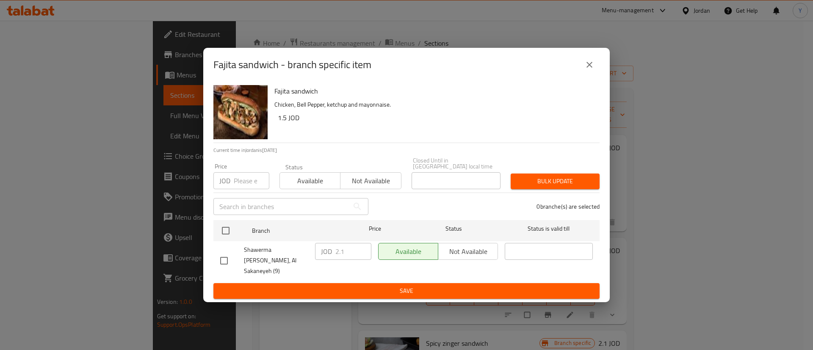
click at [215, 257] on input "checkbox" at bounding box center [224, 261] width 18 height 18
checkbox input "true"
drag, startPoint x: 287, startPoint y: 256, endPoint x: 268, endPoint y: 255, distance: 18.2
click at [270, 255] on div "Shawerma Al Naime, Al Sakaneyeh (9) JOD 2.1 ​ Available Not available ​" at bounding box center [406, 261] width 379 height 42
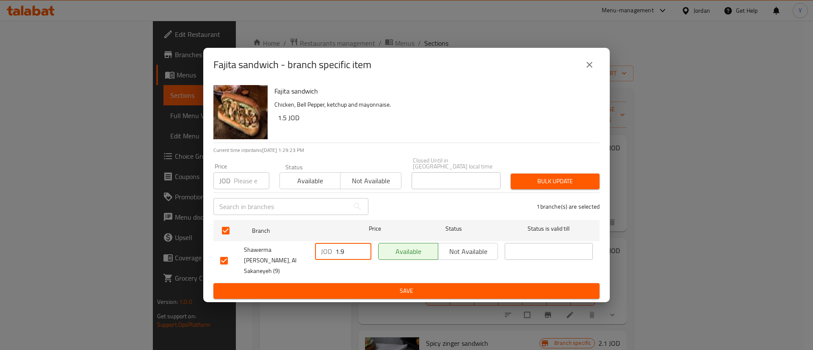
type input "1.9"
click at [388, 293] on div "Fajita sandwich Chicken, Bell Pepper, ketchup and mayonnaise. 1.5 JOD Current t…" at bounding box center [406, 192] width 406 height 221
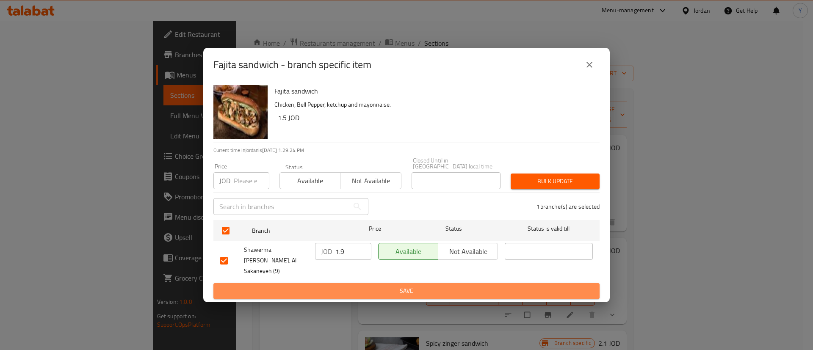
drag, startPoint x: 400, startPoint y: 289, endPoint x: 431, endPoint y: 289, distance: 31.7
click at [400, 289] on button "Save" at bounding box center [406, 291] width 386 height 16
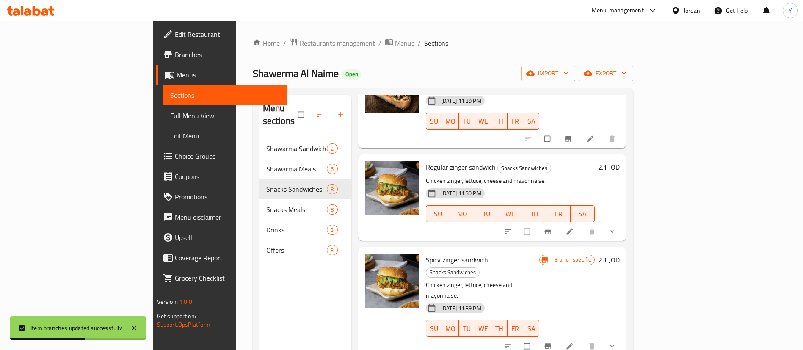
scroll to position [63, 0]
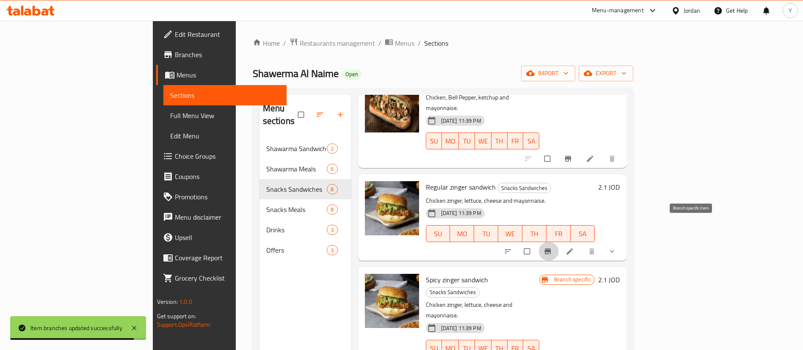
click at [559, 242] on button "Branch-specific-item" at bounding box center [548, 251] width 20 height 19
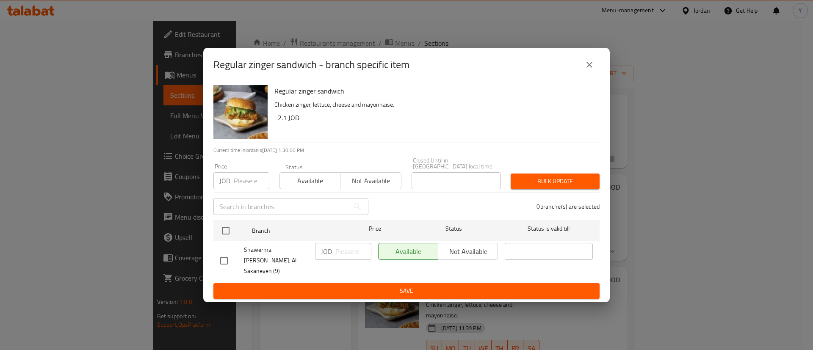
click at [225, 262] on input "checkbox" at bounding box center [224, 261] width 18 height 18
checkbox input "true"
click at [343, 257] on input "number" at bounding box center [353, 251] width 36 height 17
type input "1"
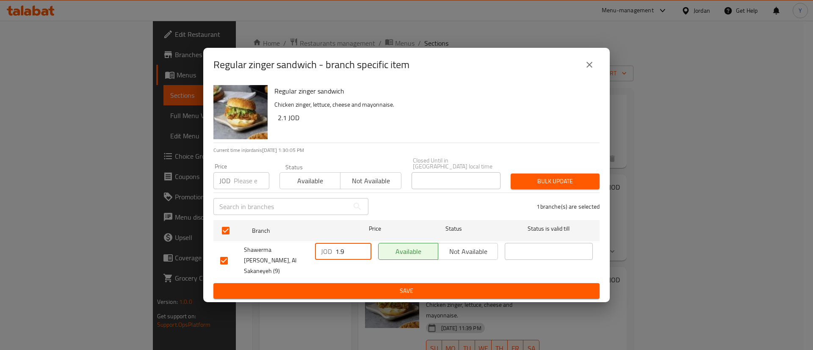
type input "1.9"
click at [380, 288] on button "Save" at bounding box center [406, 291] width 386 height 16
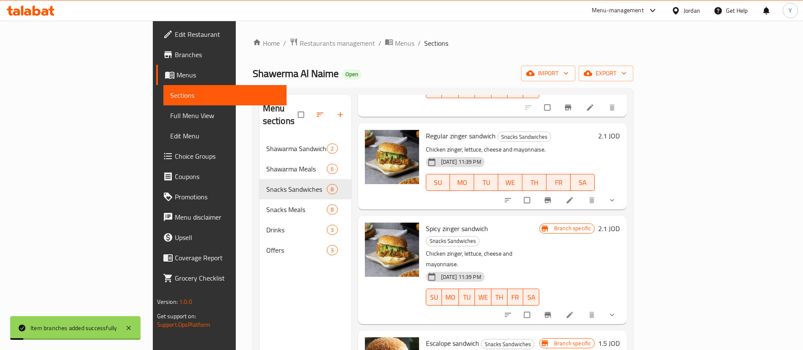
scroll to position [127, 0]
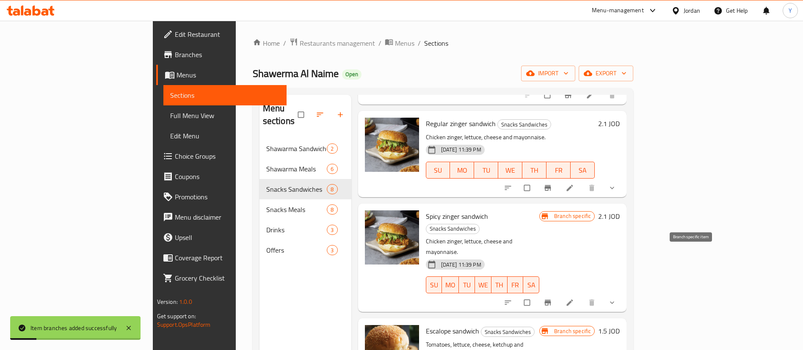
click at [551, 300] on icon "Branch-specific-item" at bounding box center [548, 303] width 6 height 6
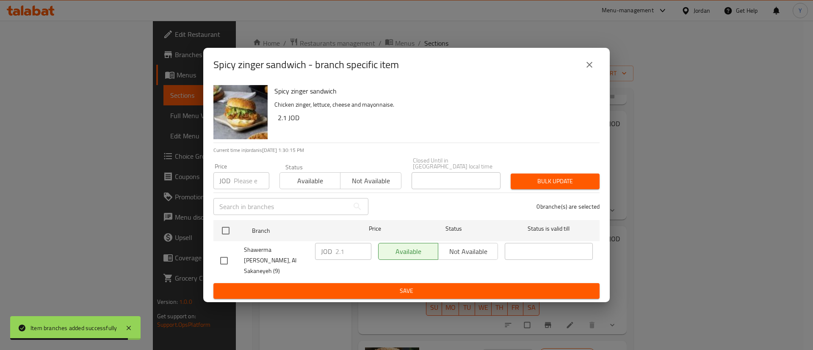
drag, startPoint x: 226, startPoint y: 257, endPoint x: 242, endPoint y: 258, distance: 16.1
click at [226, 257] on input "checkbox" at bounding box center [224, 261] width 18 height 18
checkbox input "true"
drag, startPoint x: 345, startPoint y: 257, endPoint x: 251, endPoint y: 254, distance: 94.4
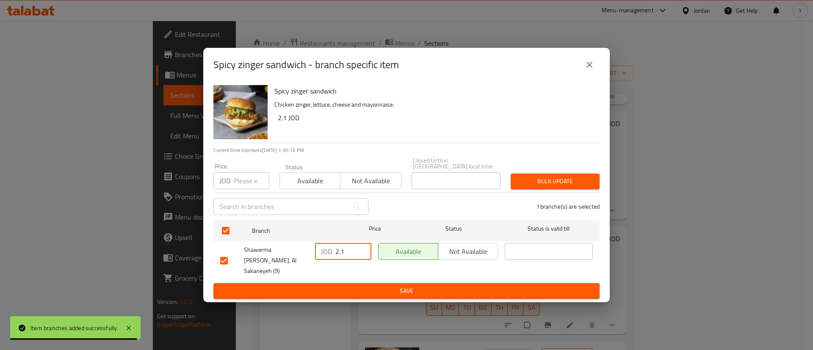
click at [251, 254] on div "Shawerma Al Naime, Al Sakaneyeh (9) JOD 2.1 ​ Available Not available ​" at bounding box center [406, 261] width 379 height 42
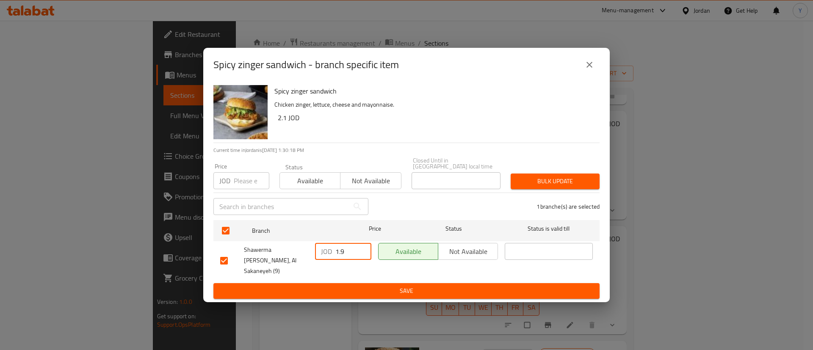
type input "1.9"
click at [416, 286] on span "Save" at bounding box center [406, 291] width 372 height 11
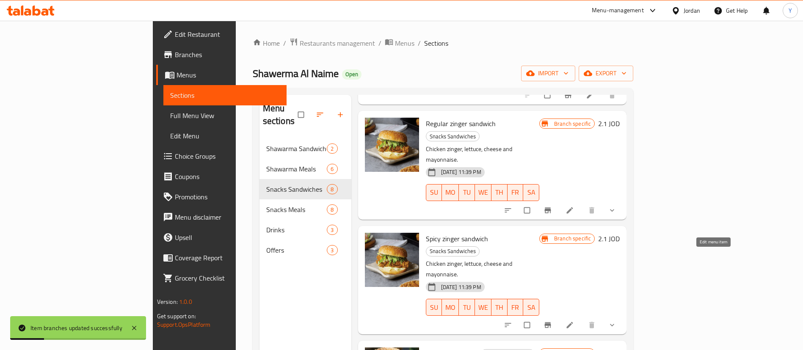
click at [574, 321] on icon at bounding box center [570, 325] width 8 height 8
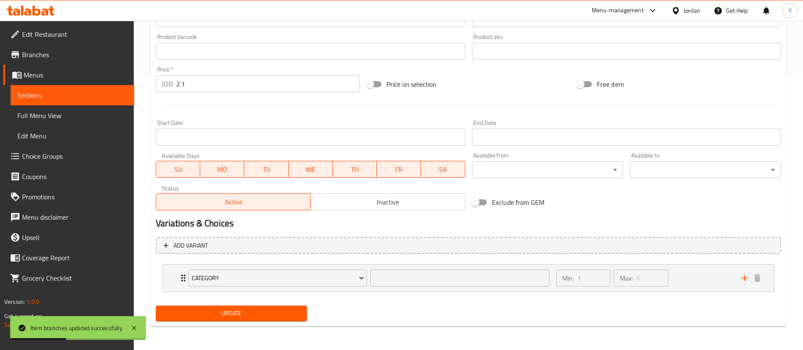
scroll to position [274, 0]
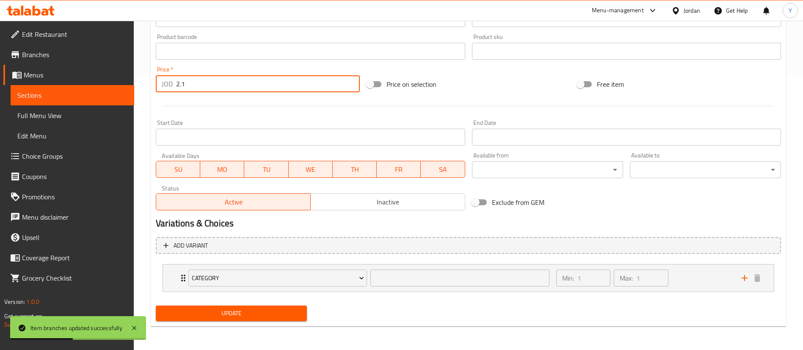
drag, startPoint x: 194, startPoint y: 88, endPoint x: 87, endPoint y: 88, distance: 107.1
click at [88, 88] on div "Edit Restaurant Branches Menus Sections Full Menu View Edit Menu Choice Groups …" at bounding box center [401, 48] width 803 height 604
type input "1.9"
drag, startPoint x: 243, startPoint y: 315, endPoint x: 275, endPoint y: 306, distance: 32.9
click at [244, 315] on span "Update" at bounding box center [232, 313] width 138 height 11
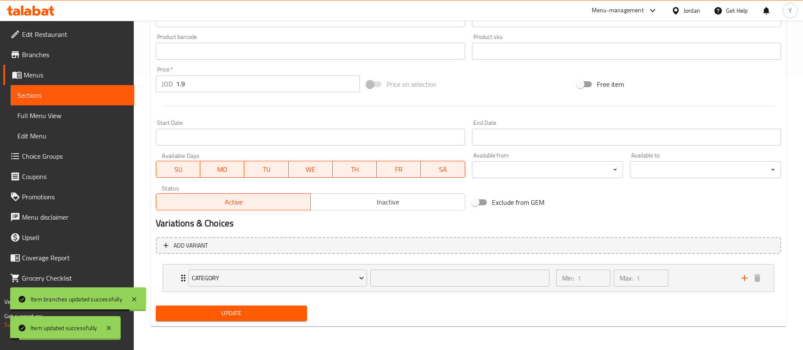
click at [698, 292] on li "Category ​ Min: 1 ​ Max: 1 ​ Shraak (ID: 529784115) 0 JOD Name (En) Shraak Name…" at bounding box center [468, 278] width 625 height 35
click at [695, 280] on div "Min: 1 ​ Max: 1 ​" at bounding box center [643, 278] width 185 height 27
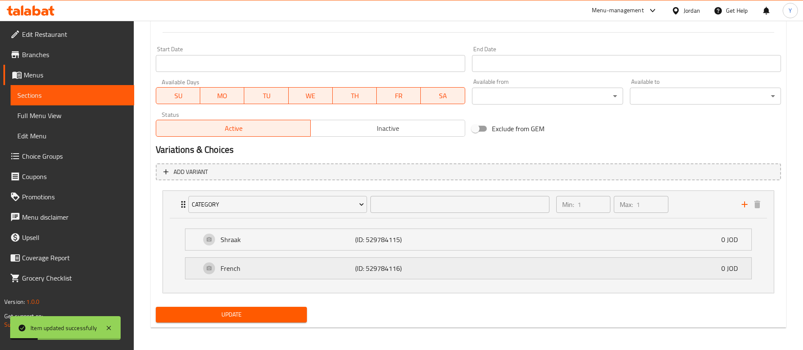
scroll to position [349, 0]
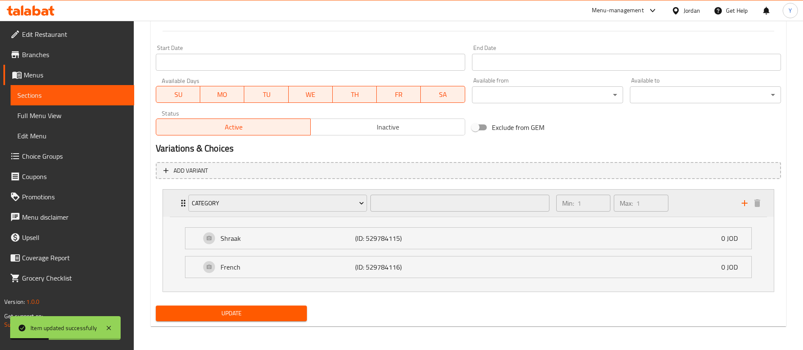
click at [678, 205] on div "Min: 1 ​ Max: 1 ​" at bounding box center [643, 203] width 185 height 27
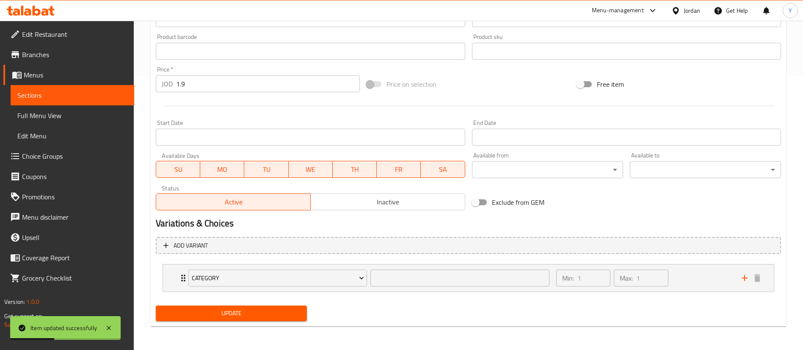
scroll to position [274, 0]
click at [182, 274] on icon "Expand" at bounding box center [183, 278] width 10 height 10
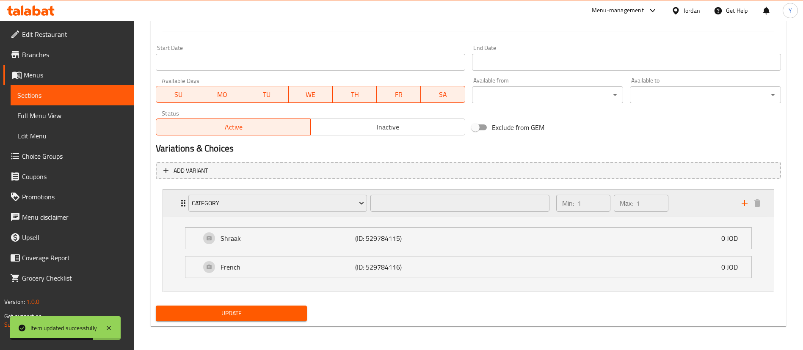
click at [180, 193] on div "Category ​ Min: 1 ​ Max: 1 ​" at bounding box center [470, 203] width 585 height 27
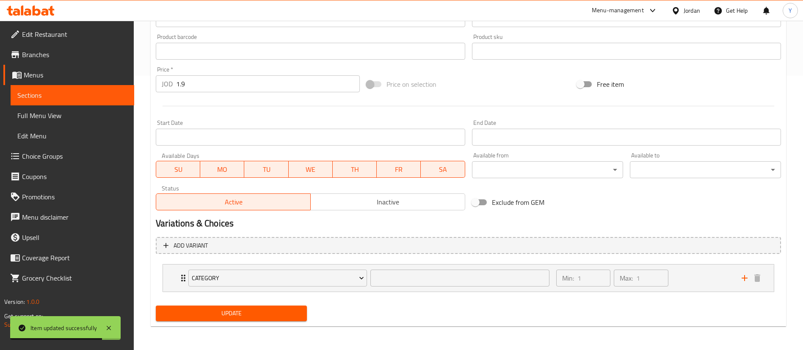
click at [78, 92] on span "Sections" at bounding box center [72, 95] width 110 height 10
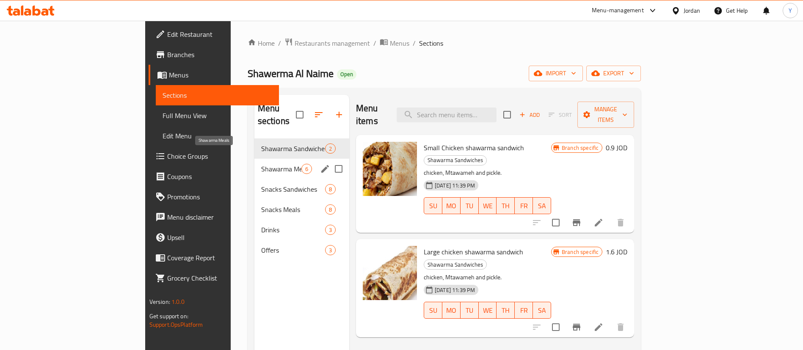
click at [261, 184] on span "Snacks Sandwiches" at bounding box center [293, 189] width 64 height 10
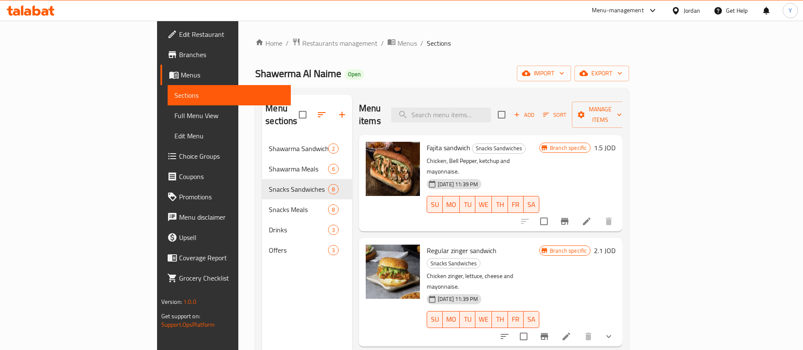
click at [571, 331] on icon at bounding box center [566, 336] width 10 height 10
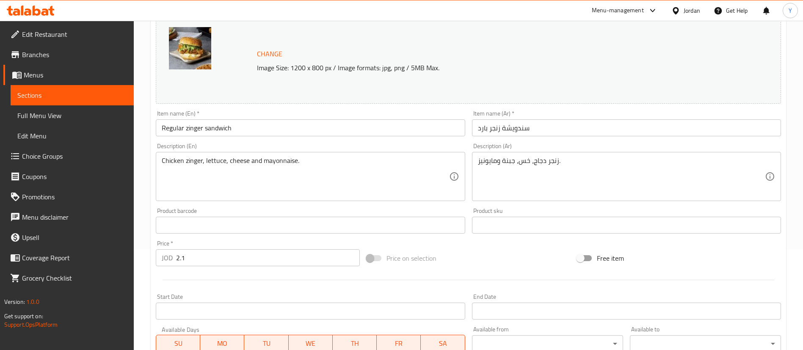
scroll to position [190, 0]
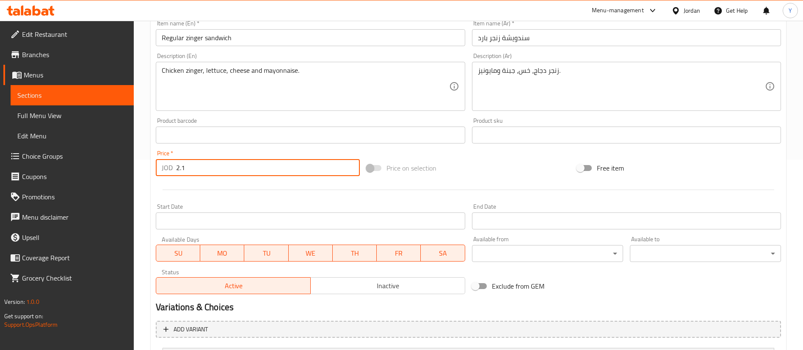
drag, startPoint x: 194, startPoint y: 161, endPoint x: 123, endPoint y: 168, distance: 71.4
click at [127, 168] on div "Edit Restaurant Branches Menus Sections Full Menu View Edit Menu Choice Groups …" at bounding box center [401, 132] width 803 height 604
type input "1.9"
click at [187, 186] on div at bounding box center [468, 189] width 632 height 21
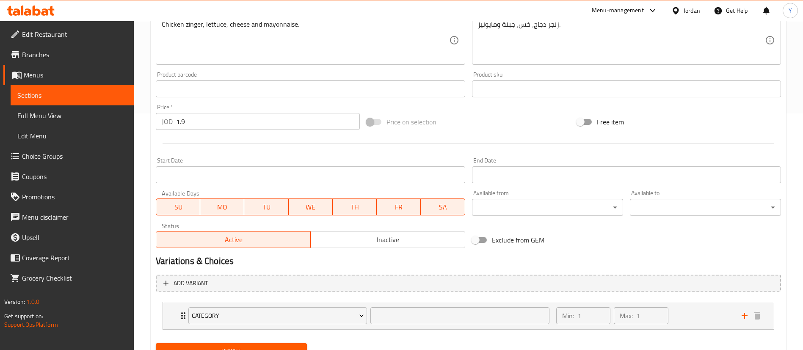
scroll to position [274, 0]
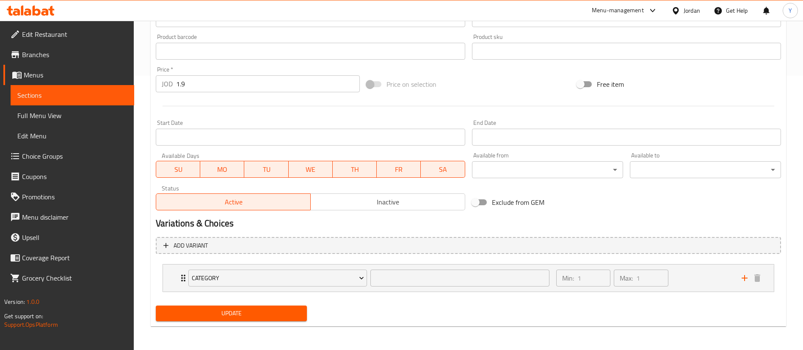
click at [220, 314] on span "Update" at bounding box center [232, 313] width 138 height 11
click at [83, 98] on span "Sections" at bounding box center [72, 95] width 110 height 10
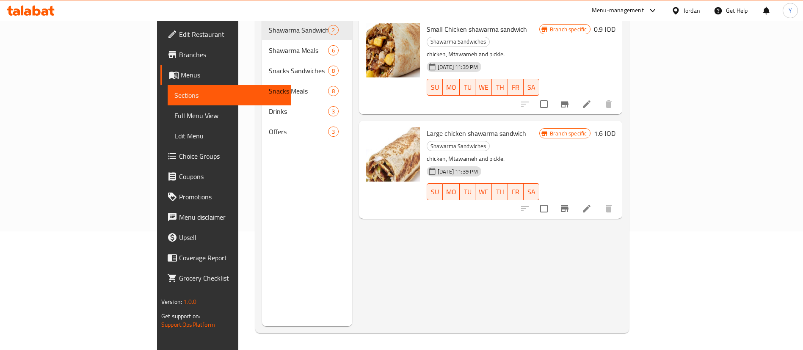
scroll to position [119, 0]
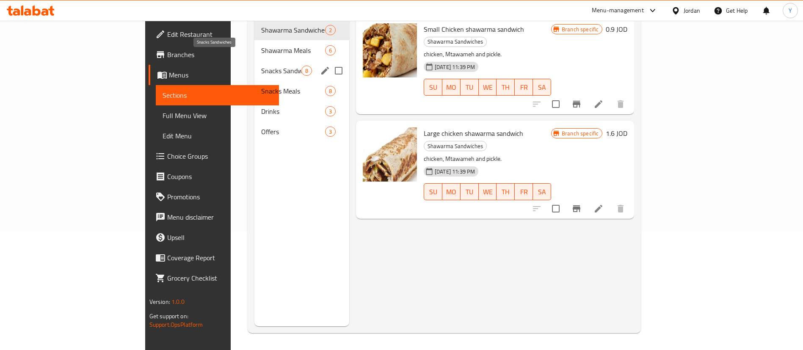
click at [261, 66] on span "Snacks Sandwiches" at bounding box center [281, 71] width 40 height 10
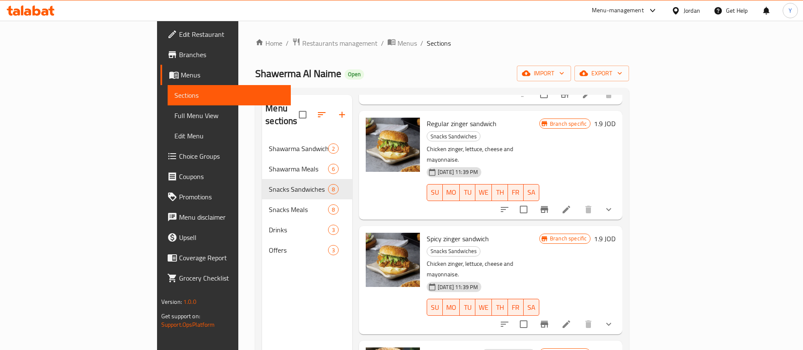
scroll to position [254, 0]
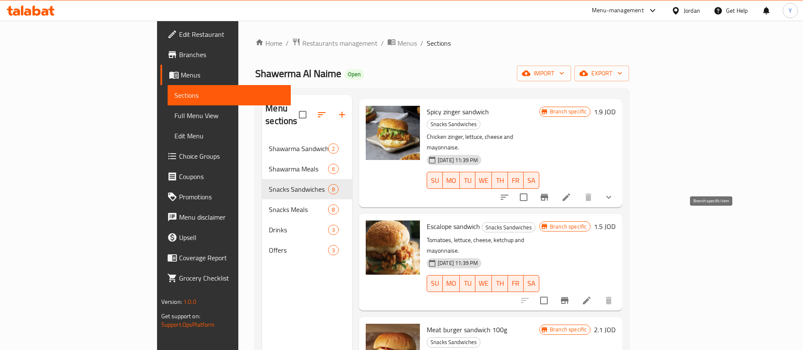
click at [568, 297] on icon "Branch-specific-item" at bounding box center [565, 300] width 8 height 7
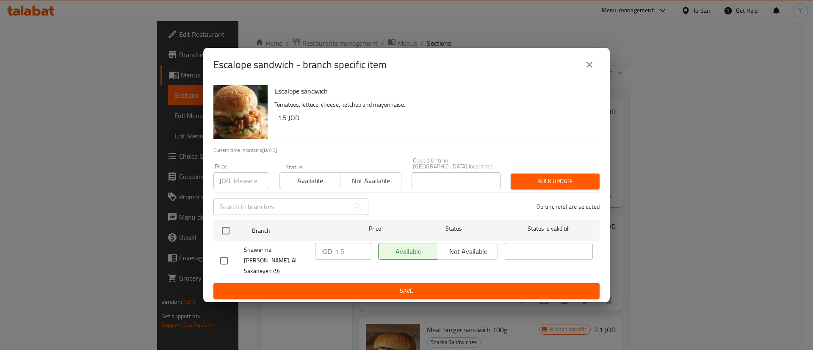
click at [232, 256] on input "checkbox" at bounding box center [224, 261] width 18 height 18
checkbox input "true"
click at [345, 257] on input "1.5" at bounding box center [353, 251] width 36 height 17
type input "1.9"
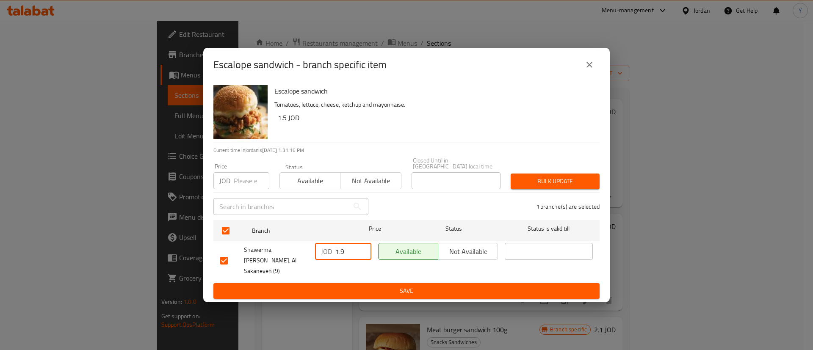
click at [386, 286] on span "Save" at bounding box center [406, 291] width 372 height 11
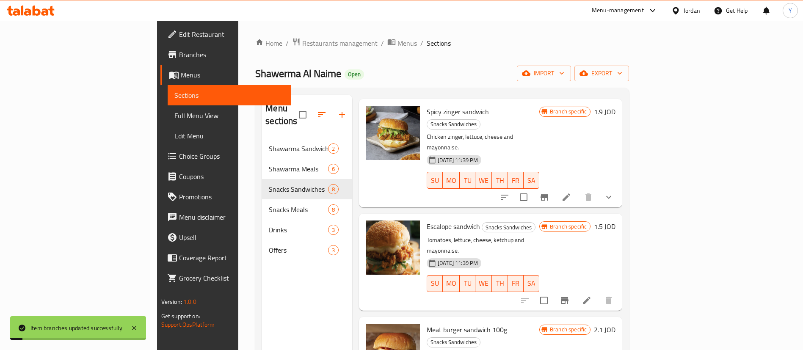
scroll to position [317, 0]
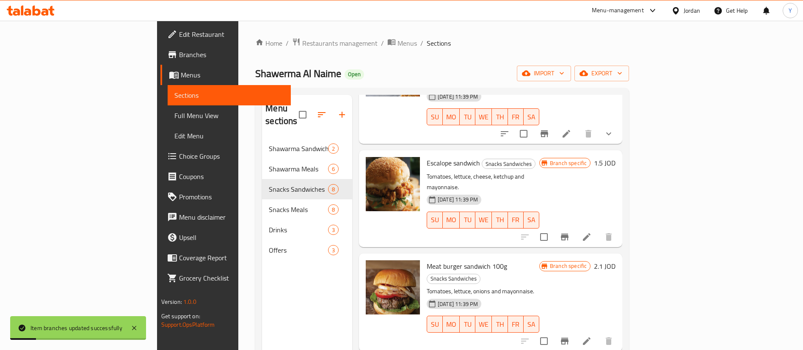
click at [568, 338] on icon "Branch-specific-item" at bounding box center [565, 341] width 8 height 7
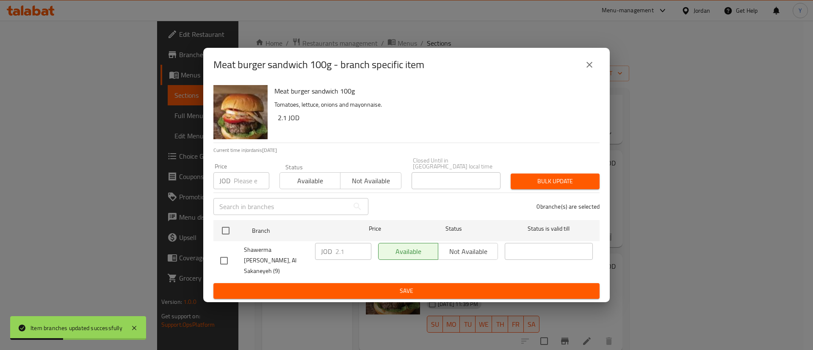
click at [216, 253] on input "checkbox" at bounding box center [224, 261] width 18 height 18
checkbox input "true"
drag, startPoint x: 349, startPoint y: 256, endPoint x: 290, endPoint y: 255, distance: 59.7
click at [290, 255] on div "Shawerma Al Naime, Al Sakaneyeh (9) JOD 2.1 ​ Available Not available ​" at bounding box center [406, 261] width 379 height 42
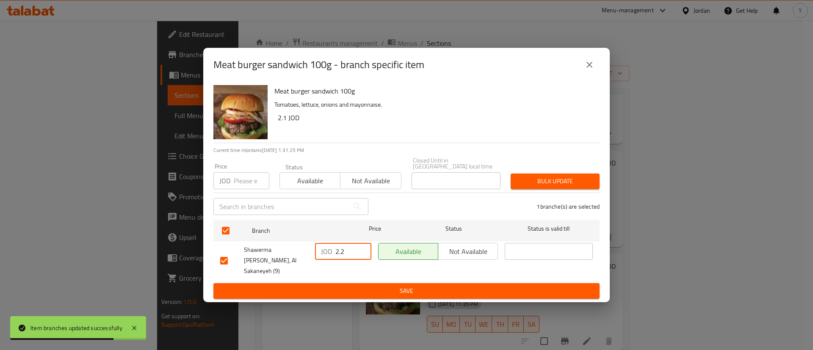
type input "2.2"
click at [340, 283] on button "Save" at bounding box center [406, 291] width 386 height 16
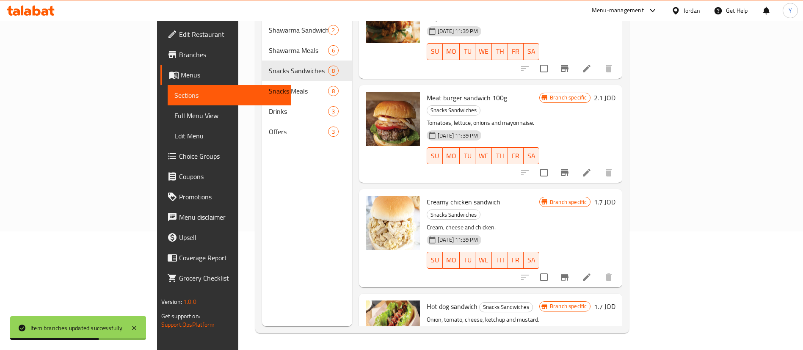
scroll to position [348, 0]
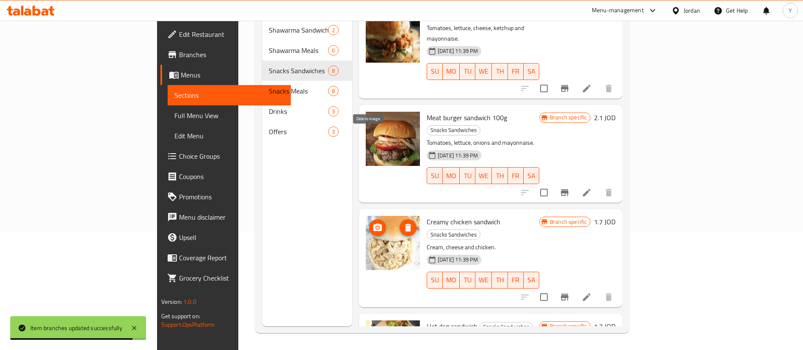
click at [403, 223] on icon "delete image" at bounding box center [408, 228] width 10 height 10
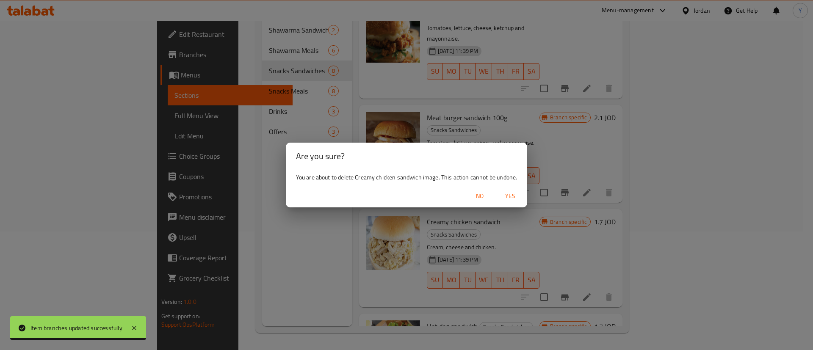
click at [515, 191] on span "Yes" at bounding box center [510, 196] width 20 height 11
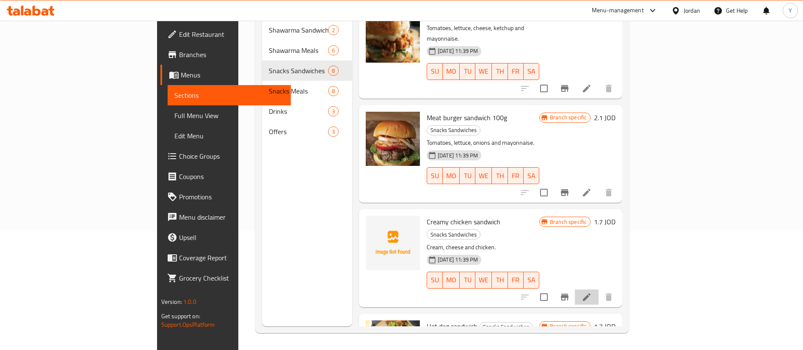
click at [599, 290] on li at bounding box center [587, 297] width 24 height 15
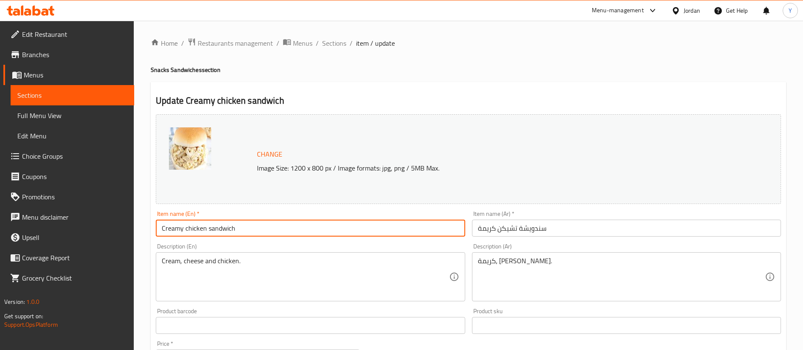
drag, startPoint x: 184, startPoint y: 228, endPoint x: 89, endPoint y: 229, distance: 94.8
click at [89, 229] on div "Edit Restaurant Branches Menus Sections Full Menu View Edit Menu Choice Groups …" at bounding box center [401, 316] width 803 height 590
paste input "Tandoori"
click at [205, 229] on input "Tandoori chicken sandwich" at bounding box center [310, 228] width 309 height 17
click at [211, 232] on input "Tandoori chicken sandwich" at bounding box center [310, 228] width 309 height 17
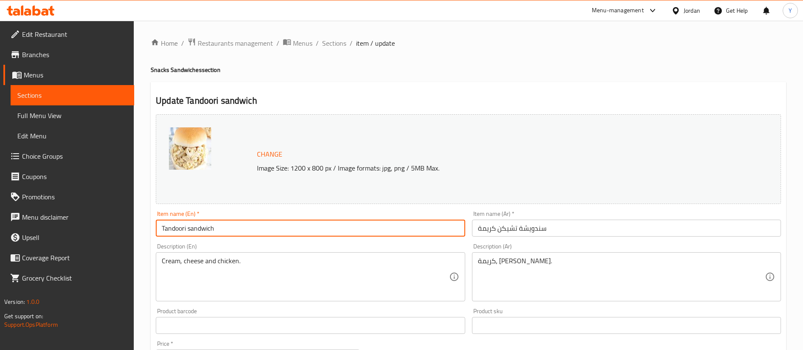
type input "Tandoori sandwich"
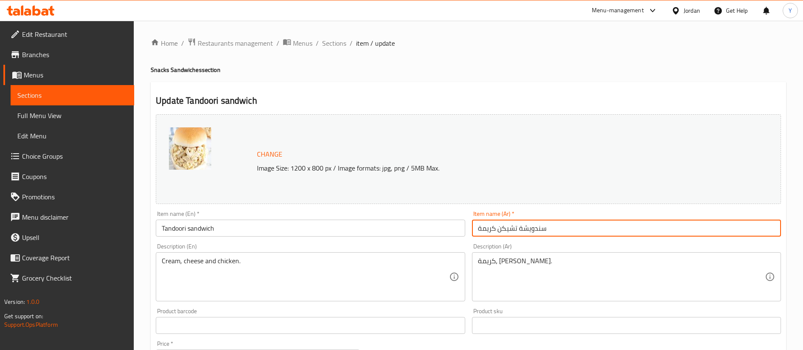
drag, startPoint x: 571, startPoint y: 229, endPoint x: 360, endPoint y: 232, distance: 211.3
click at [360, 232] on div "Change Image Size: 1200 x 800 px / Image formats: jpg, png / 5MB Max. Item name…" at bounding box center [468, 299] width 632 height 377
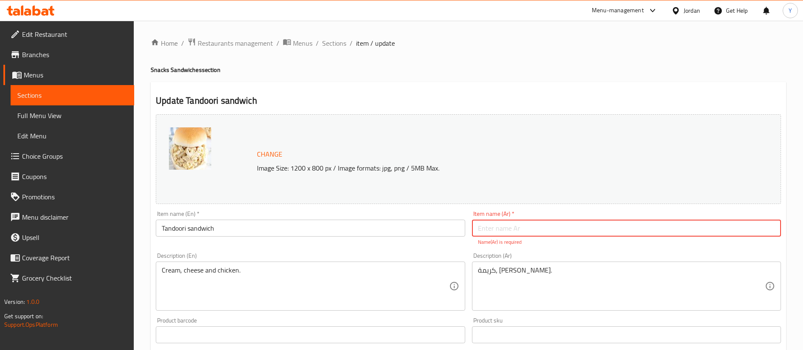
paste input "تندوري"
type input "تندوري ساندويش"
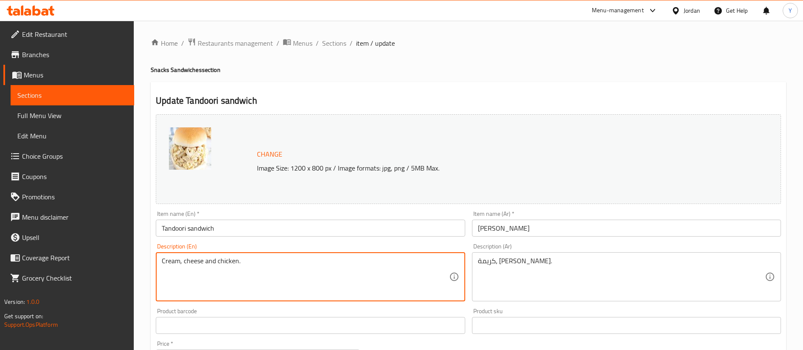
drag, startPoint x: 265, startPoint y: 265, endPoint x: 85, endPoint y: 269, distance: 180.4
click at [74, 262] on div "Edit Restaurant Branches Menus Sections Full Menu View Edit Menu Choice Groups …" at bounding box center [401, 316] width 803 height 590
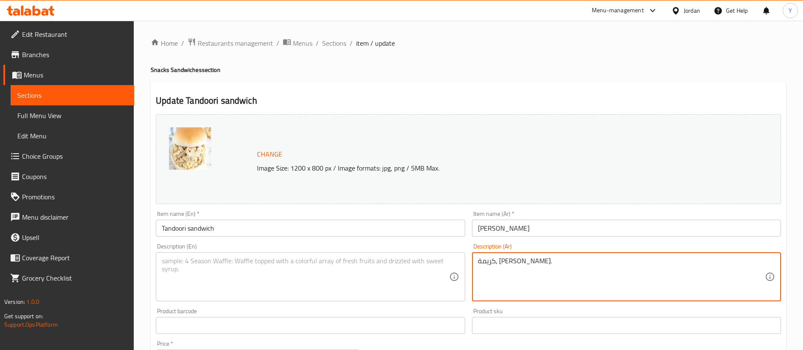
drag, startPoint x: 543, startPoint y: 260, endPoint x: 380, endPoint y: 264, distance: 163.4
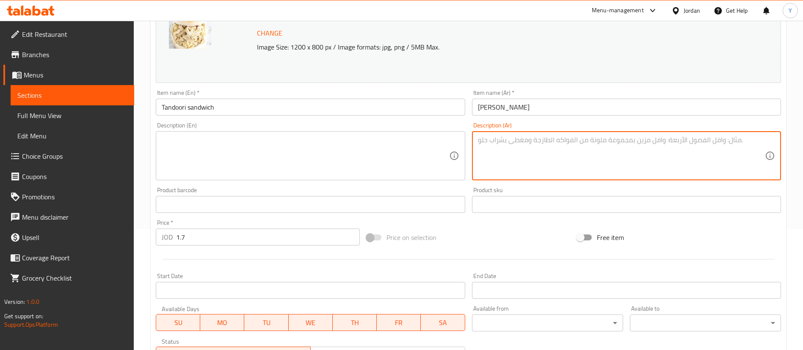
scroll to position [254, 0]
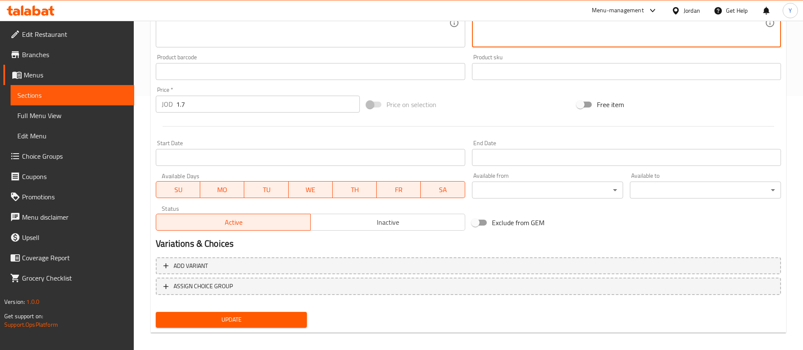
click at [195, 103] on input "1.7" at bounding box center [268, 104] width 184 height 17
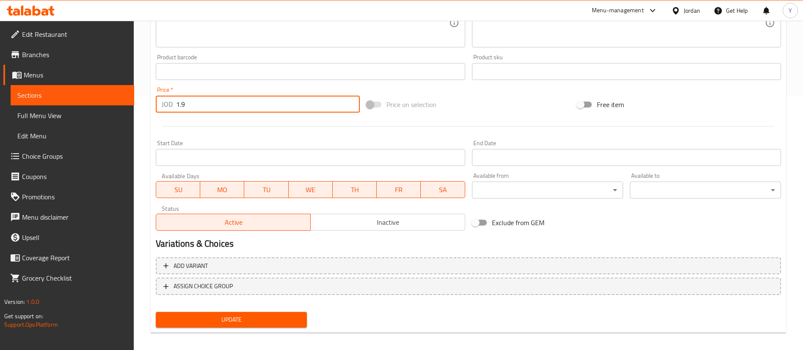
type input "1.9"
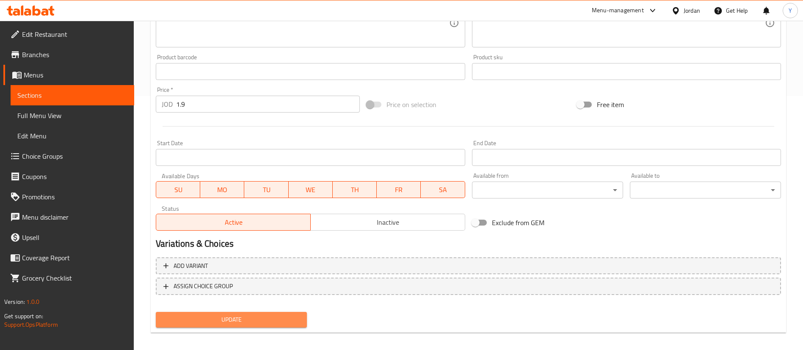
click at [228, 323] on span "Update" at bounding box center [232, 320] width 138 height 11
click at [90, 97] on span "Sections" at bounding box center [72, 95] width 110 height 10
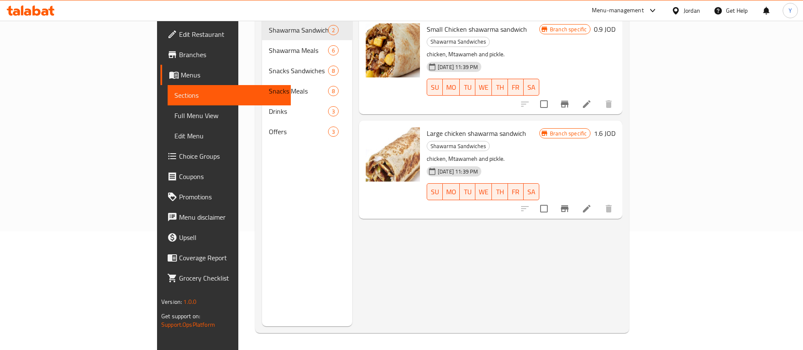
scroll to position [119, 0]
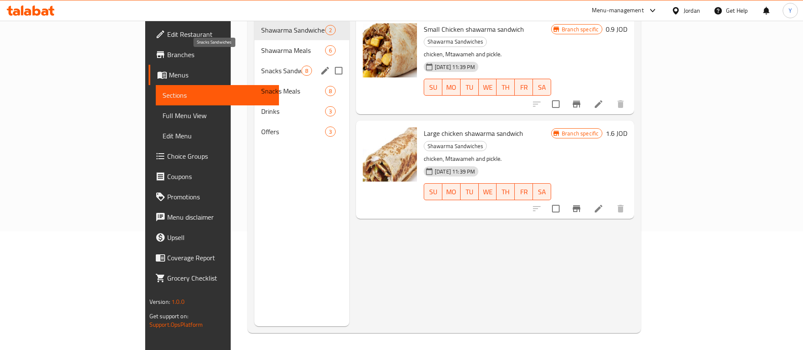
click at [261, 66] on span "Snacks Sandwiches" at bounding box center [281, 71] width 40 height 10
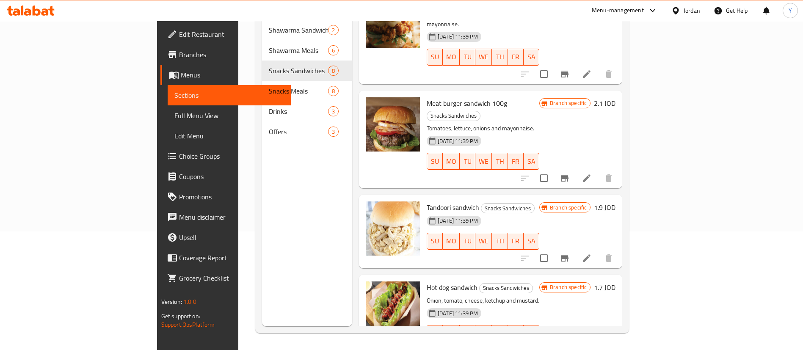
scroll to position [398, 0]
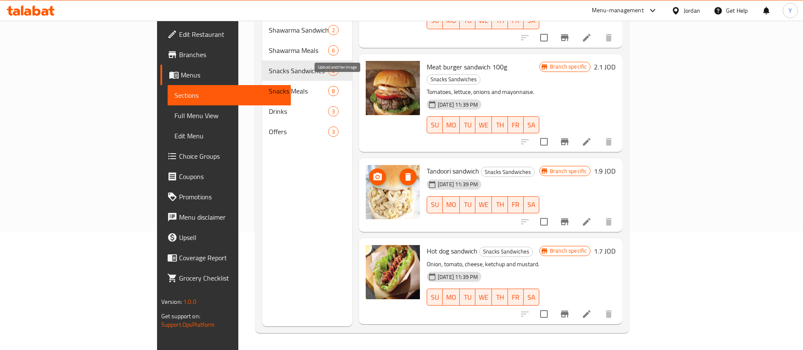
click at [376, 176] on circle "upload picture" at bounding box center [377, 177] width 3 height 3
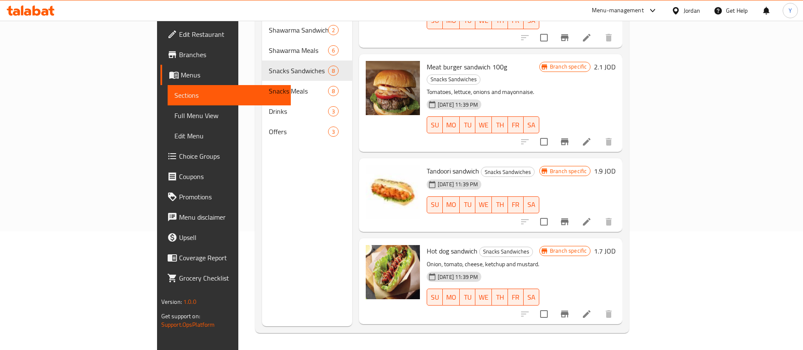
click at [592, 309] on icon at bounding box center [587, 314] width 10 height 10
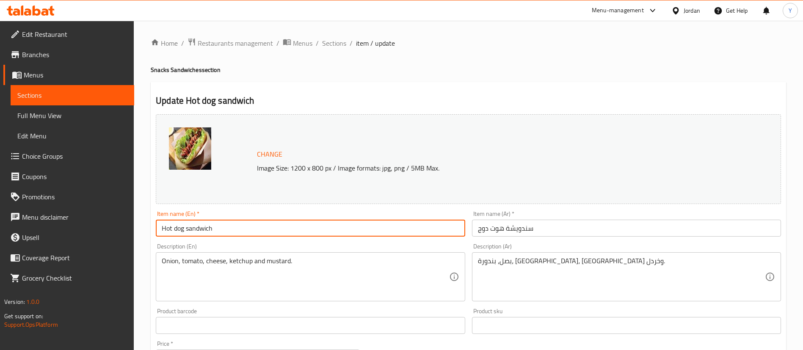
drag, startPoint x: 183, startPoint y: 228, endPoint x: 80, endPoint y: 228, distance: 103.7
click at [80, 228] on div "Edit Restaurant Branches Menus Sections Full Menu View Edit Menu Choice Groups …" at bounding box center [401, 316] width 803 height 590
drag, startPoint x: 179, startPoint y: 228, endPoint x: 85, endPoint y: 228, distance: 93.5
click at [85, 228] on div "Edit Restaurant Branches Menus Sections Full Menu View Edit Menu Choice Groups …" at bounding box center [401, 316] width 803 height 590
click at [184, 226] on input "Potato sandwich" at bounding box center [310, 228] width 309 height 17
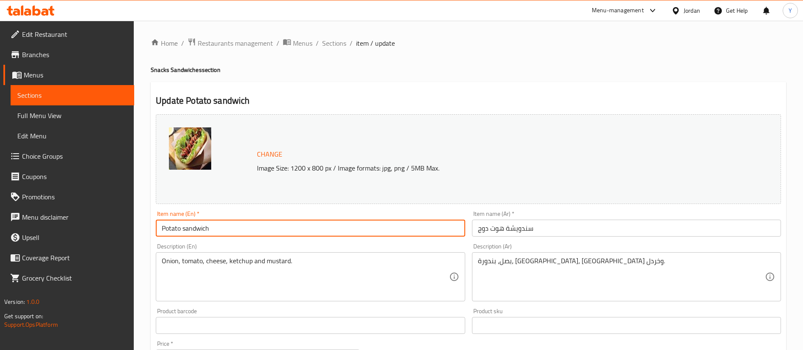
drag, startPoint x: 180, startPoint y: 228, endPoint x: 118, endPoint y: 228, distance: 62.2
click at [118, 228] on div "Edit Restaurant Branches Menus Sections Full Menu View Edit Menu Choice Groups …" at bounding box center [401, 316] width 803 height 590
type input "Fries sandwich"
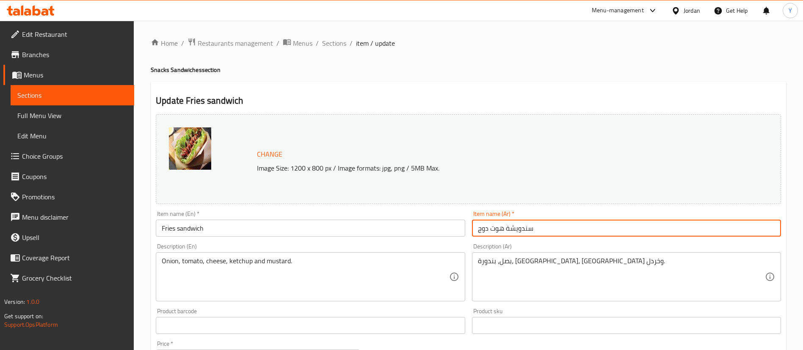
drag, startPoint x: 505, startPoint y: 229, endPoint x: 366, endPoint y: 228, distance: 138.8
click at [366, 228] on div "Change Image Size: 1200 x 800 px / Image formats: jpg, png / 5MB Max. Item name…" at bounding box center [468, 299] width 632 height 377
click at [505, 227] on input "سندويشة هوت دوج" at bounding box center [626, 228] width 309 height 17
drag, startPoint x: 504, startPoint y: 227, endPoint x: 433, endPoint y: 226, distance: 71.5
click at [433, 226] on div "Change Image Size: 1200 x 800 px / Image formats: jpg, png / 5MB Max. Item name…" at bounding box center [468, 299] width 632 height 377
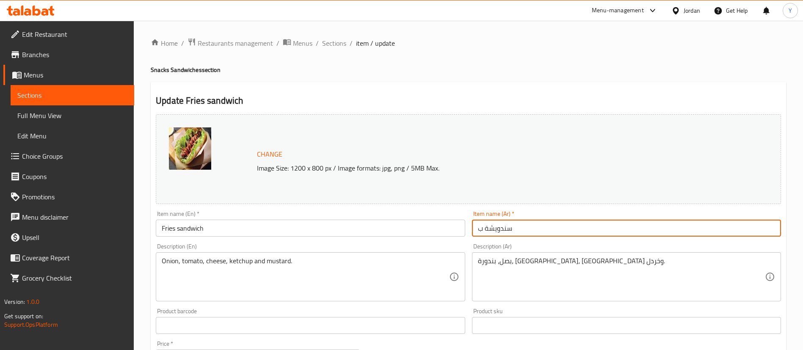
paste input "ط"
type input "سندويشة بطاطا"
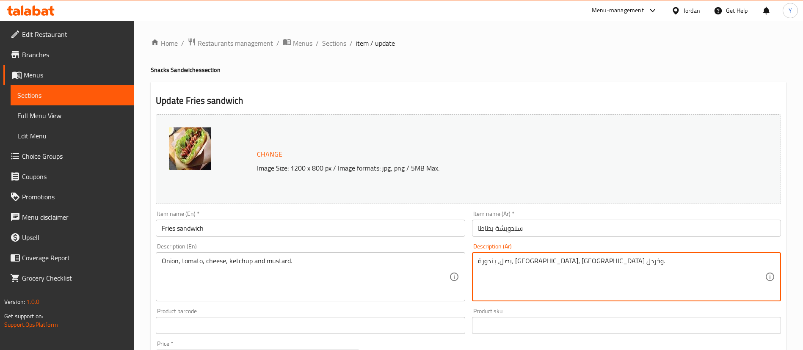
drag, startPoint x: 512, startPoint y: 265, endPoint x: 332, endPoint y: 269, distance: 180.4
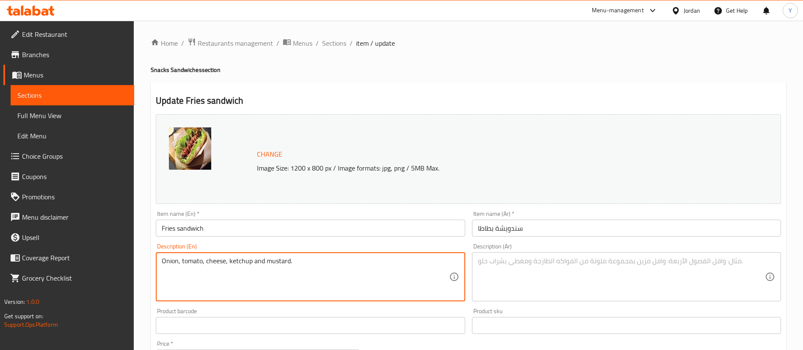
drag, startPoint x: 301, startPoint y: 259, endPoint x: 42, endPoint y: 255, distance: 258.7
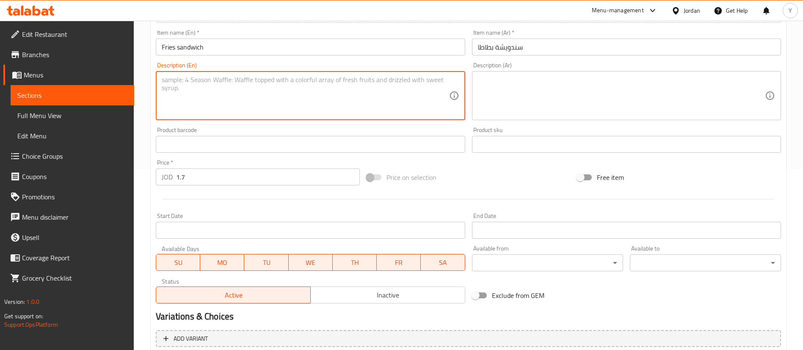
scroll to position [254, 0]
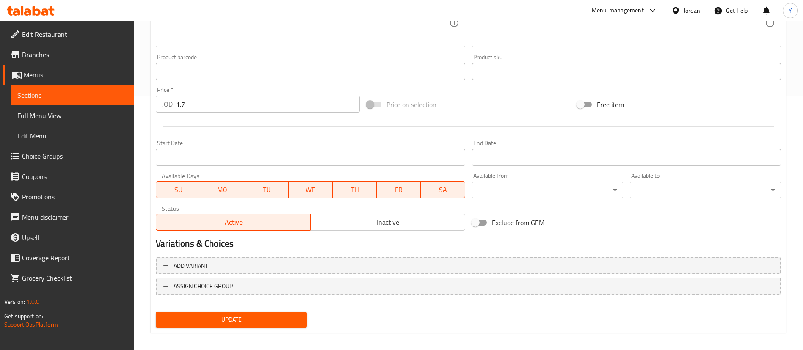
click at [196, 91] on div "Price   * JOD 1.7 Price *" at bounding box center [258, 100] width 204 height 26
drag, startPoint x: 193, startPoint y: 110, endPoint x: 140, endPoint y: 108, distance: 53.3
click at [140, 108] on div "Home / Restaurants management / Menus / Sections / item / update Snacks Sandwic…" at bounding box center [468, 62] width 669 height 590
type input "1"
click at [244, 325] on button "Update" at bounding box center [231, 320] width 151 height 16
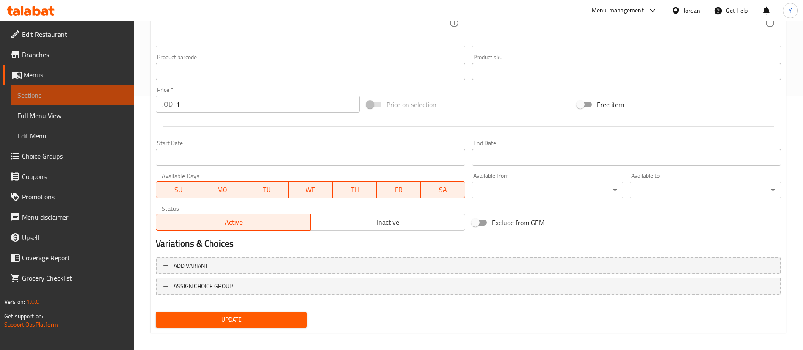
click at [102, 97] on span "Sections" at bounding box center [72, 95] width 110 height 10
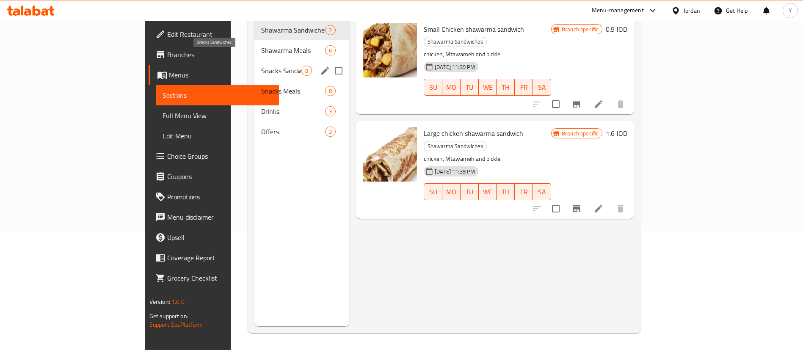
click at [261, 66] on span "Snacks Sandwiches" at bounding box center [281, 71] width 40 height 10
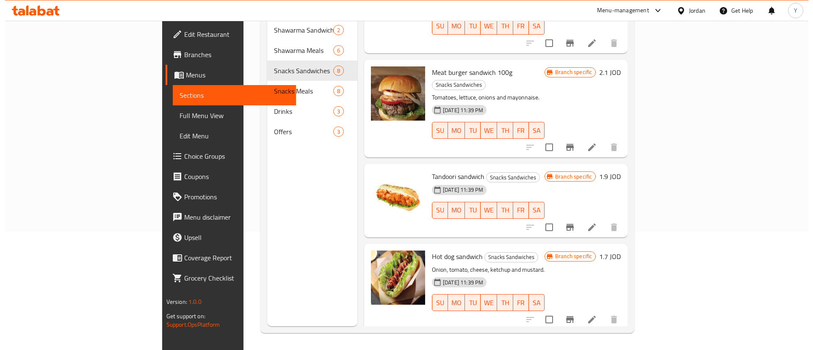
scroll to position [398, 0]
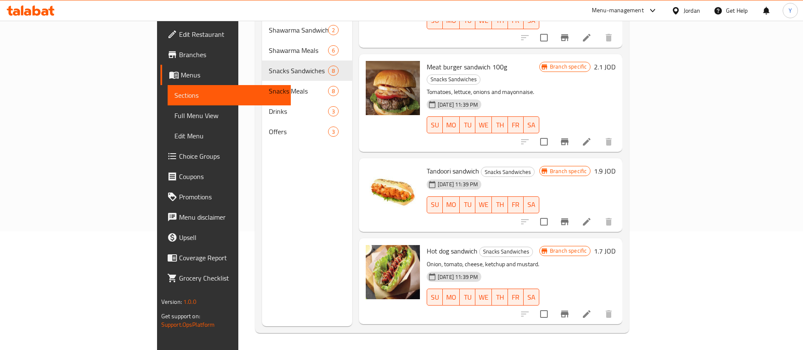
click at [568, 311] on icon "Branch-specific-item" at bounding box center [565, 314] width 8 height 7
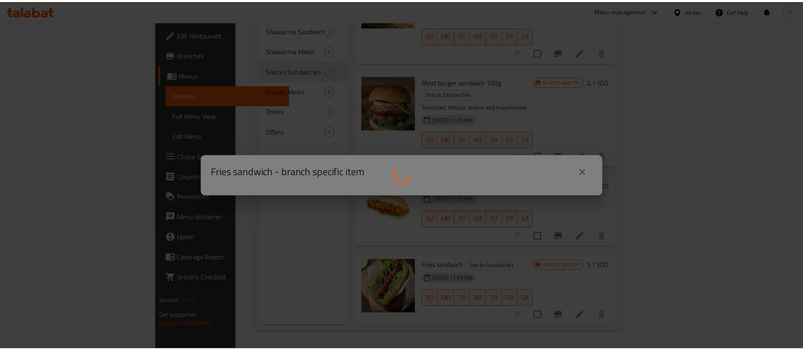
scroll to position [293, 0]
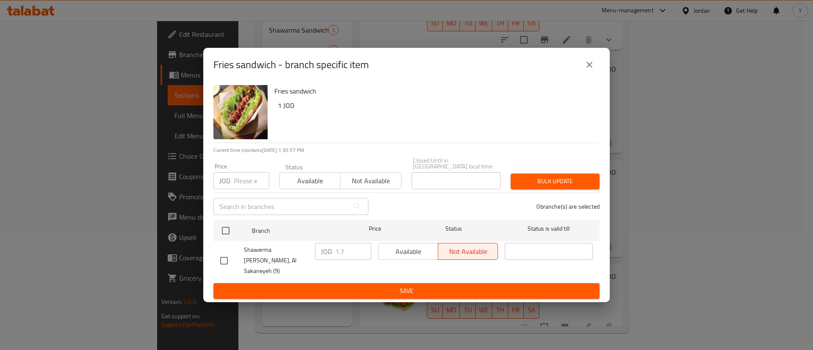
click at [226, 257] on input "checkbox" at bounding box center [224, 261] width 18 height 18
checkbox input "true"
click at [348, 254] on input "1.7" at bounding box center [353, 251] width 36 height 17
type input "1"
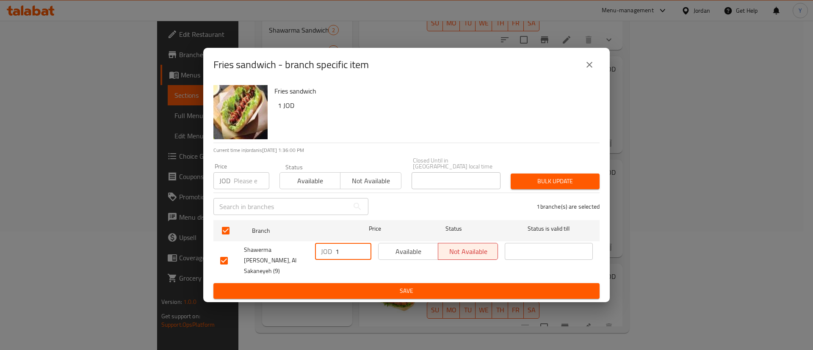
click at [359, 286] on span "Save" at bounding box center [406, 291] width 372 height 11
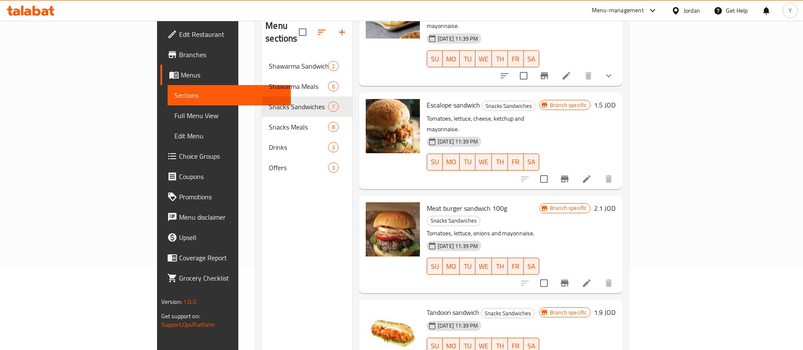
scroll to position [119, 0]
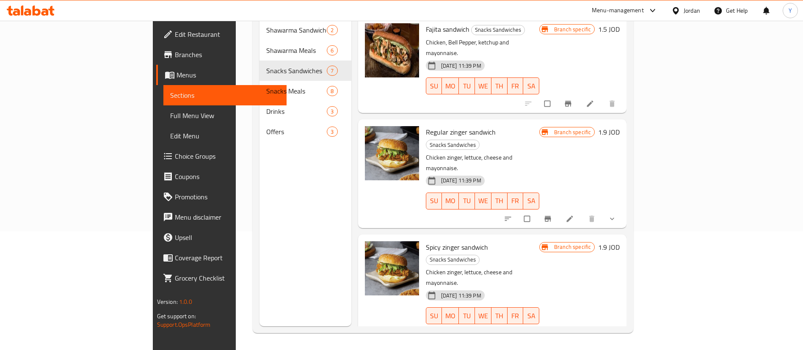
scroll to position [127, 0]
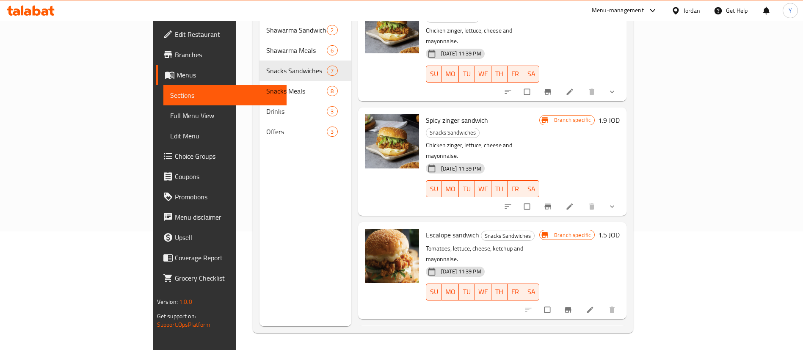
click at [571, 307] on icon "Branch-specific-item" at bounding box center [568, 310] width 6 height 6
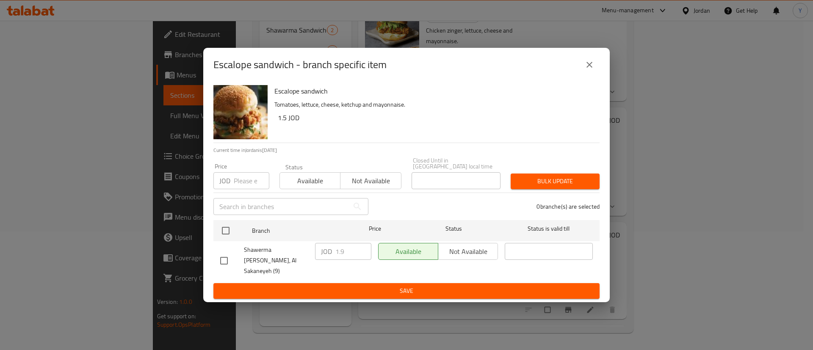
click at [701, 184] on div "Escalope sandwich - branch specific item Escalope sandwich Tomatoes, lettuce, c…" at bounding box center [406, 175] width 813 height 350
click at [727, 195] on div "Escalope sandwich - branch specific item Escalope sandwich Tomatoes, lettuce, c…" at bounding box center [406, 175] width 813 height 350
click at [594, 70] on icon "close" at bounding box center [589, 65] width 10 height 10
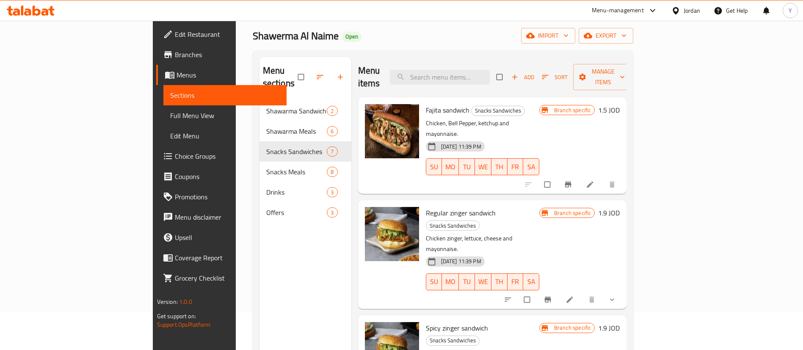
scroll to position [0, 0]
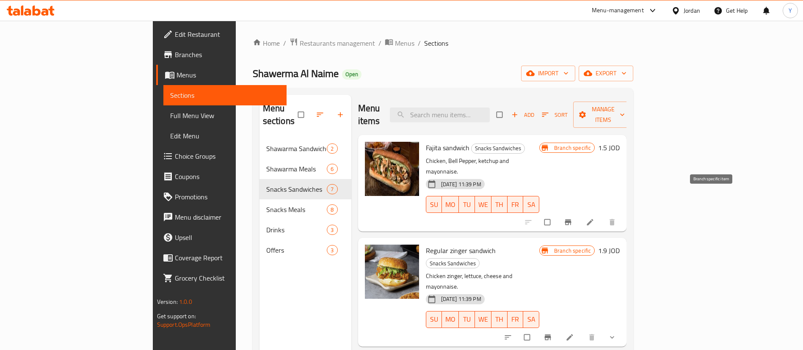
click at [579, 213] on button "Branch-specific-item" at bounding box center [569, 222] width 20 height 19
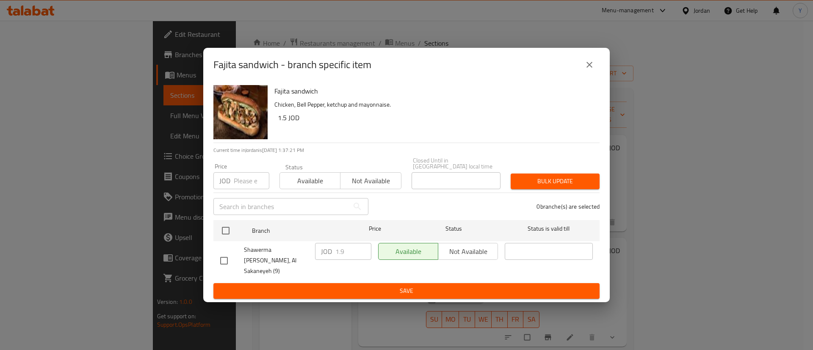
click at [595, 74] on button "close" at bounding box center [589, 65] width 20 height 20
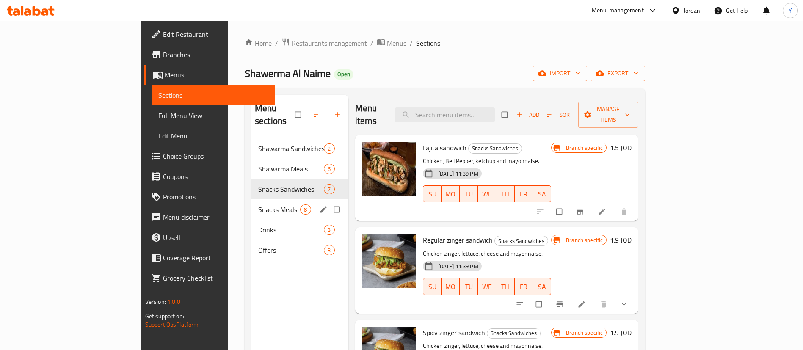
click at [251, 204] on div "Snacks Meals 8" at bounding box center [299, 209] width 97 height 20
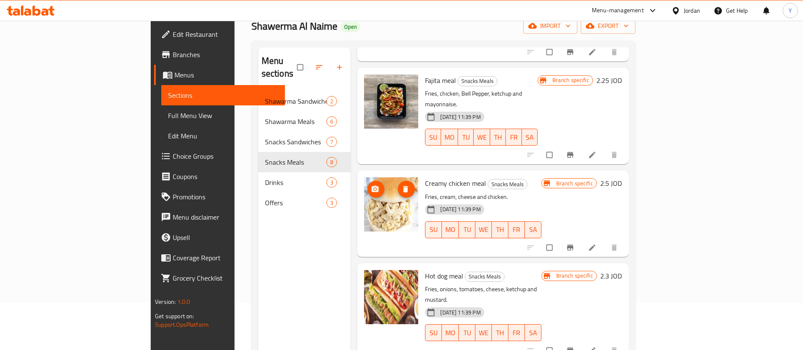
scroll to position [119, 0]
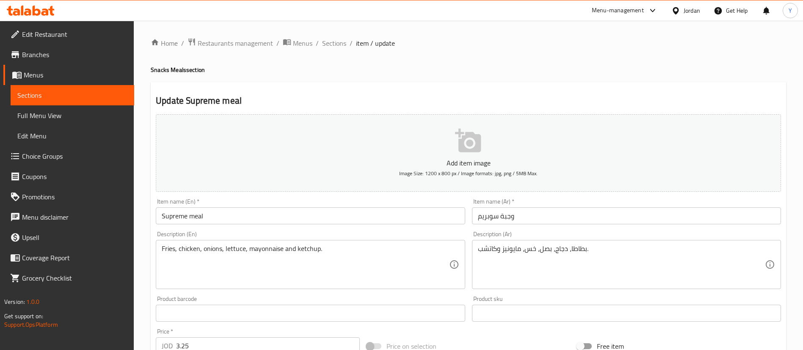
click at [160, 216] on input "Supreme meal" at bounding box center [310, 215] width 309 height 17
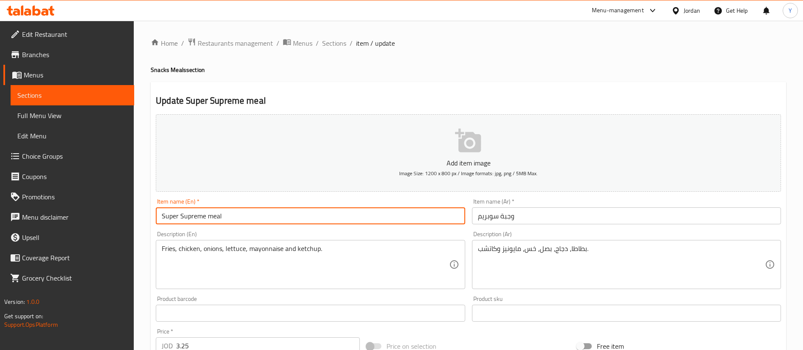
click at [256, 223] on input "Super Supreme meal" at bounding box center [310, 215] width 309 height 17
type input "Super Supreme meal"
click at [529, 221] on input "وجبة سوبريم" at bounding box center [626, 215] width 309 height 17
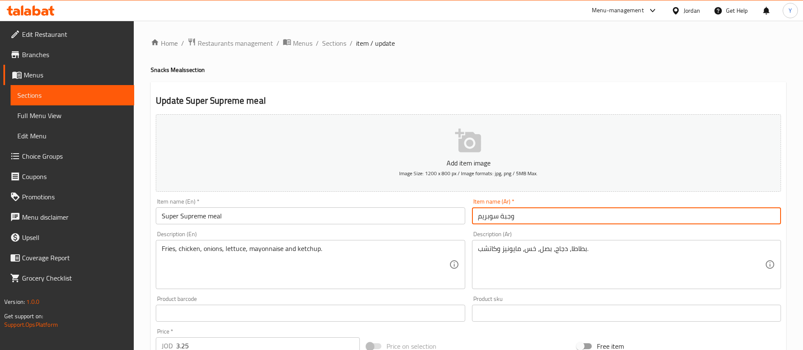
click at [498, 218] on input "وجبة سوبريم" at bounding box center [626, 215] width 309 height 17
type input "وجبة سوبر سوبريم"
click at [287, 215] on input "Super Supreme meal" at bounding box center [310, 215] width 309 height 17
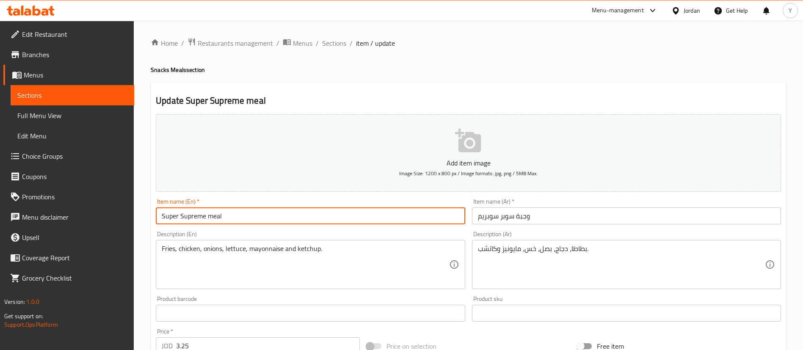
drag, startPoint x: 206, startPoint y: 216, endPoint x: 215, endPoint y: 233, distance: 19.0
click at [206, 216] on input "Super Supreme meal" at bounding box center [310, 215] width 309 height 17
type input "Super Supreme Zinger meal"
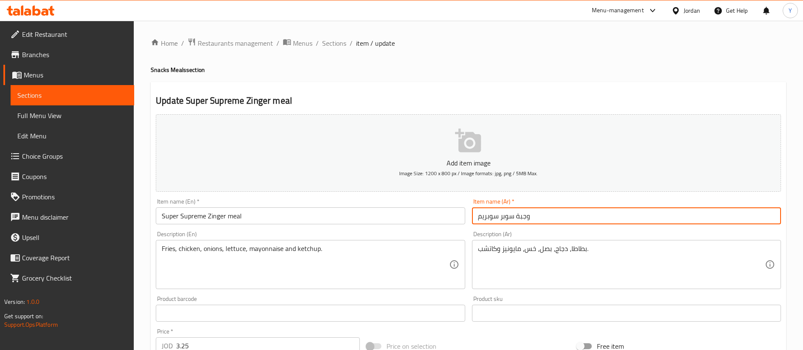
drag, startPoint x: 478, startPoint y: 218, endPoint x: 512, endPoint y: 226, distance: 34.4
click at [478, 218] on input "وجبة سوبر سوبريم" at bounding box center [626, 215] width 309 height 17
click at [543, 215] on input "وجبة سوبر سوبريم" at bounding box center [626, 215] width 309 height 17
type input "وجبة سوبر سوبريم زنجر"
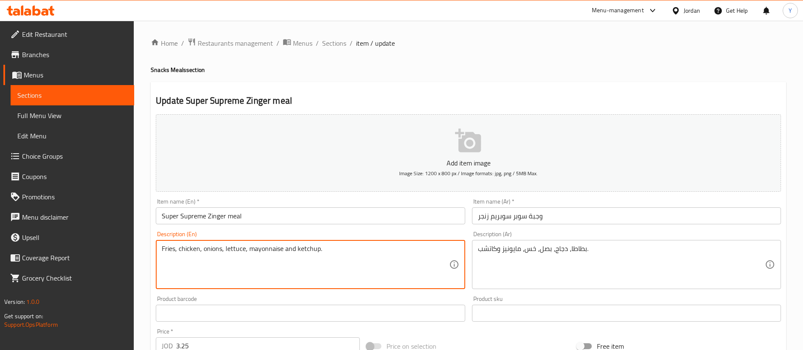
drag, startPoint x: 356, startPoint y: 253, endPoint x: 80, endPoint y: 251, distance: 276.4
click at [80, 251] on div "Edit Restaurant Branches Menus Sections Full Menu View Edit Menu Choice Groups …" at bounding box center [401, 309] width 803 height 577
click at [224, 261] on textarea "Fries, chicken, onions, lettuce, mayonnaise and ketchup." at bounding box center [305, 265] width 287 height 40
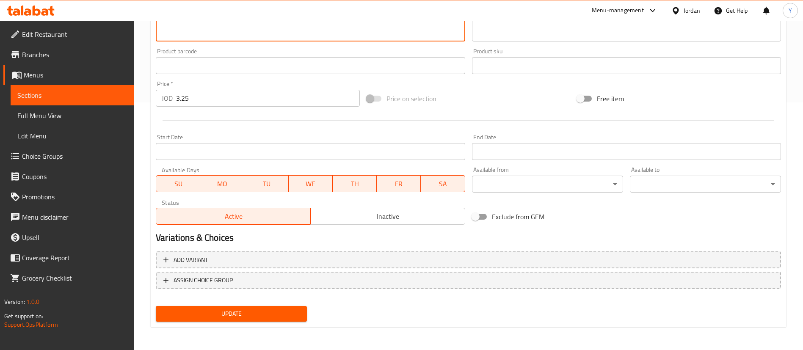
scroll to position [248, 0]
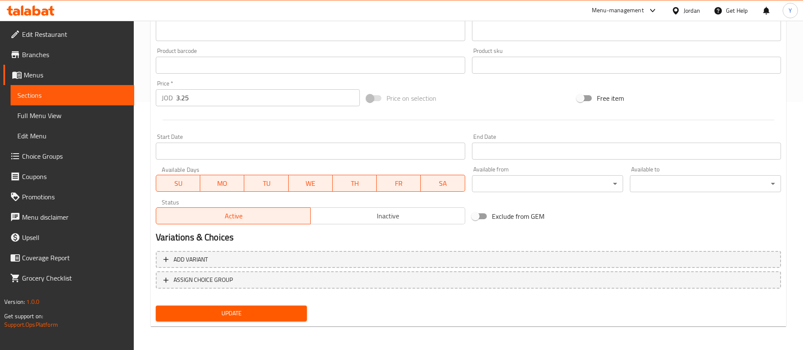
click at [212, 103] on input "3.25" at bounding box center [268, 97] width 184 height 17
type input "3.5"
click at [248, 312] on span "Update" at bounding box center [232, 313] width 138 height 11
click at [74, 89] on link "Sections" at bounding box center [73, 95] width 124 height 20
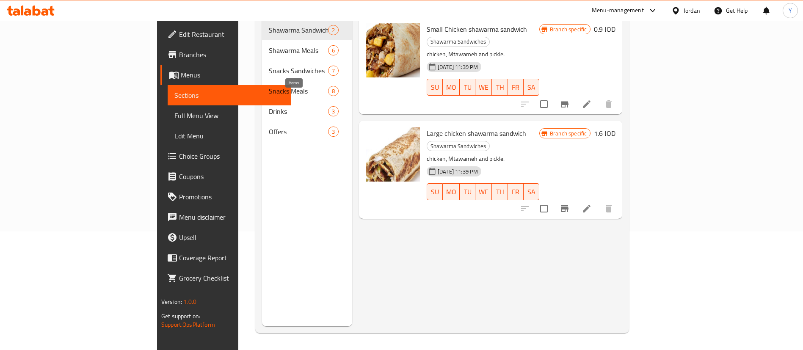
scroll to position [119, 0]
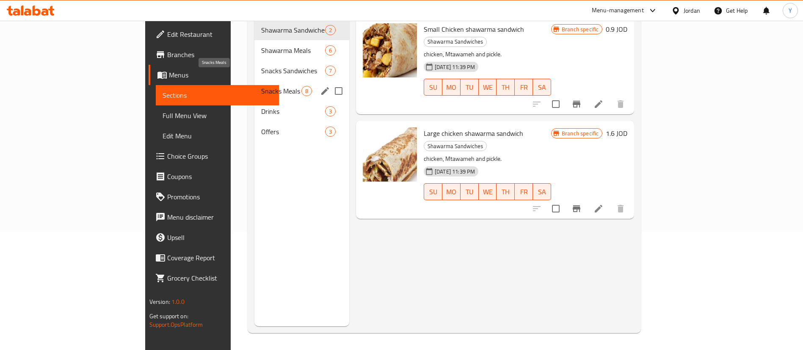
drag, startPoint x: 221, startPoint y: 81, endPoint x: 284, endPoint y: 80, distance: 62.2
click at [261, 86] on span "Snacks Meals" at bounding box center [281, 91] width 40 height 10
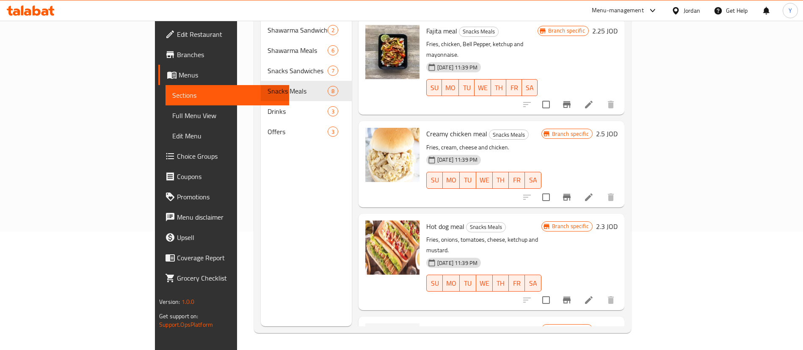
scroll to position [411, 0]
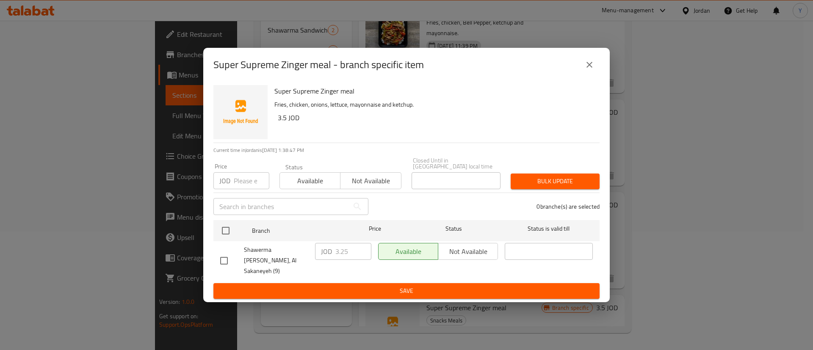
click at [229, 257] on input "checkbox" at bounding box center [224, 261] width 18 height 18
checkbox input "true"
click at [348, 254] on input "3.25" at bounding box center [353, 251] width 36 height 17
type input "3.8"
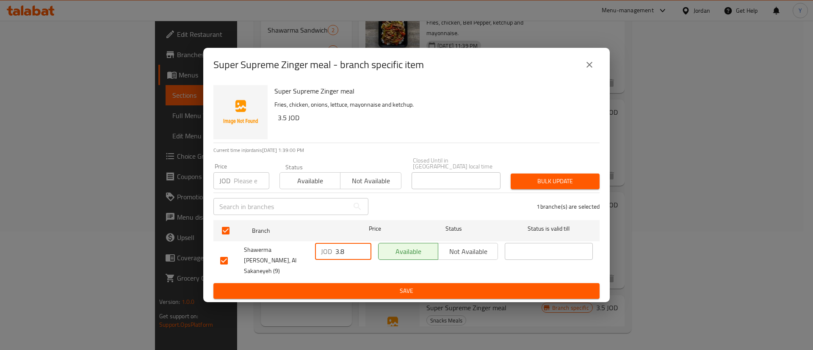
click at [398, 283] on button "Save" at bounding box center [406, 291] width 386 height 16
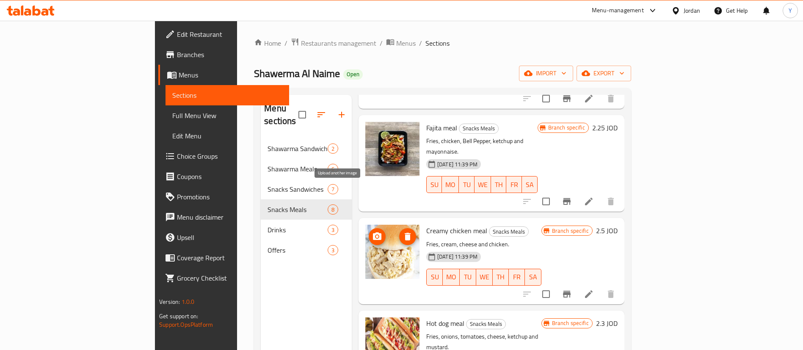
click at [373, 232] on icon "upload picture" at bounding box center [377, 236] width 8 height 8
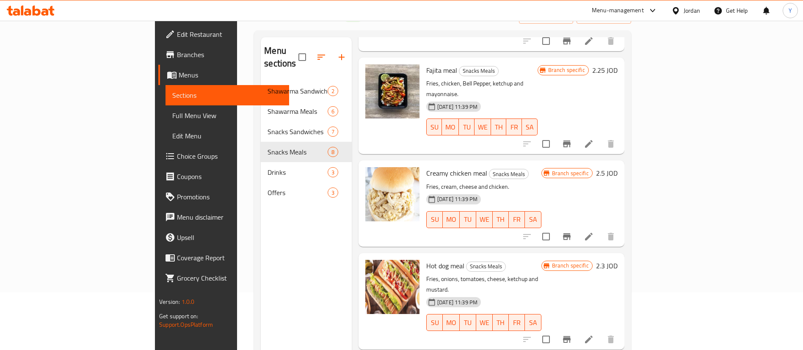
scroll to position [119, 0]
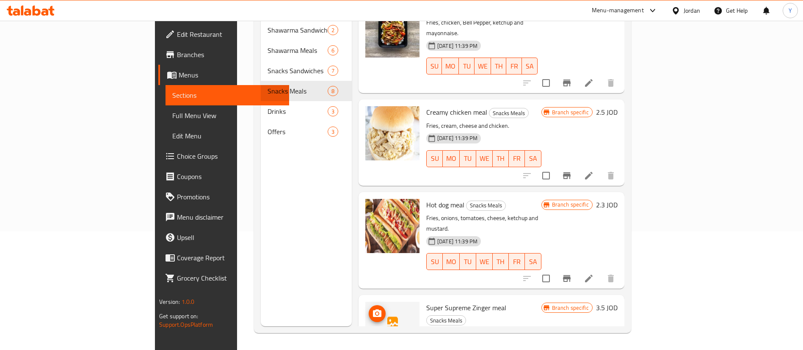
click at [373, 309] on icon "upload picture" at bounding box center [377, 313] width 8 height 8
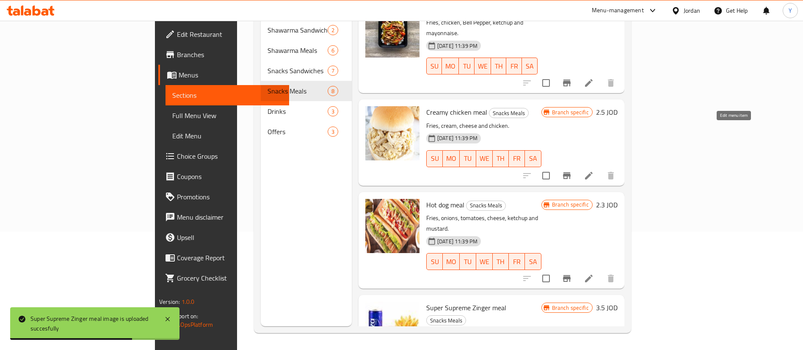
click at [593, 172] on icon at bounding box center [589, 176] width 8 height 8
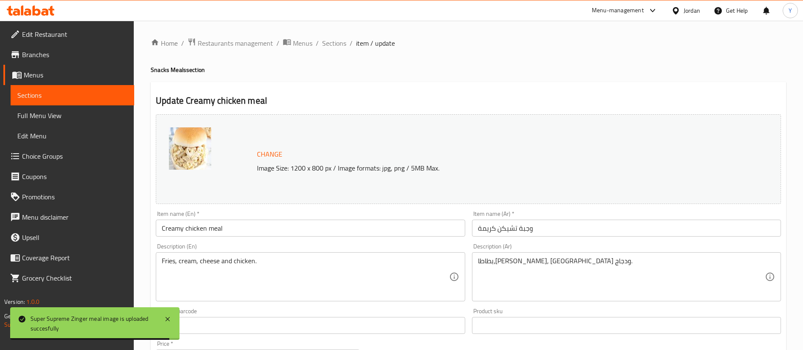
scroll to position [63, 0]
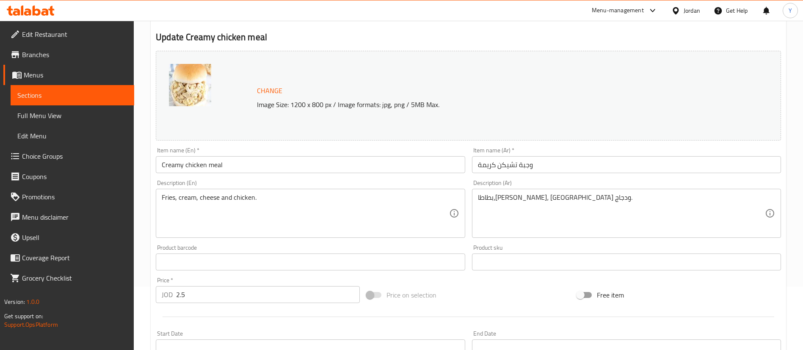
click at [187, 165] on input "Creamy chicken meal" at bounding box center [310, 164] width 309 height 17
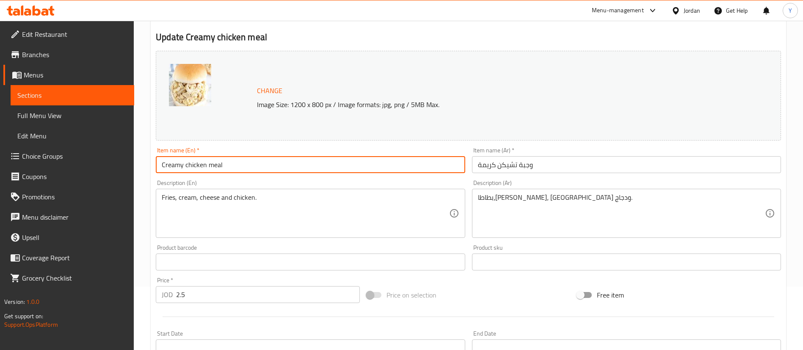
click at [185, 163] on input "Creamy chicken meal" at bounding box center [310, 164] width 309 height 17
click at [235, 164] on input "Zinger with cream chicken meal" at bounding box center [310, 164] width 309 height 17
type input "Zinger with cream meal"
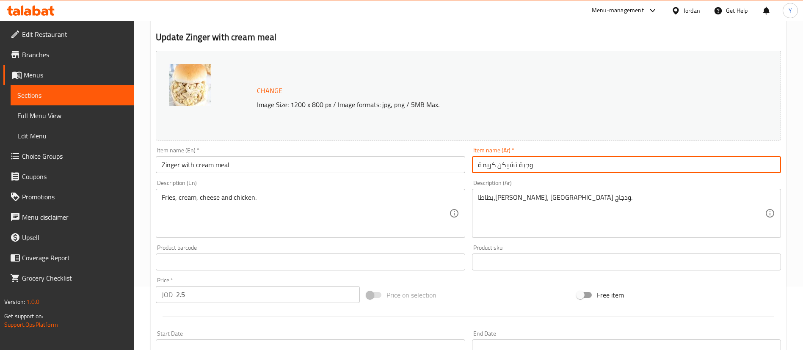
drag, startPoint x: 560, startPoint y: 168, endPoint x: 342, endPoint y: 166, distance: 218.0
click at [342, 166] on div "Change Image Size: 1200 x 800 px / Image formats: jpg, png / 5MB Max. Item name…" at bounding box center [468, 235] width 632 height 377
type input "وجبه زنجر مع كريمه"
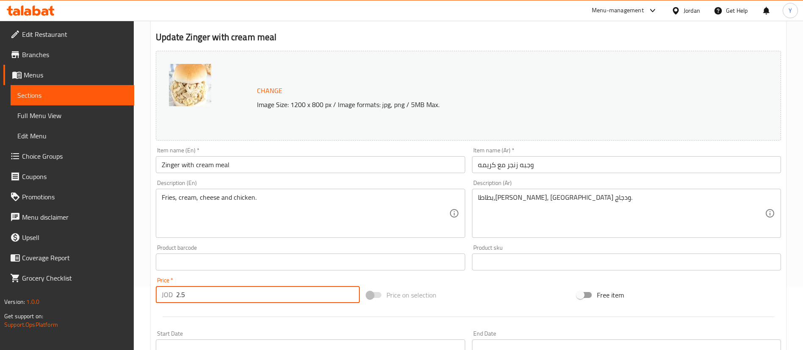
click at [205, 295] on input "2.5" at bounding box center [268, 294] width 184 height 17
drag, startPoint x: 204, startPoint y: 294, endPoint x: 105, endPoint y: 291, distance: 99.9
click at [99, 294] on div "Edit Restaurant Branches Menus Sections Full Menu View Edit Menu Choice Groups …" at bounding box center [401, 252] width 803 height 590
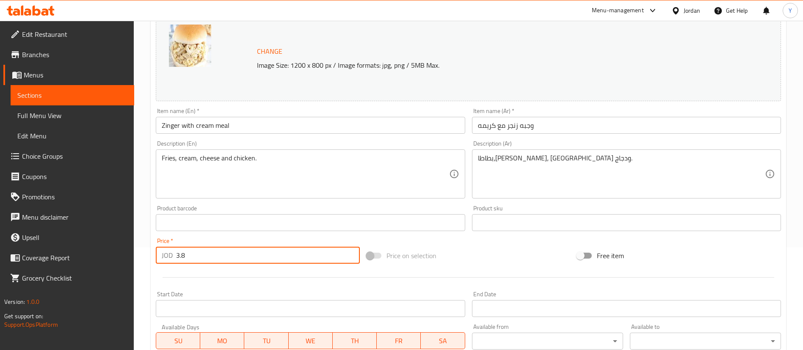
scroll to position [254, 0]
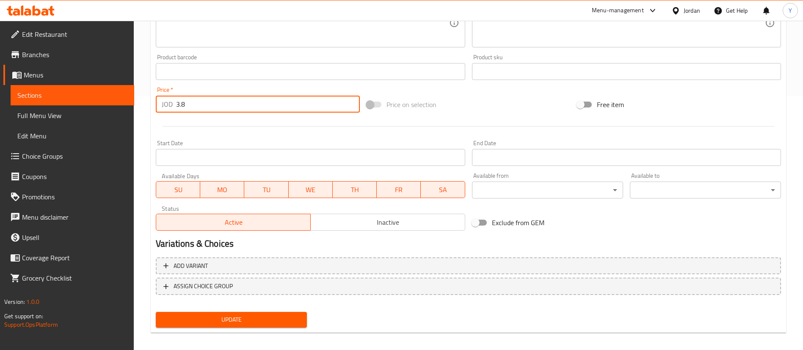
type input "3.8"
click at [219, 319] on span "Update" at bounding box center [232, 320] width 138 height 11
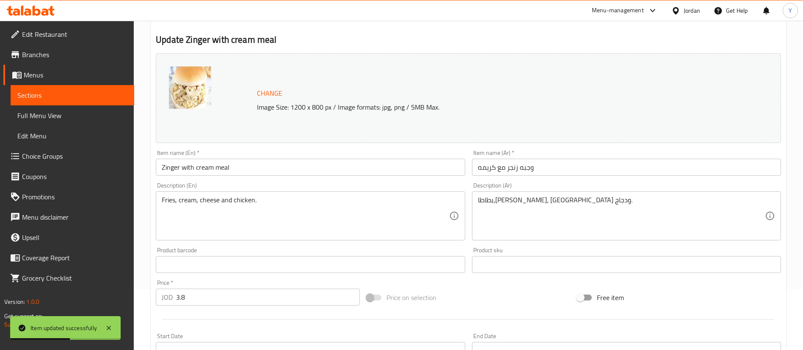
scroll to position [0, 0]
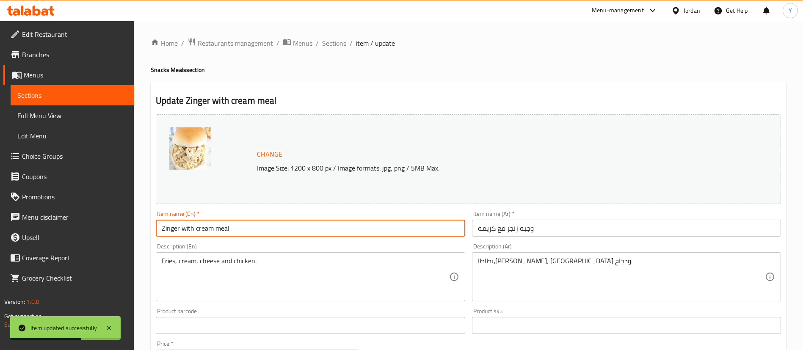
drag, startPoint x: 238, startPoint y: 226, endPoint x: 138, endPoint y: 226, distance: 99.5
click at [138, 226] on div "Home / Restaurants management / Menus / Sections / item / update Snacks Meals s…" at bounding box center [468, 316] width 669 height 590
click at [73, 93] on span "Sections" at bounding box center [72, 95] width 110 height 10
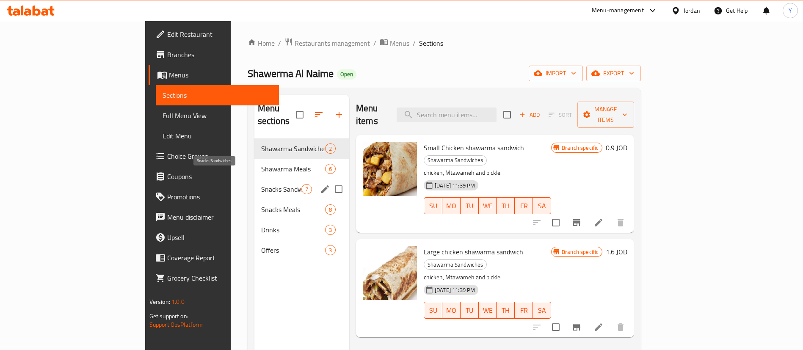
click at [261, 204] on span "Snacks Meals" at bounding box center [293, 209] width 64 height 10
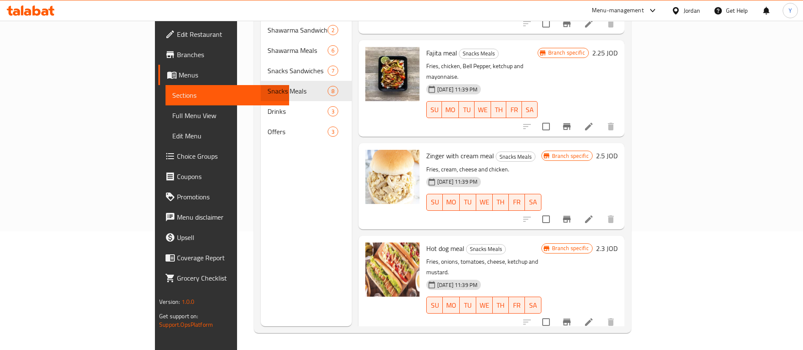
scroll to position [348, 0]
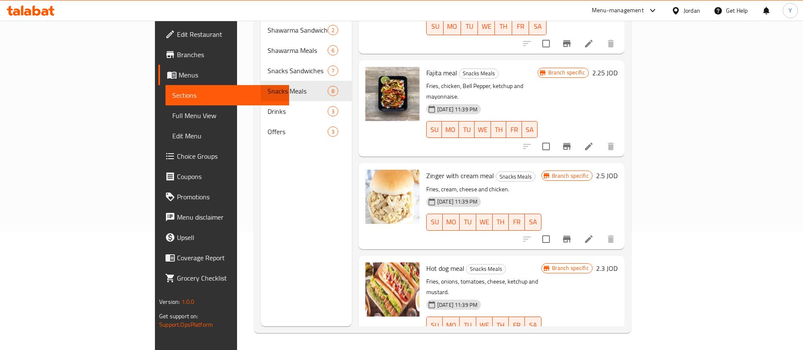
click at [571, 236] on icon "Branch-specific-item" at bounding box center [567, 239] width 8 height 7
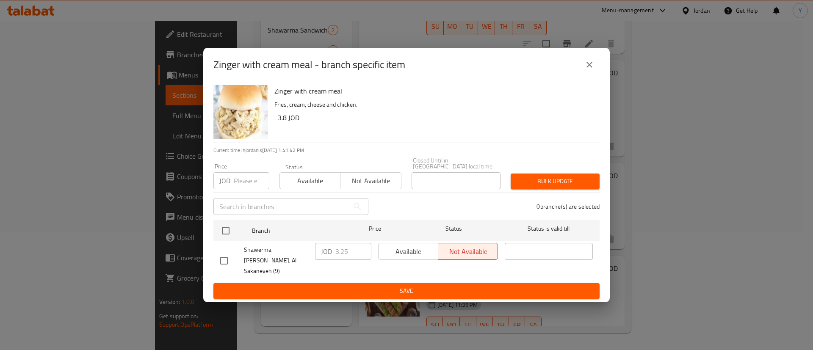
drag, startPoint x: 223, startPoint y: 259, endPoint x: 289, endPoint y: 263, distance: 66.6
click at [223, 257] on input "checkbox" at bounding box center [224, 261] width 18 height 18
checkbox input "true"
click at [357, 251] on input "3.25" at bounding box center [353, 251] width 36 height 17
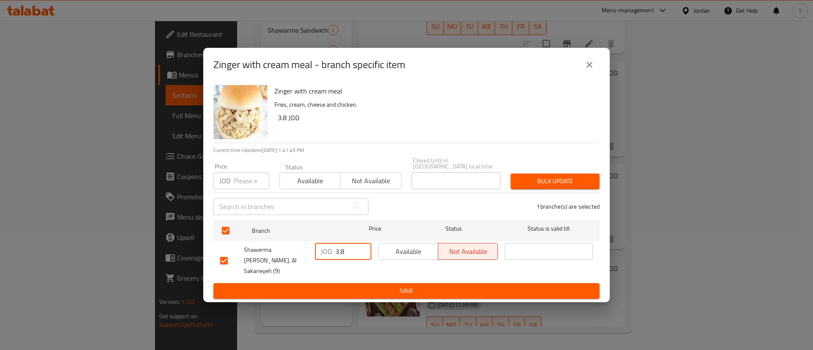
type input "3.8"
click at [373, 286] on span "Save" at bounding box center [406, 291] width 372 height 11
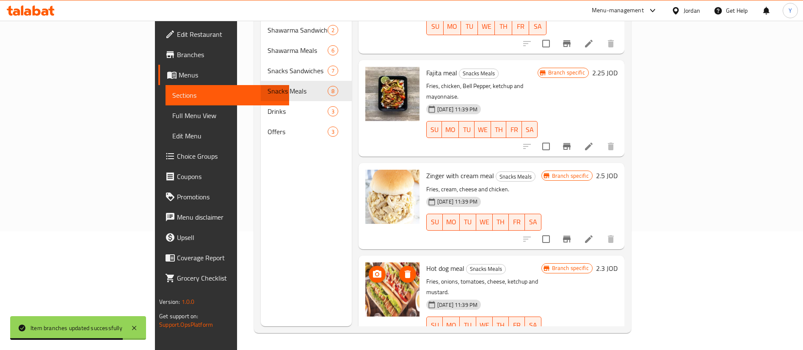
scroll to position [411, 0]
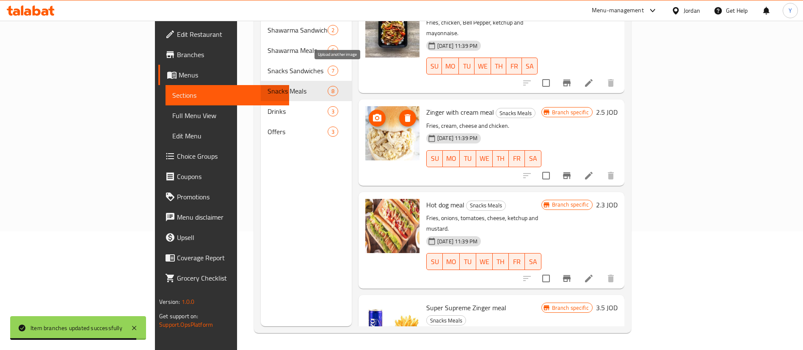
click at [373, 114] on icon "upload picture" at bounding box center [377, 118] width 8 height 8
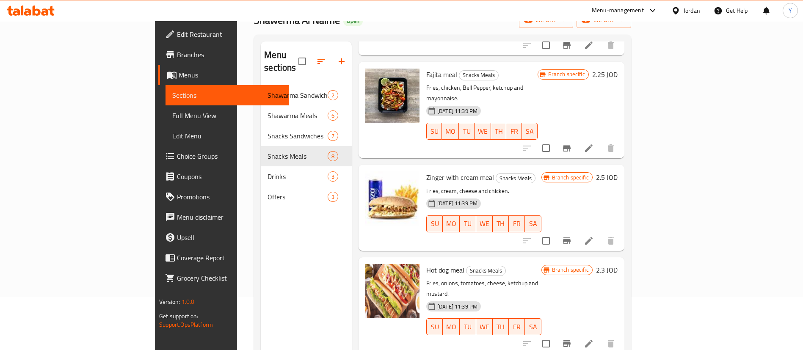
scroll to position [119, 0]
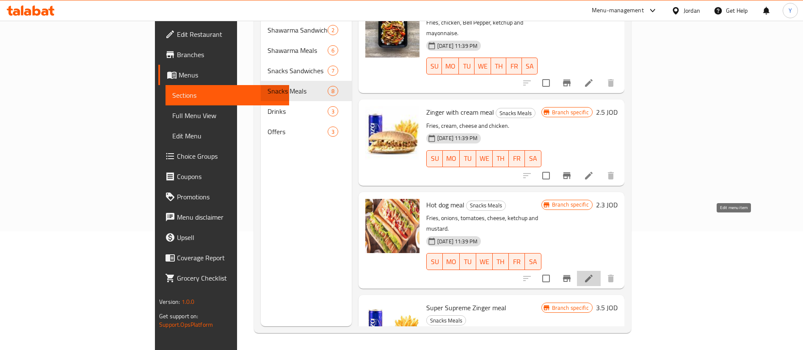
click at [594, 273] on icon at bounding box center [589, 278] width 10 height 10
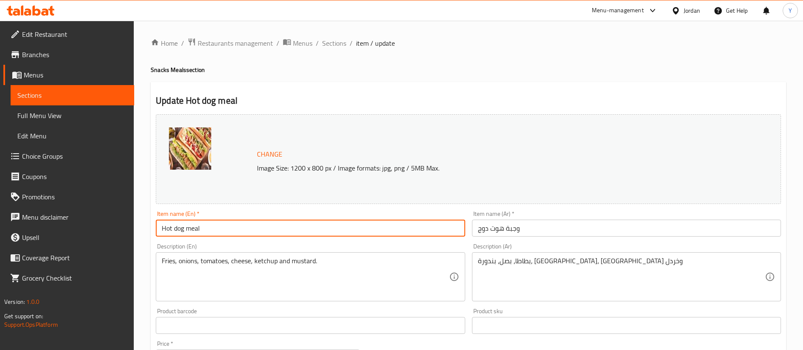
drag, startPoint x: 197, startPoint y: 229, endPoint x: 63, endPoint y: 227, distance: 133.4
click at [63, 227] on div "Edit Restaurant Branches Menus Sections Full Menu View Edit Menu Choice Groups …" at bounding box center [401, 316] width 803 height 590
click at [179, 230] on input "Italian Shawarma Meal" at bounding box center [310, 228] width 309 height 17
drag, startPoint x: 228, startPoint y: 231, endPoint x: 52, endPoint y: 234, distance: 175.7
click at [53, 234] on div "Edit Restaurant Branches Menus Sections Full Menu View Edit Menu Choice Groups …" at bounding box center [401, 316] width 803 height 590
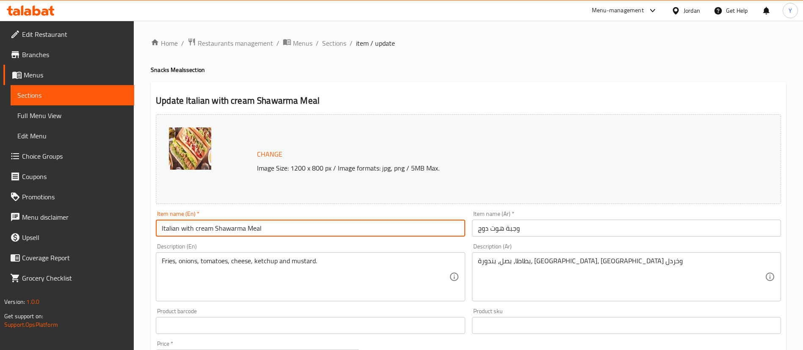
type input "Italian with cream Shawarma Meal"
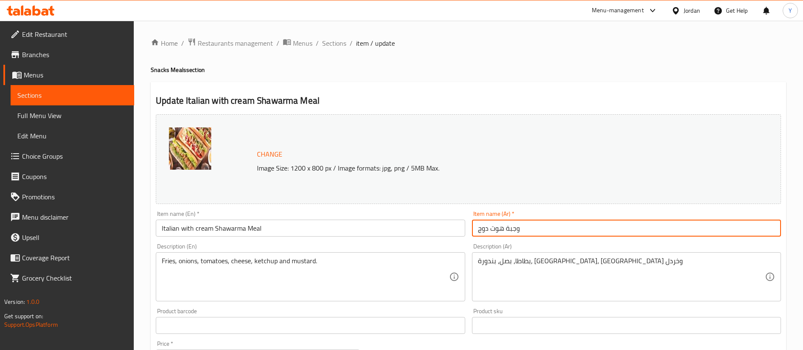
drag, startPoint x: 535, startPoint y: 226, endPoint x: 323, endPoint y: 227, distance: 212.9
click at [323, 227] on div "Change Image Size: 1200 x 800 px / Image formats: jpg, png / 5MB Max. Item name…" at bounding box center [468, 299] width 632 height 377
paste input "شاورما إيطالية مع كريمة"
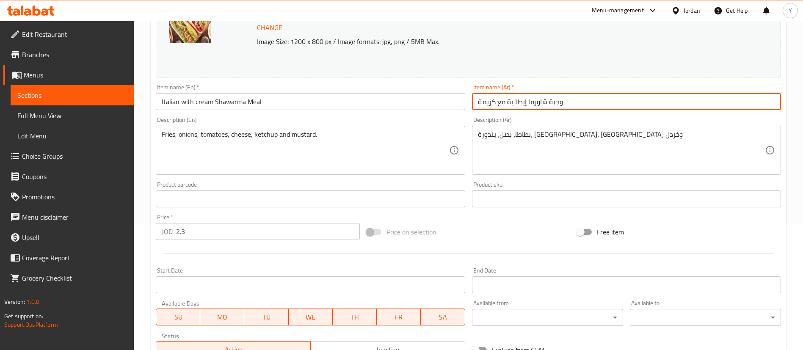
scroll to position [127, 0]
type input "وجبة شاورما إيطالية مع كريمة"
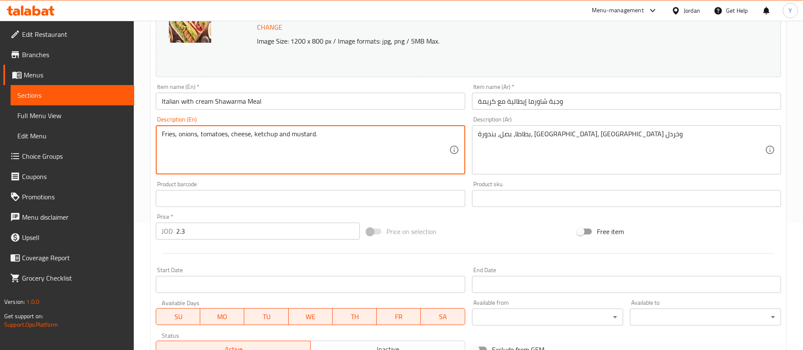
drag, startPoint x: 322, startPoint y: 134, endPoint x: 62, endPoint y: 136, distance: 259.9
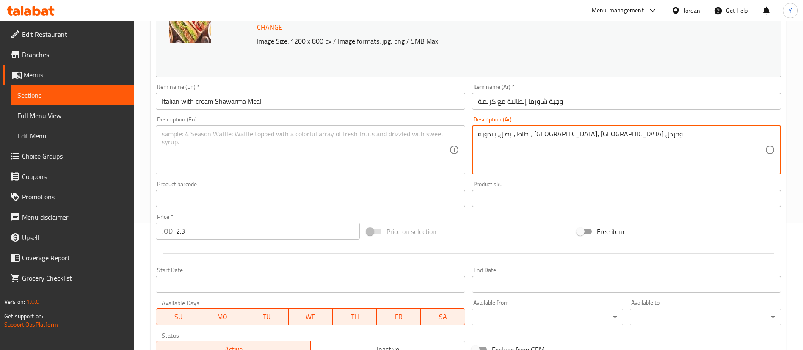
drag, startPoint x: 587, startPoint y: 133, endPoint x: 275, endPoint y: 143, distance: 312.1
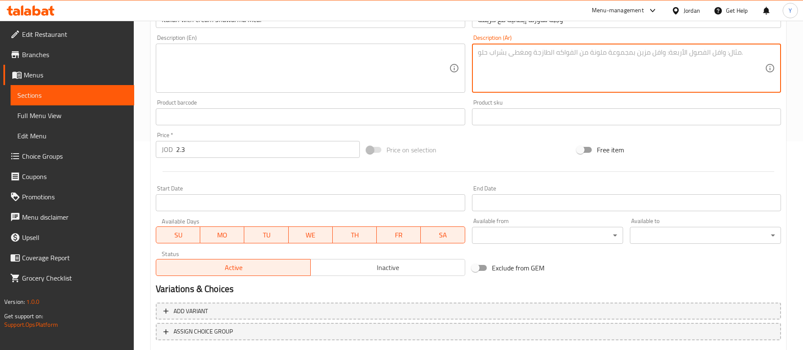
scroll to position [254, 0]
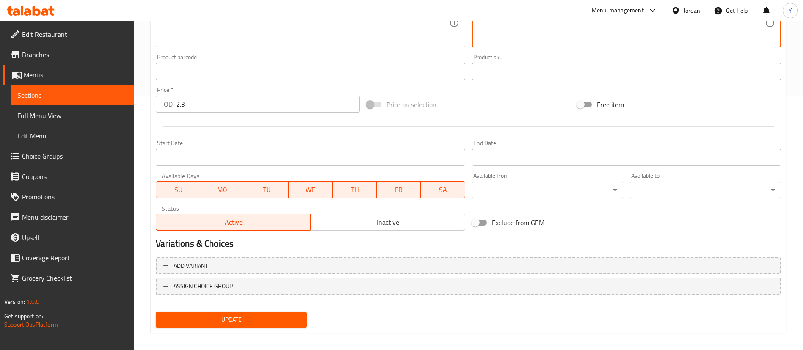
click at [207, 110] on input "2.3" at bounding box center [268, 104] width 184 height 17
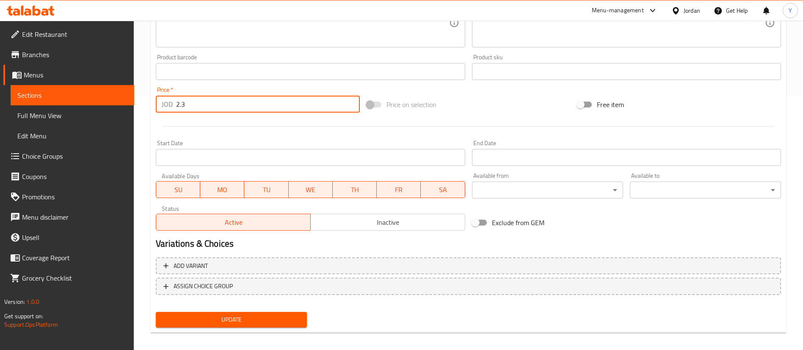
drag, startPoint x: 201, startPoint y: 105, endPoint x: 57, endPoint y: 104, distance: 144.3
click at [56, 104] on div "Edit Restaurant Branches Menus Sections Full Menu View Edit Menu Choice Groups …" at bounding box center [401, 62] width 803 height 590
type input "4.1"
click at [224, 323] on span "Update" at bounding box center [232, 320] width 138 height 11
click at [66, 94] on span "Sections" at bounding box center [72, 95] width 110 height 10
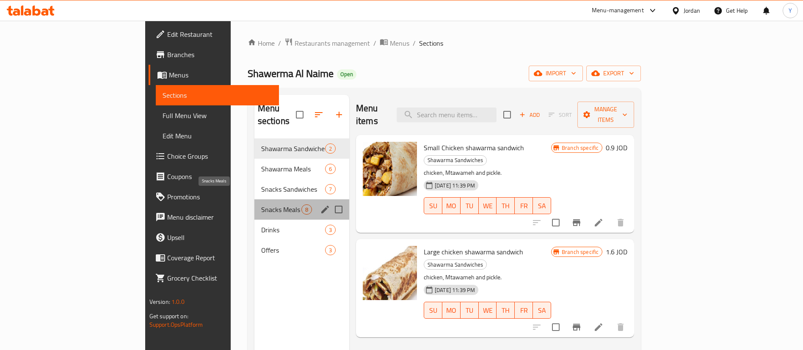
click at [261, 204] on span "Snacks Meals" at bounding box center [281, 209] width 40 height 10
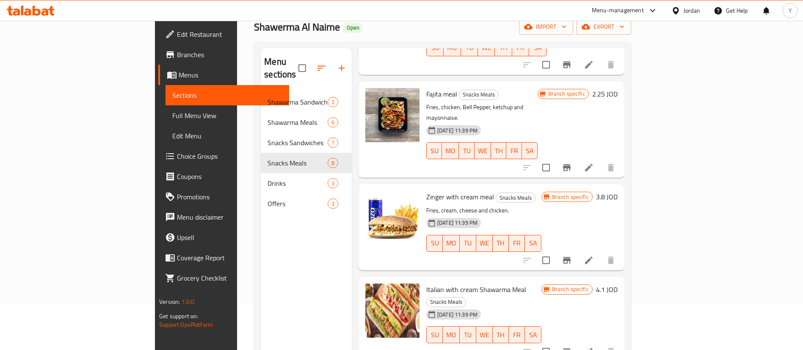
scroll to position [119, 0]
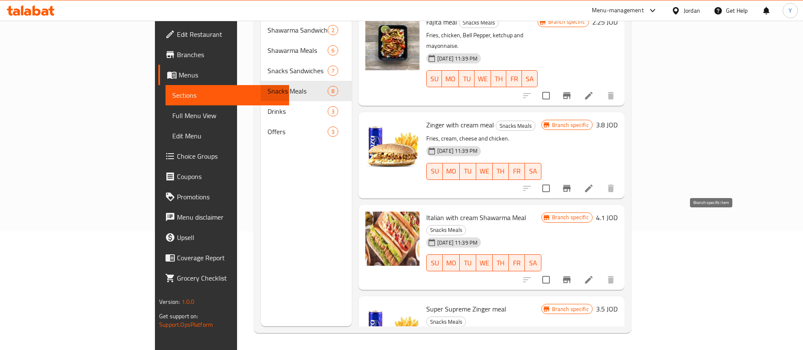
click at [577, 270] on button "Branch-specific-item" at bounding box center [567, 280] width 20 height 20
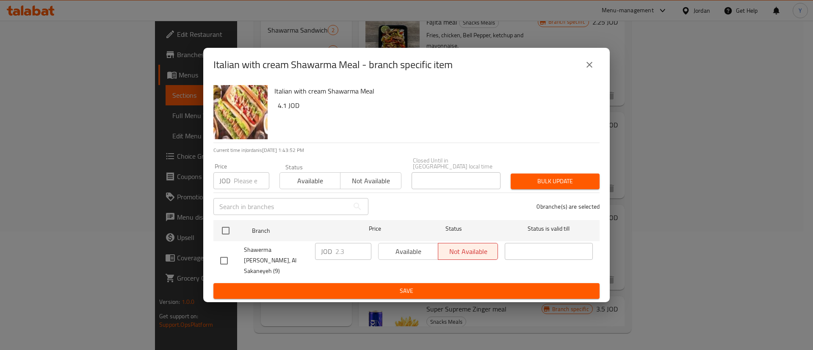
click at [240, 260] on div at bounding box center [232, 261] width 24 height 18
click at [223, 259] on input "checkbox" at bounding box center [224, 261] width 18 height 18
checkbox input "true"
drag, startPoint x: 346, startPoint y: 251, endPoint x: 216, endPoint y: 250, distance: 129.5
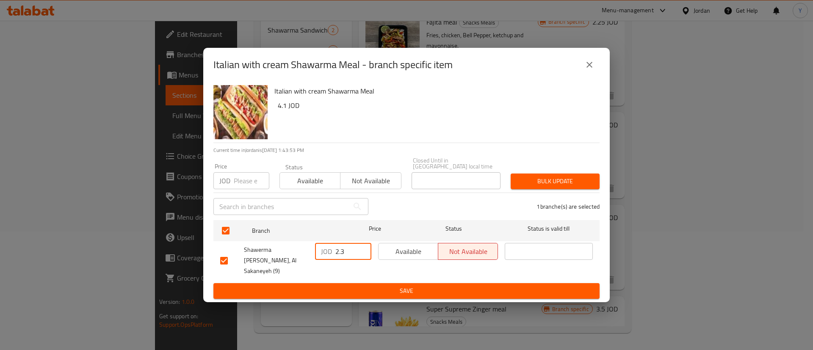
click at [217, 250] on div "Shawerma Al Naime, Al Sakaneyeh (9) JOD 2.3 ​ Available Not available ​" at bounding box center [406, 261] width 379 height 42
type input "4.1"
click at [307, 295] on div "Italian with cream Shawarma Meal - branch specific item Italian with cream Shaw…" at bounding box center [406, 175] width 813 height 350
click at [325, 288] on button "Save" at bounding box center [406, 291] width 386 height 16
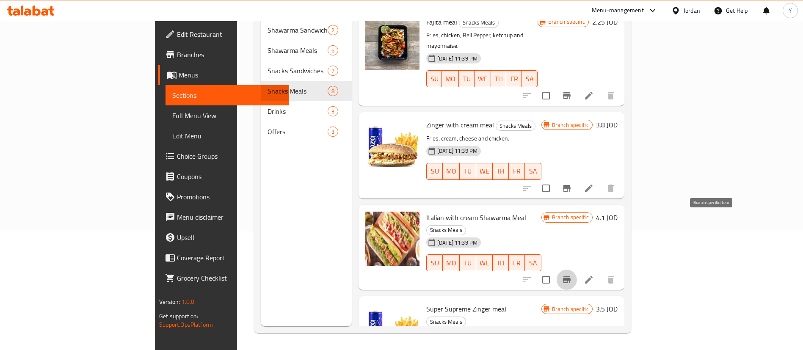
click at [571, 276] on icon "Branch-specific-item" at bounding box center [567, 279] width 8 height 7
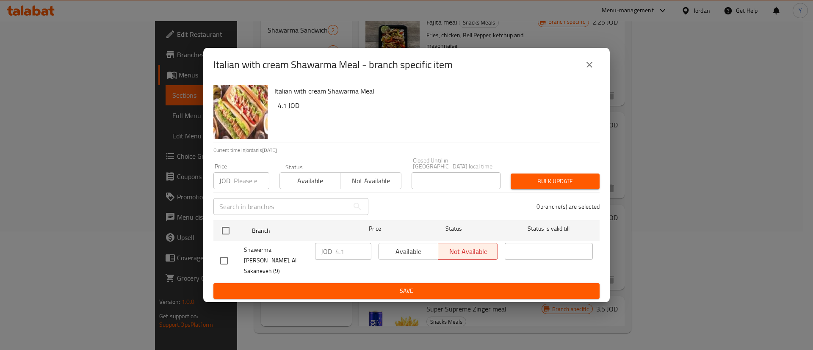
click at [218, 256] on input "checkbox" at bounding box center [224, 261] width 18 height 18
checkbox input "true"
click at [357, 253] on input "4.1" at bounding box center [353, 251] width 36 height 17
type input "4.25"
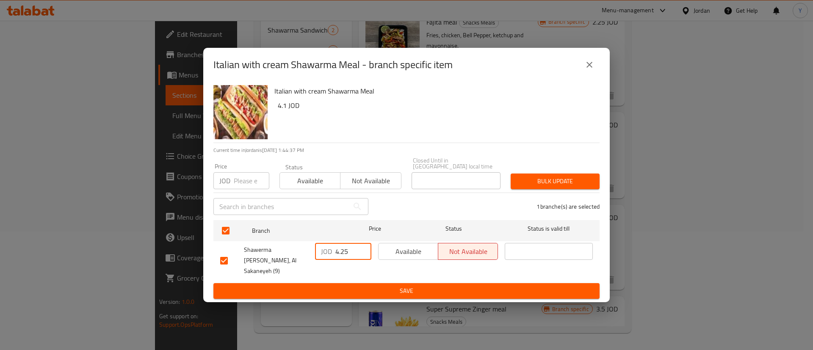
click at [359, 286] on span "Save" at bounding box center [406, 291] width 372 height 11
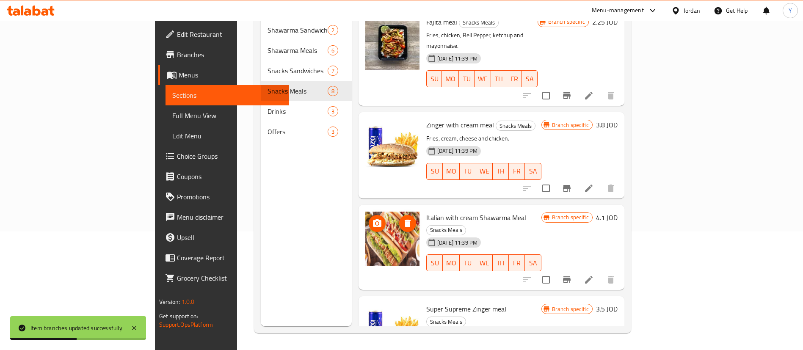
click at [369, 218] on span "upload picture" at bounding box center [377, 223] width 17 height 10
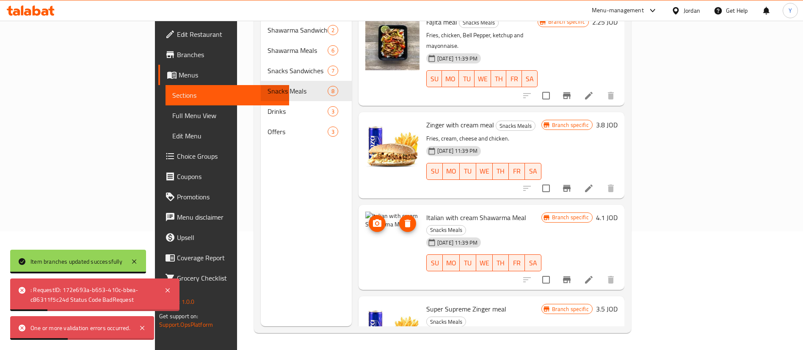
click at [375, 212] on img at bounding box center [392, 239] width 54 height 54
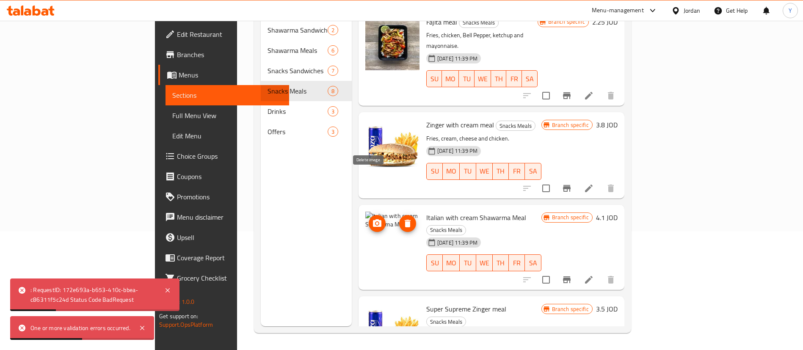
click at [405, 220] on icon "delete image" at bounding box center [408, 224] width 6 height 8
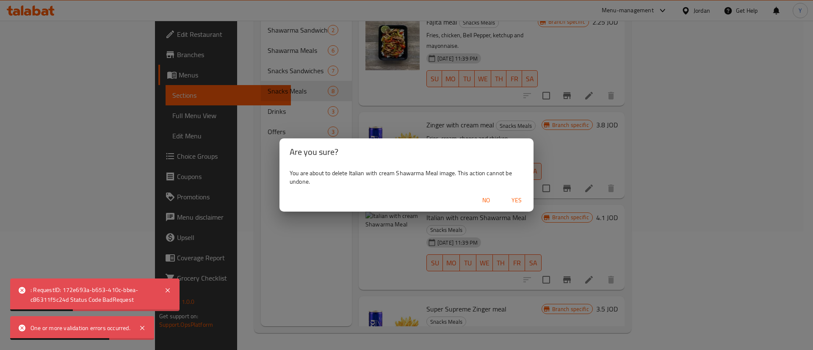
click at [521, 202] on span "Yes" at bounding box center [516, 200] width 20 height 11
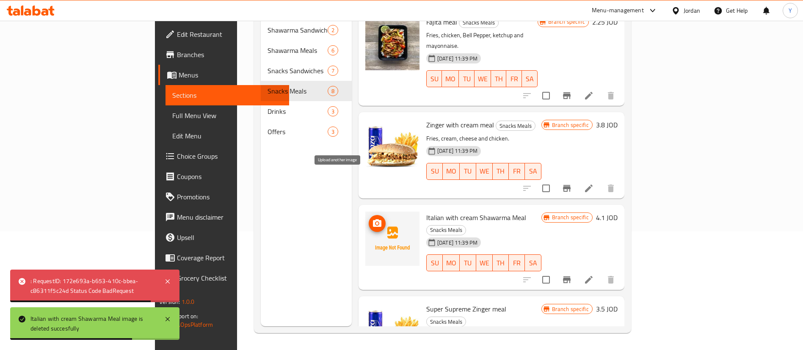
click at [373, 219] on icon "upload picture" at bounding box center [377, 223] width 8 height 8
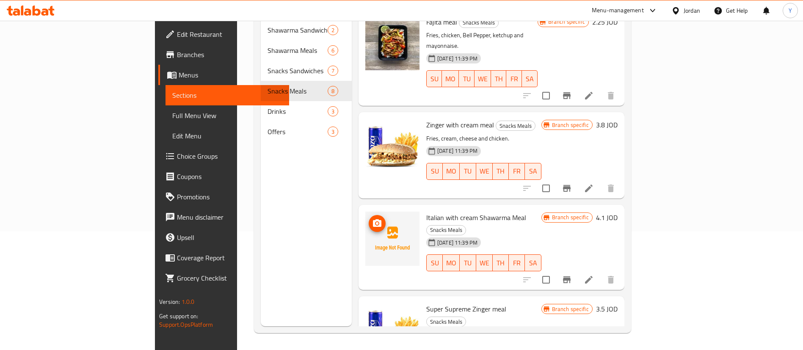
click at [365, 212] on img at bounding box center [392, 239] width 54 height 54
click at [373, 219] on icon "upload picture" at bounding box center [377, 223] width 8 height 8
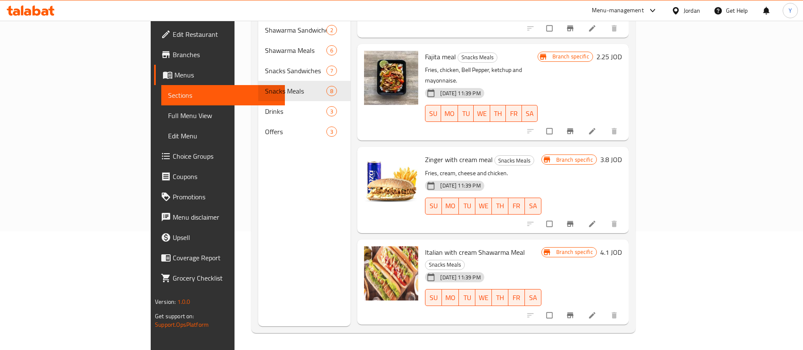
scroll to position [398, 0]
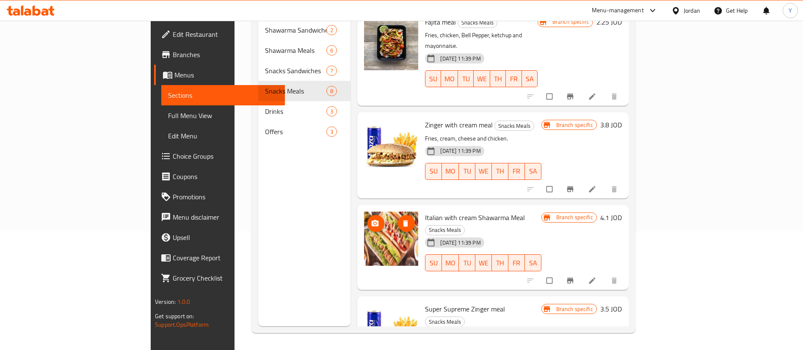
click at [372, 220] on icon "upload picture" at bounding box center [375, 223] width 7 height 6
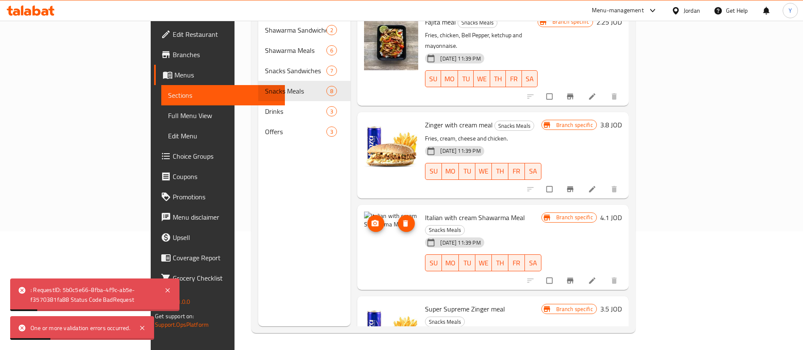
click at [401, 219] on icon "delete image" at bounding box center [405, 223] width 8 height 8
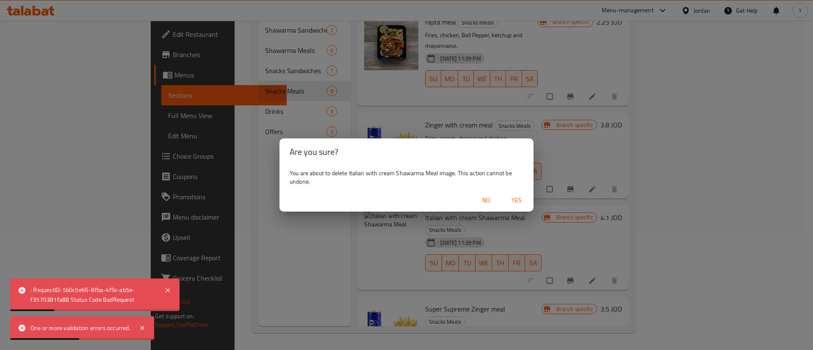
click at [532, 202] on div "No Yes" at bounding box center [406, 200] width 254 height 22
click at [519, 203] on span "Yes" at bounding box center [516, 200] width 20 height 11
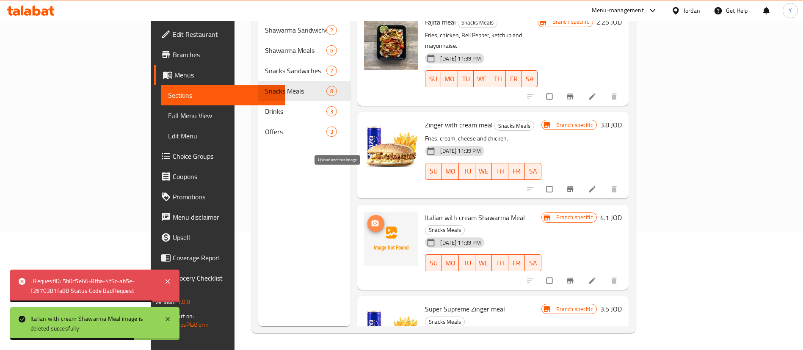
click at [367, 215] on button "upload picture" at bounding box center [375, 223] width 17 height 17
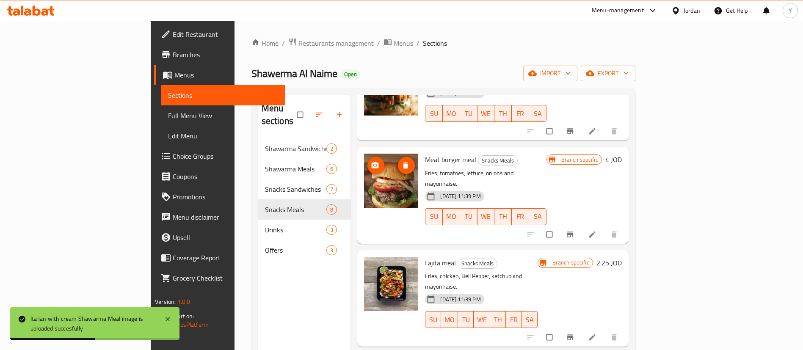
scroll to position [271, 0]
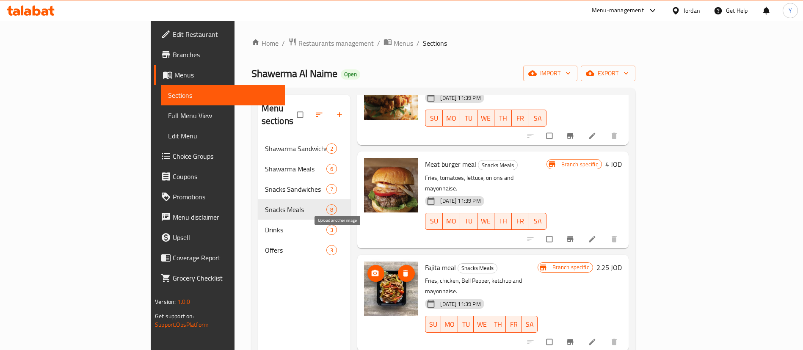
click at [371, 269] on icon "upload picture" at bounding box center [375, 273] width 8 height 8
click at [372, 270] on icon "upload picture" at bounding box center [375, 273] width 7 height 6
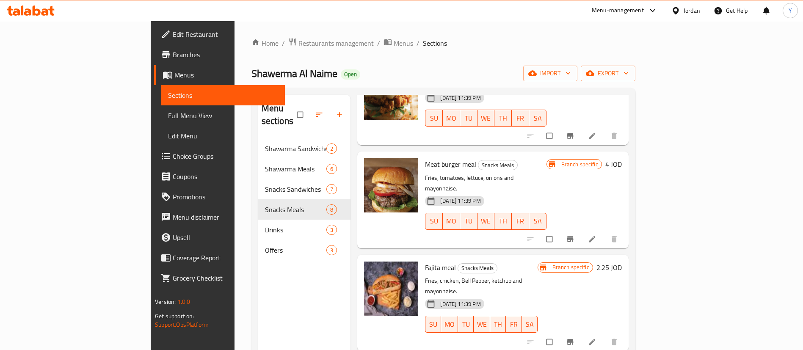
scroll to position [335, 0]
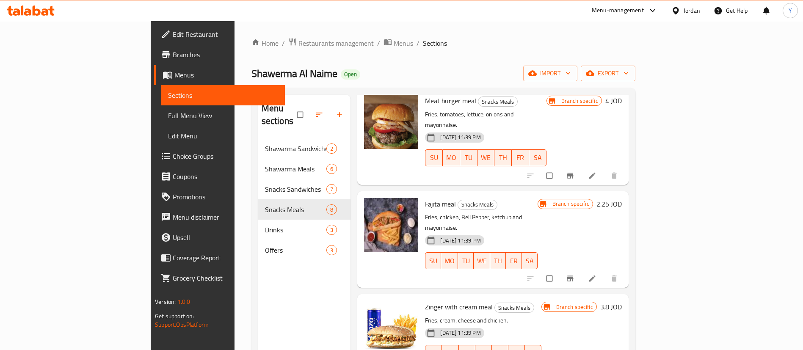
click at [576, 274] on span "Branch-specific-item" at bounding box center [571, 278] width 10 height 8
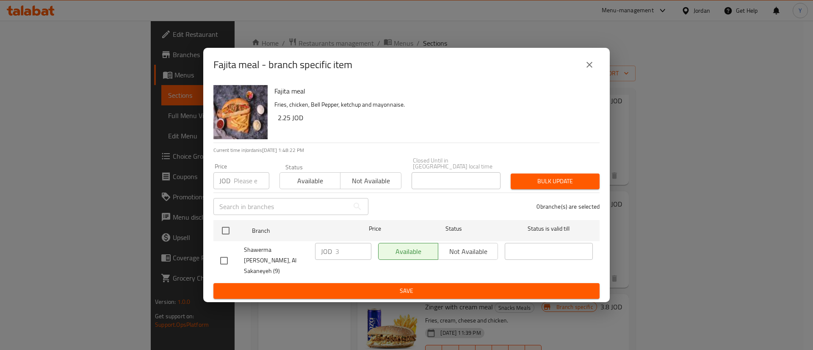
click at [224, 254] on input "checkbox" at bounding box center [224, 261] width 18 height 18
checkbox input "true"
click at [354, 252] on input "3" at bounding box center [353, 251] width 36 height 17
type input "3.4"
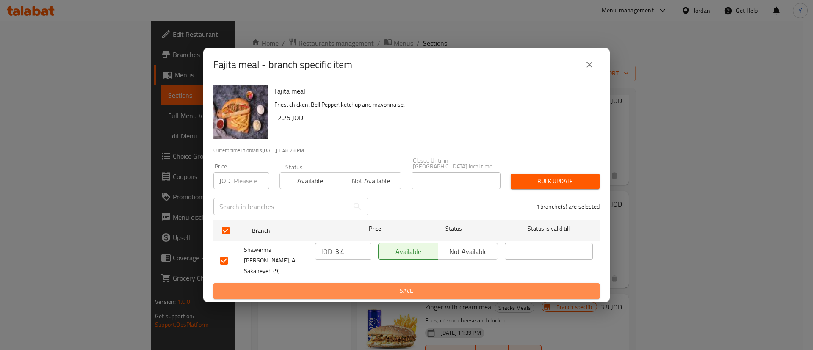
click at [387, 286] on span "Save" at bounding box center [406, 291] width 372 height 11
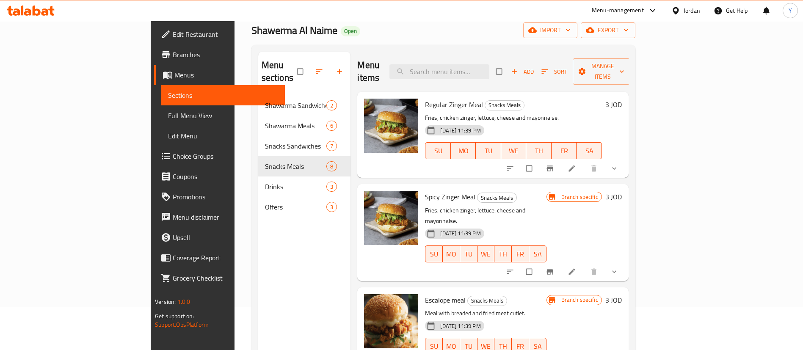
scroll to position [0, 0]
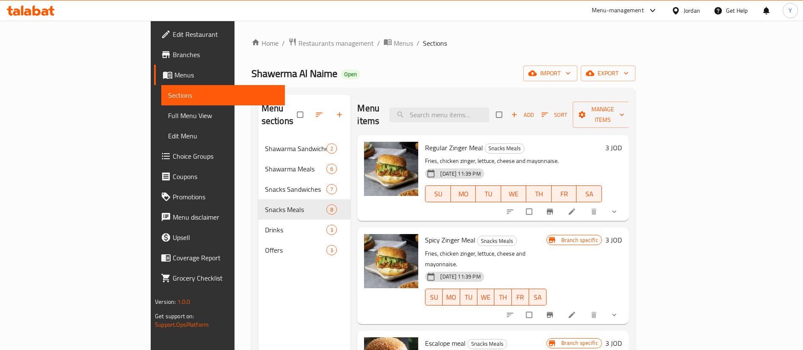
click at [605, 165] on div "[DATE] 11:39 PM SU MO TU WE TH FR SA" at bounding box center [513, 188] width 183 height 46
click at [561, 202] on button "Branch-specific-item" at bounding box center [551, 211] width 20 height 19
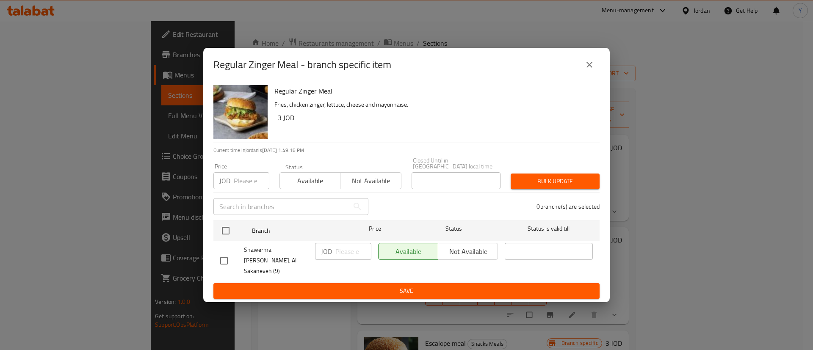
click at [225, 262] on input "checkbox" at bounding box center [224, 261] width 18 height 18
checkbox input "true"
click at [355, 246] on input "number" at bounding box center [353, 251] width 36 height 17
type input "3.4"
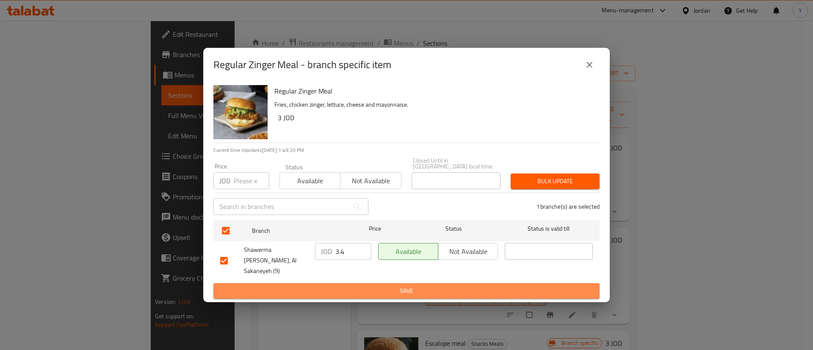
drag, startPoint x: 354, startPoint y: 281, endPoint x: 654, endPoint y: 266, distance: 300.5
click at [355, 286] on span "Save" at bounding box center [406, 291] width 372 height 11
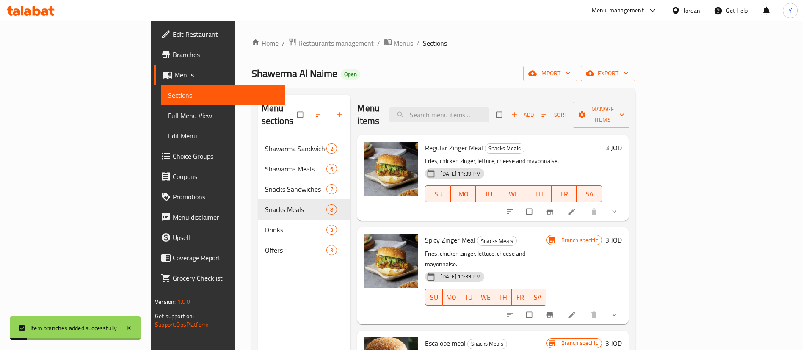
click at [556, 311] on span "Branch-specific-item" at bounding box center [551, 315] width 10 height 8
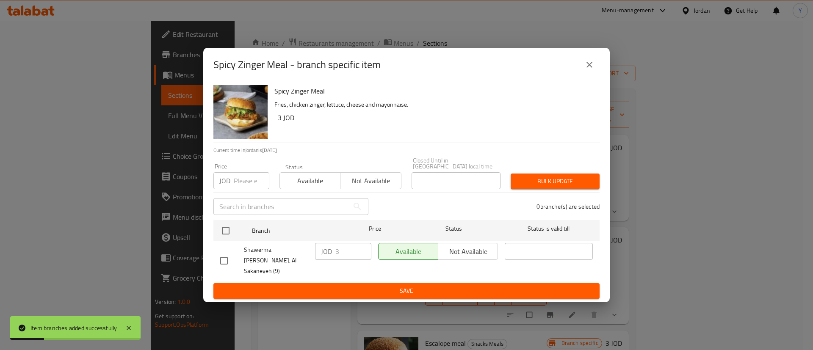
click at [226, 259] on input "checkbox" at bounding box center [224, 261] width 18 height 18
checkbox input "true"
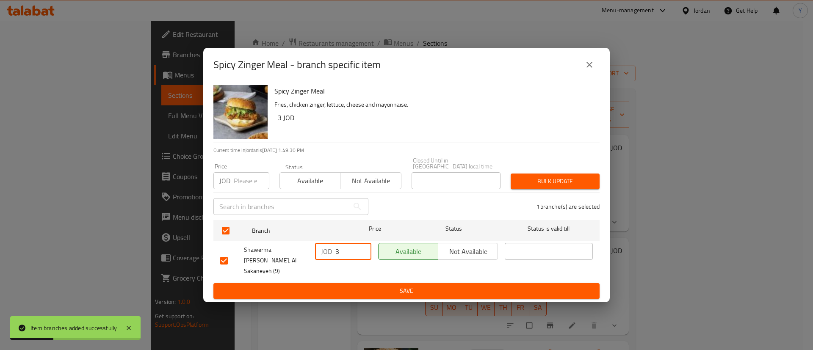
click at [351, 256] on input "3" at bounding box center [353, 251] width 36 height 17
type input "3.4"
click at [364, 283] on button "Save" at bounding box center [406, 291] width 386 height 16
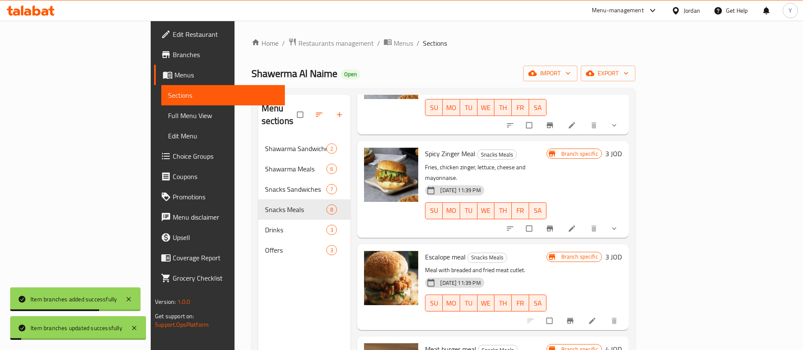
scroll to position [127, 0]
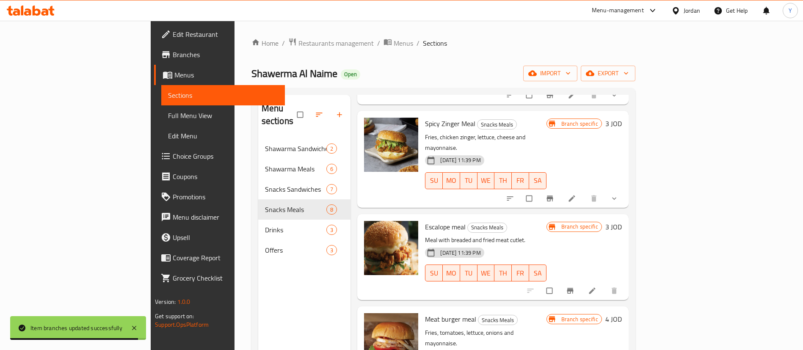
click at [573, 288] on icon "Branch-specific-item" at bounding box center [570, 291] width 6 height 6
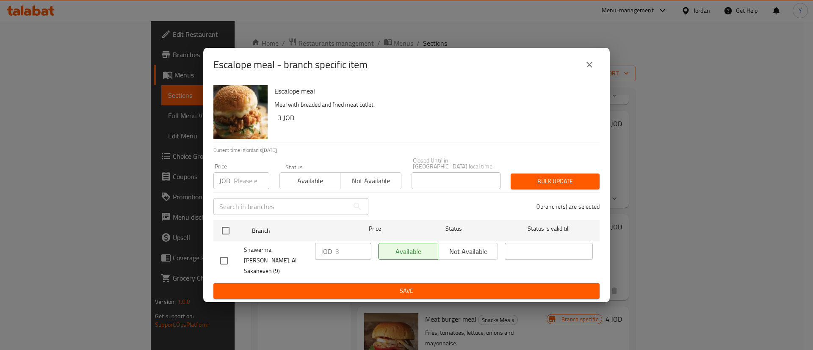
click at [223, 263] on input "checkbox" at bounding box center [224, 261] width 18 height 18
checkbox input "true"
click at [355, 251] on input "3" at bounding box center [353, 251] width 36 height 17
type input "3.4"
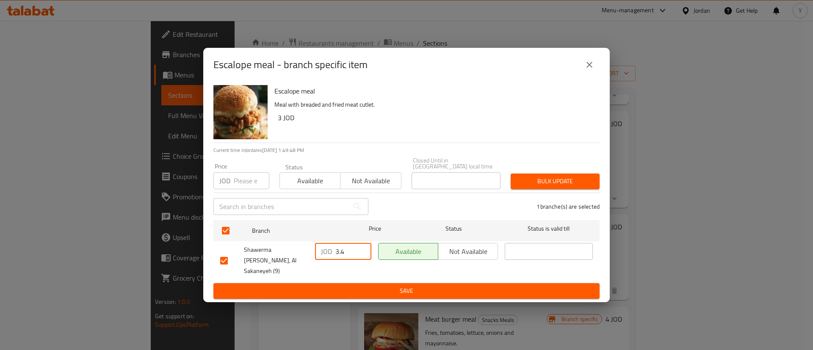
click at [430, 286] on span "Save" at bounding box center [406, 291] width 372 height 11
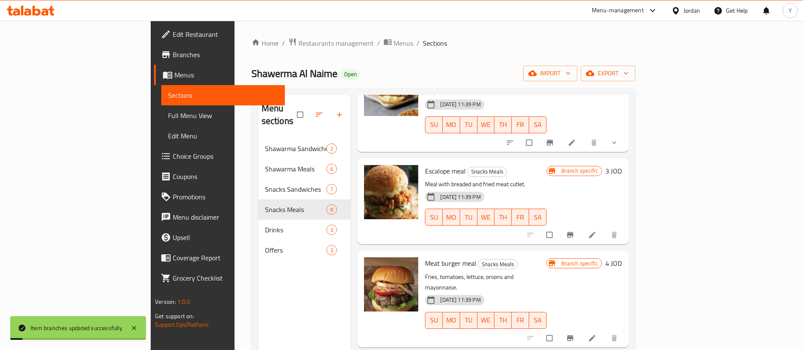
scroll to position [254, 0]
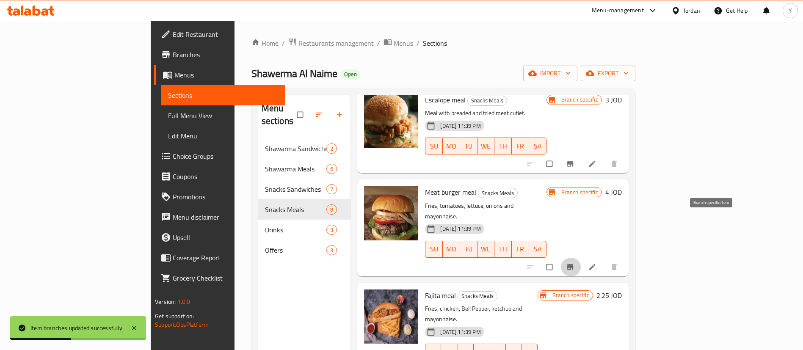
click at [573, 264] on icon "Branch-specific-item" at bounding box center [570, 267] width 6 height 6
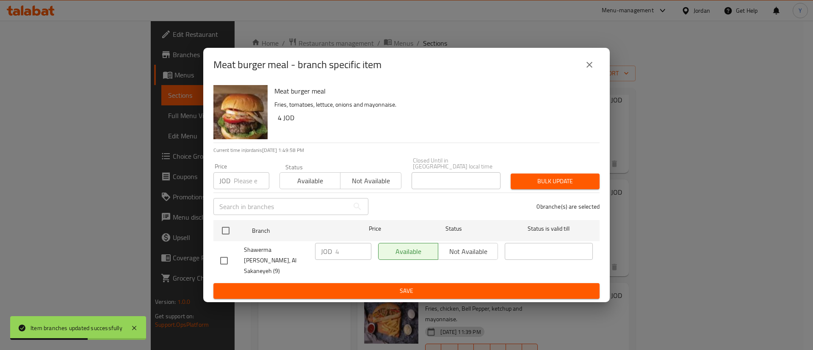
click at [221, 255] on input "checkbox" at bounding box center [224, 261] width 18 height 18
checkbox input "true"
click at [343, 257] on input "4" at bounding box center [353, 251] width 36 height 17
drag, startPoint x: 343, startPoint y: 257, endPoint x: 294, endPoint y: 258, distance: 48.7
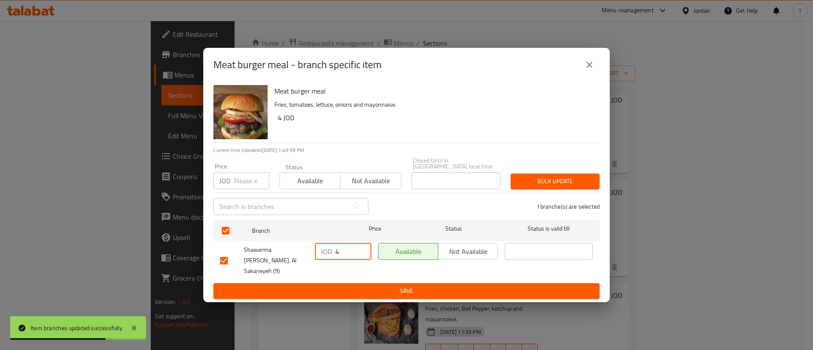
click at [294, 258] on div "Shawerma [PERSON_NAME], Al Sakaneyeh (9) JOD 4 ​ Available Not available ​" at bounding box center [406, 261] width 379 height 42
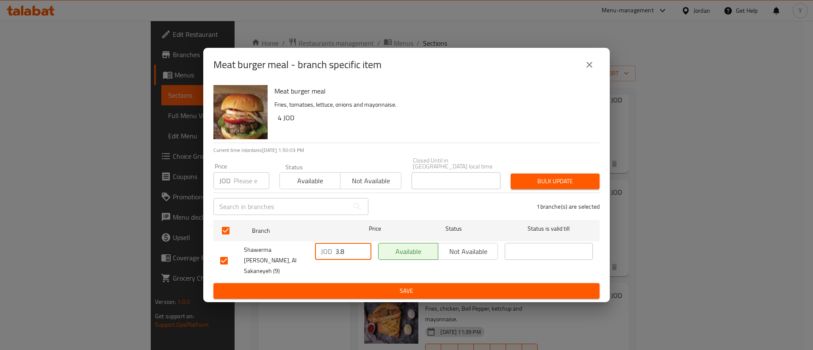
type input "3.8"
click at [381, 286] on span "Save" at bounding box center [406, 291] width 372 height 11
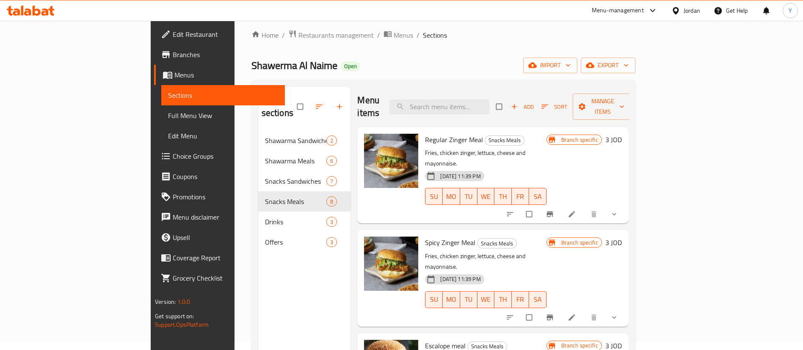
scroll to position [0, 0]
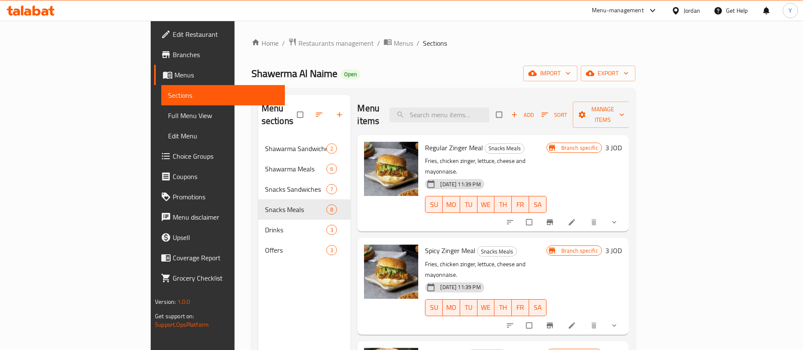
click at [534, 110] on span "Add" at bounding box center [522, 115] width 23 height 10
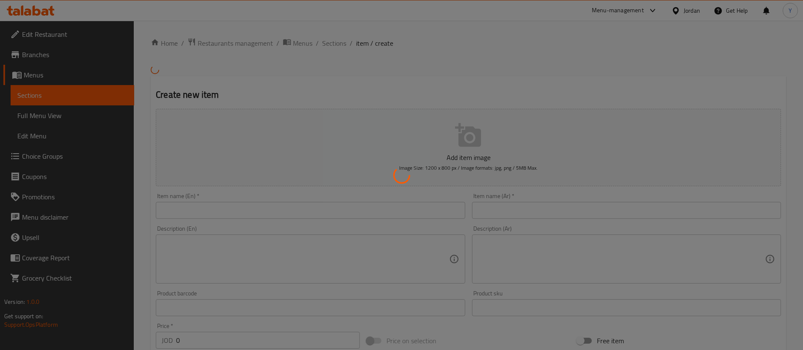
click at [239, 207] on div at bounding box center [401, 175] width 803 height 350
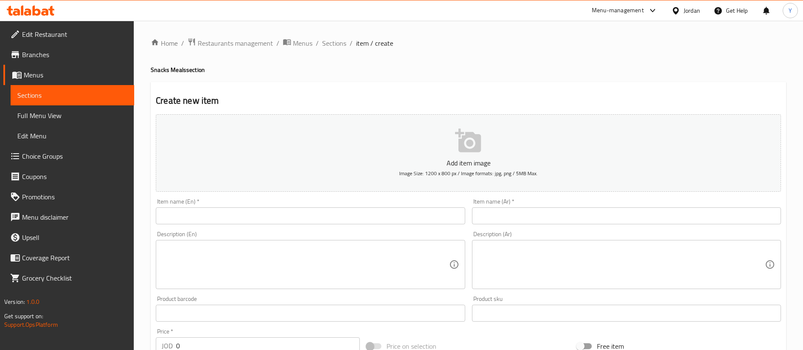
drag, startPoint x: 242, startPoint y: 210, endPoint x: 237, endPoint y: 212, distance: 5.5
click at [242, 210] on input "text" at bounding box center [310, 215] width 309 height 17
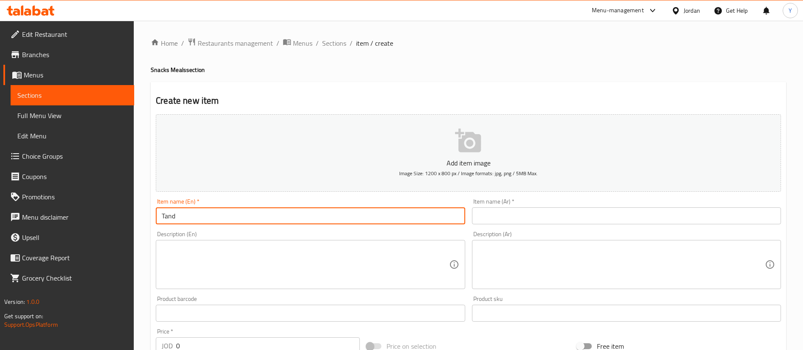
type input "Tandoori Meal"
drag, startPoint x: 517, startPoint y: 211, endPoint x: 477, endPoint y: 217, distance: 40.2
click at [517, 211] on input "text" at bounding box center [626, 215] width 309 height 17
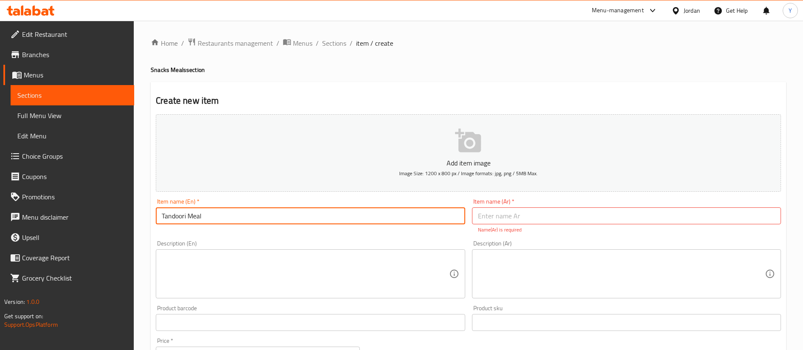
drag, startPoint x: 238, startPoint y: 218, endPoint x: 50, endPoint y: 214, distance: 187.6
click at [50, 214] on div "Edit Restaurant Branches Menus Sections Full Menu View Edit Menu Choice Groups …" at bounding box center [401, 314] width 803 height 587
click at [556, 211] on input "text" at bounding box center [626, 215] width 309 height 17
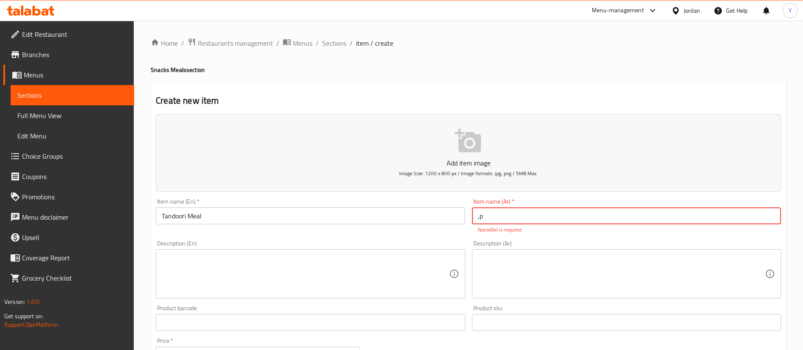
type input ","
type input "وجبه تندوري"
click at [295, 254] on textarea at bounding box center [305, 274] width 287 height 40
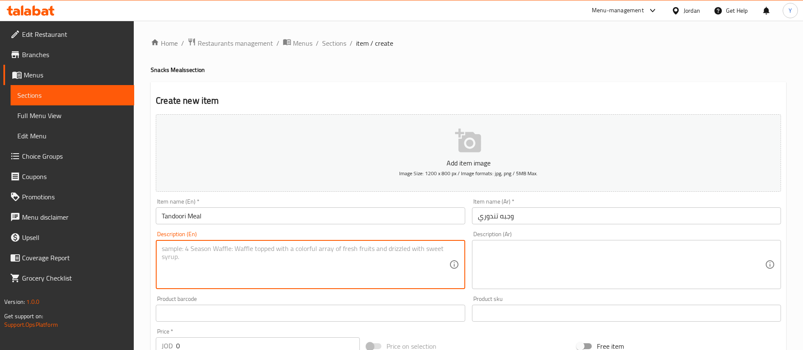
click at [39, 11] on icon at bounding box center [37, 11] width 8 height 10
